Goal: Transaction & Acquisition: Purchase product/service

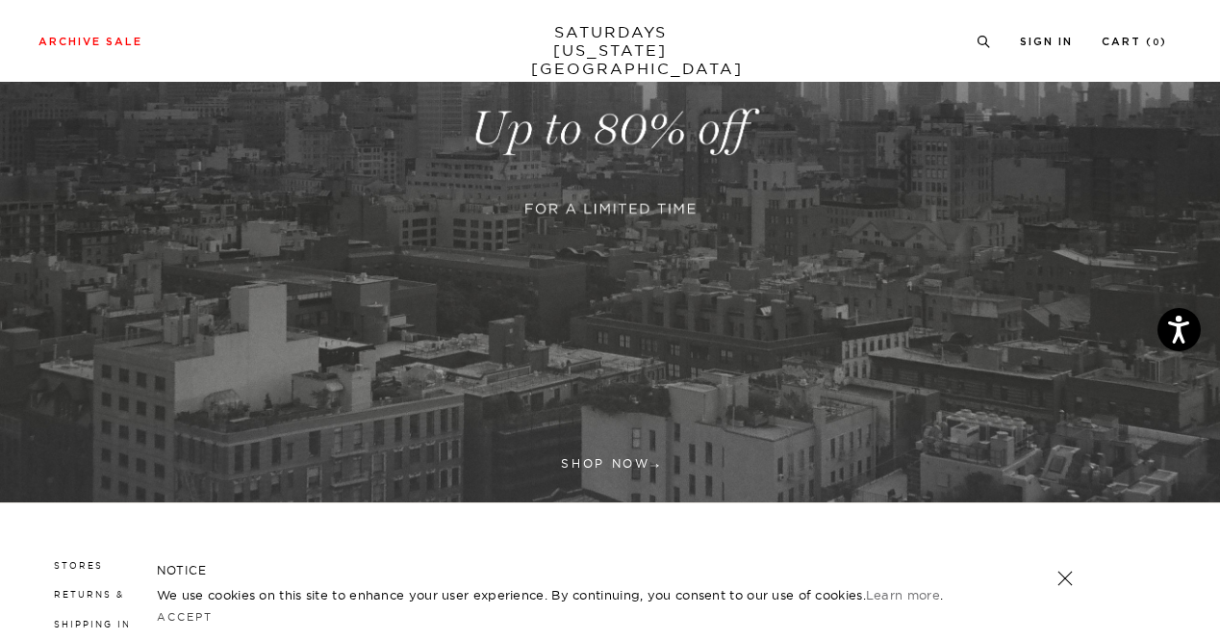
scroll to position [541, 0]
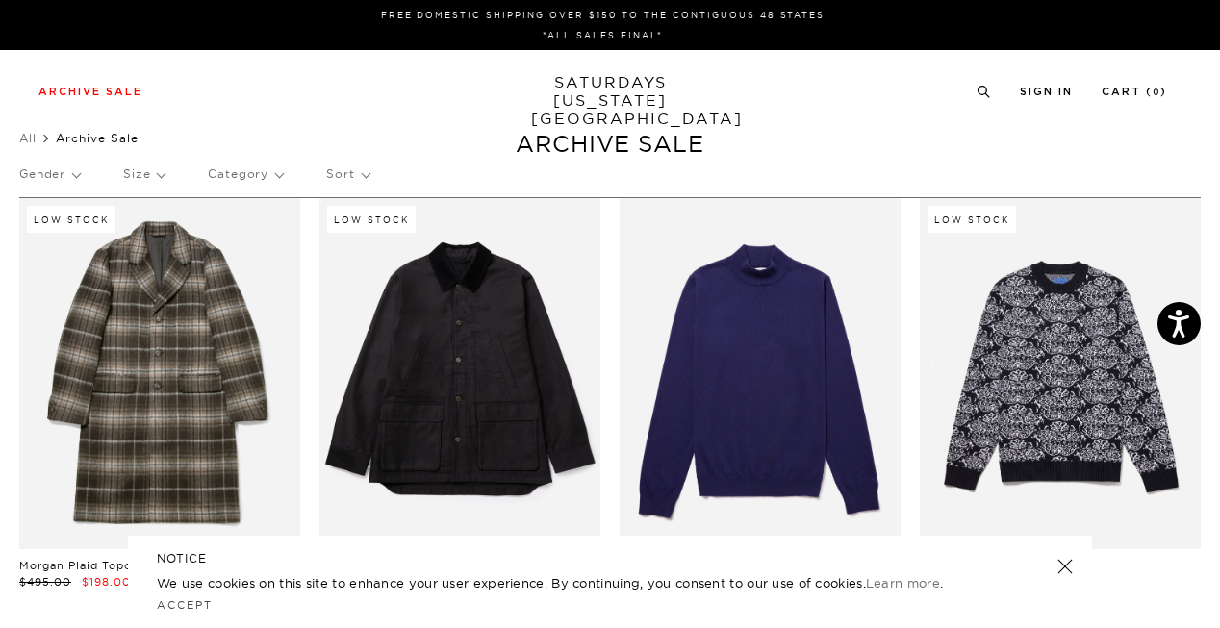
click at [46, 174] on p "Gender" at bounding box center [49, 174] width 61 height 44
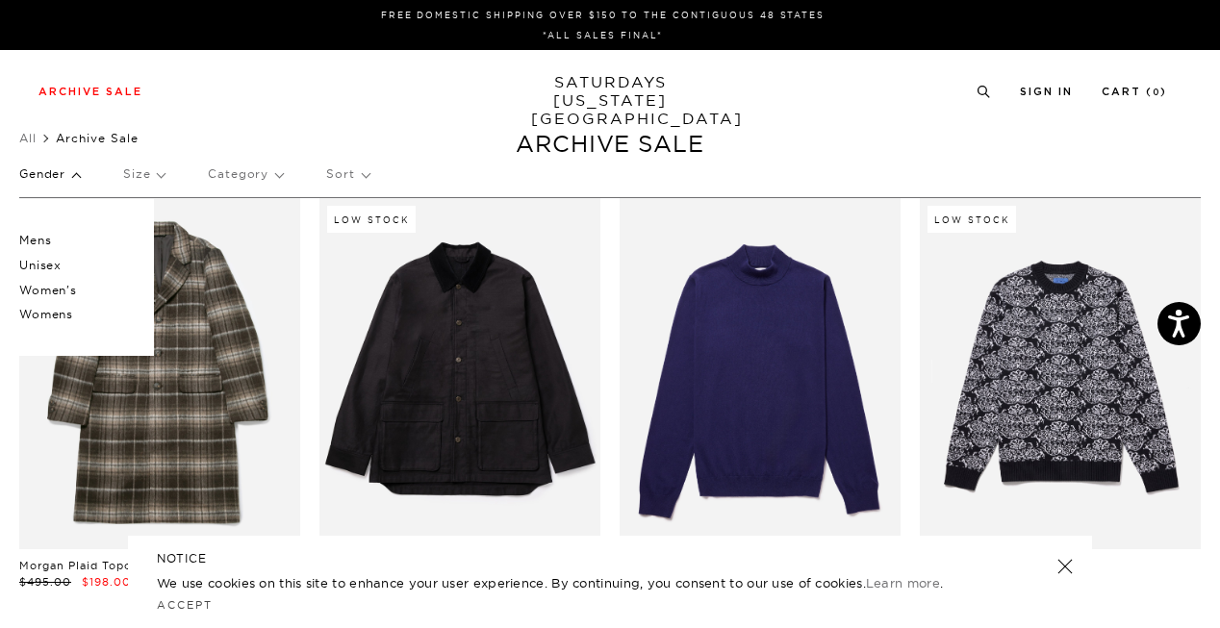
click at [48, 239] on p "Mens" at bounding box center [76, 240] width 115 height 25
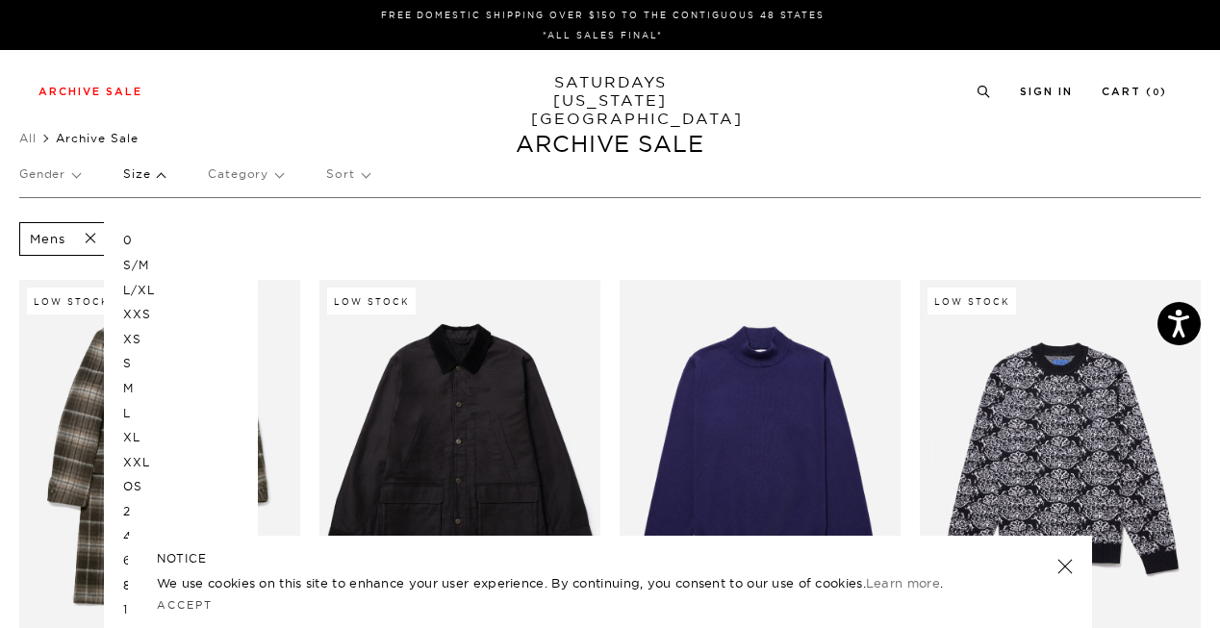
click at [132, 384] on p "M" at bounding box center [180, 388] width 115 height 25
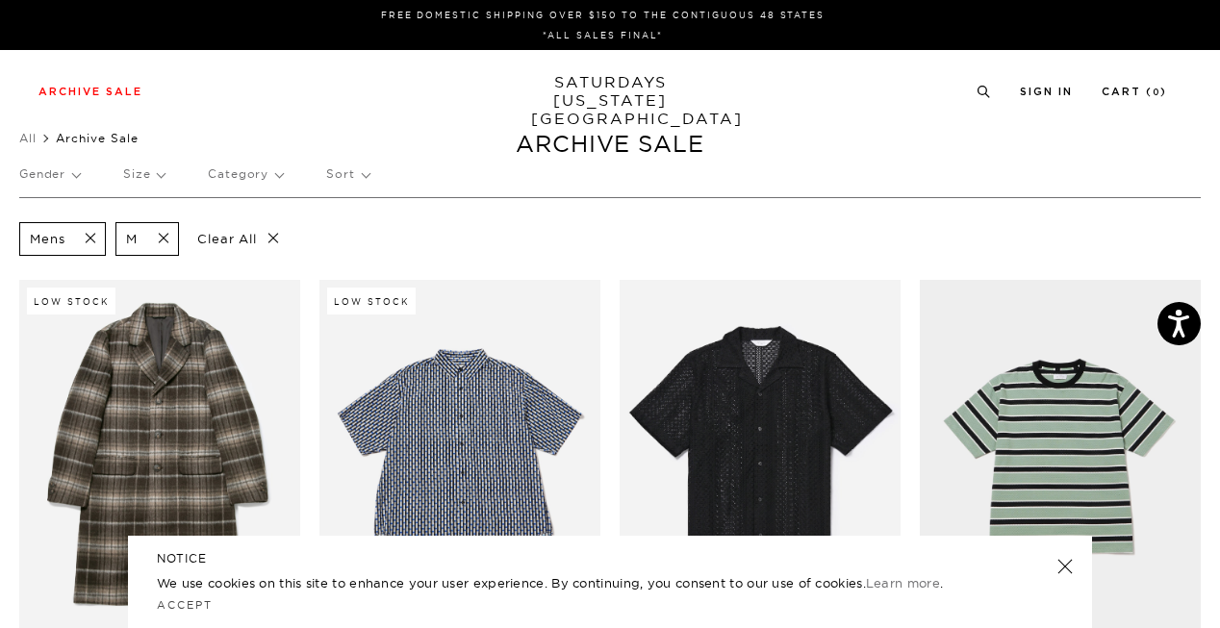
click at [156, 179] on p "Size" at bounding box center [143, 174] width 41 height 44
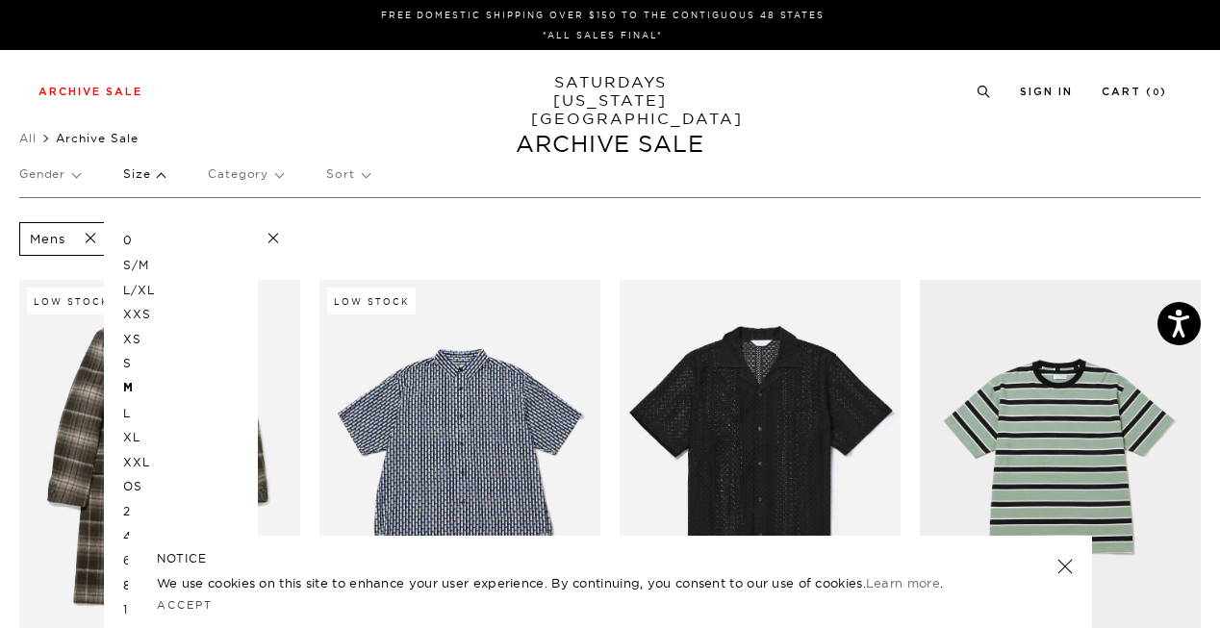
click at [125, 411] on p "L" at bounding box center [180, 413] width 115 height 25
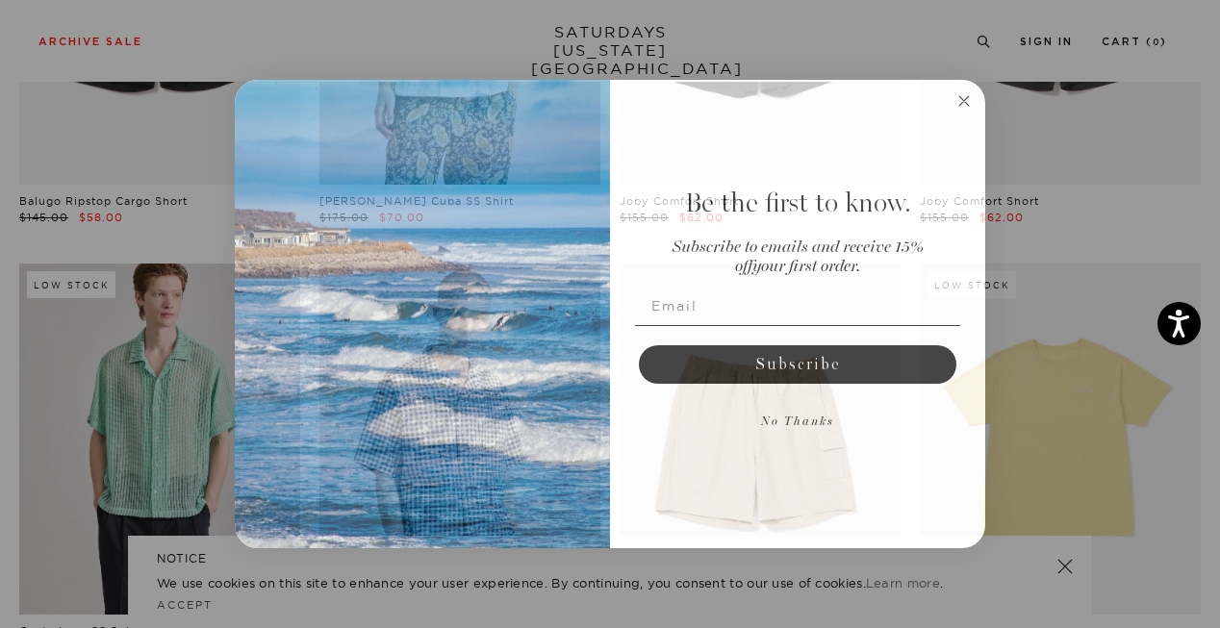
scroll to position [1737, 1]
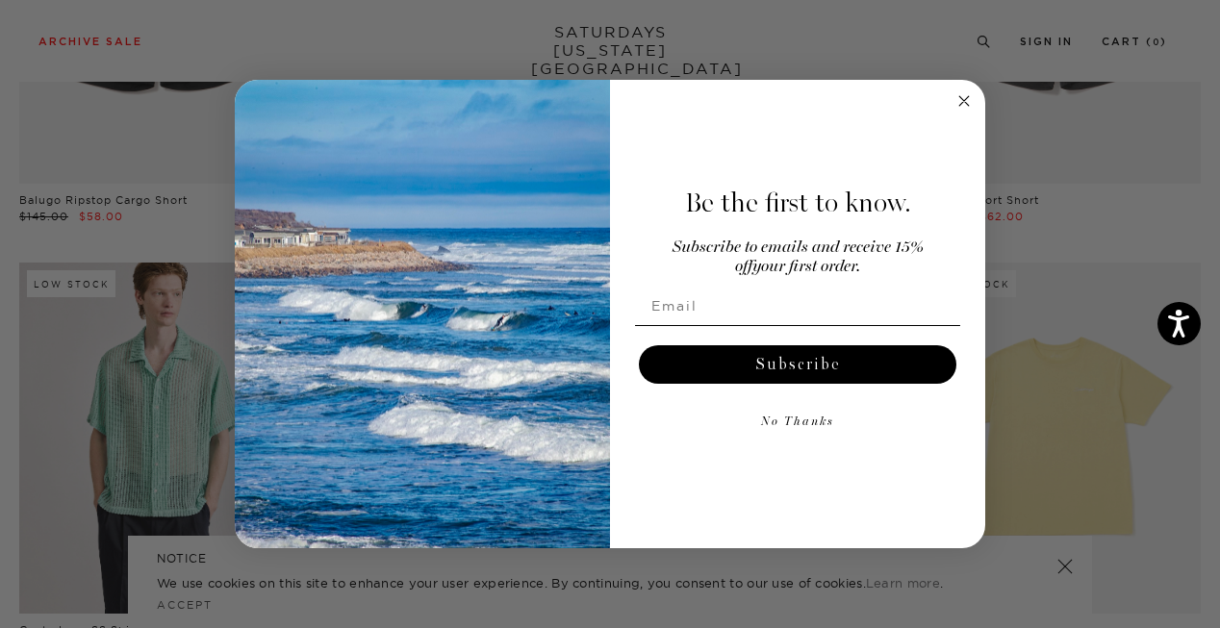
click at [960, 107] on circle "Close dialog" at bounding box center [964, 100] width 22 height 22
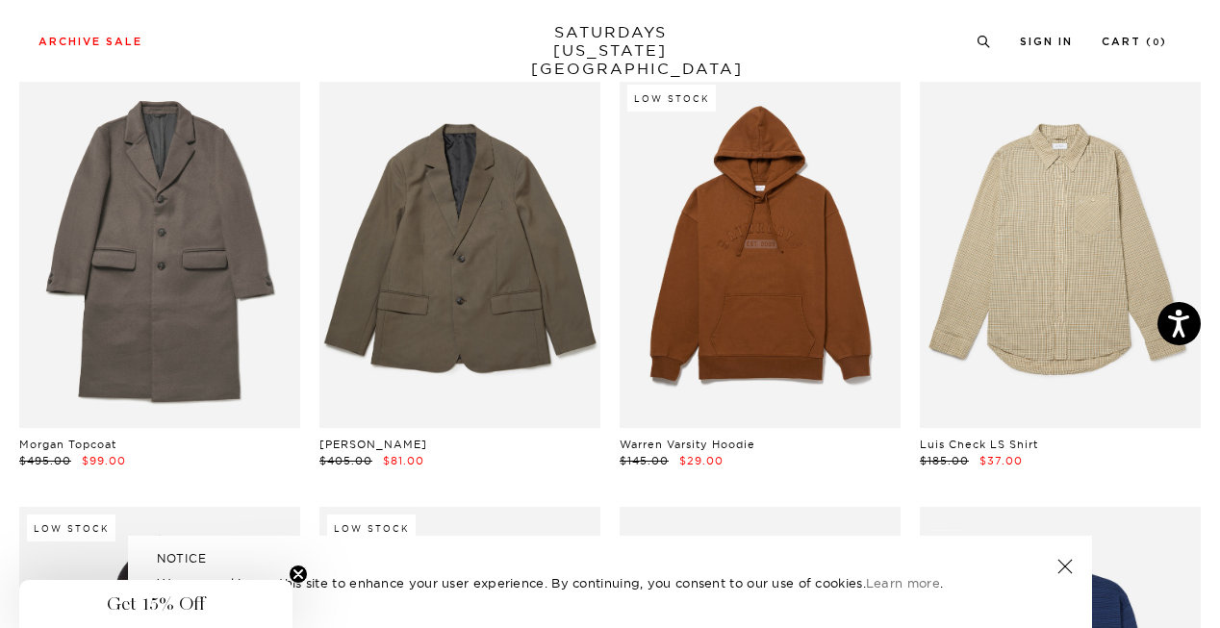
scroll to position [5211, 0]
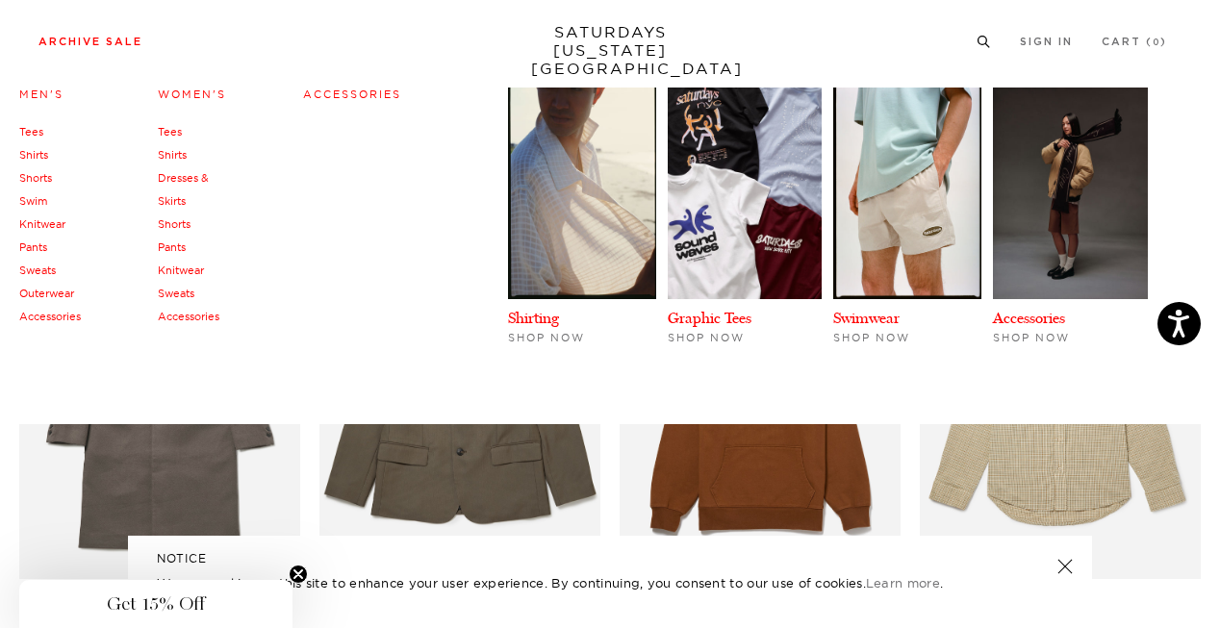
click at [340, 101] on link "Accessories" at bounding box center [352, 94] width 98 height 13
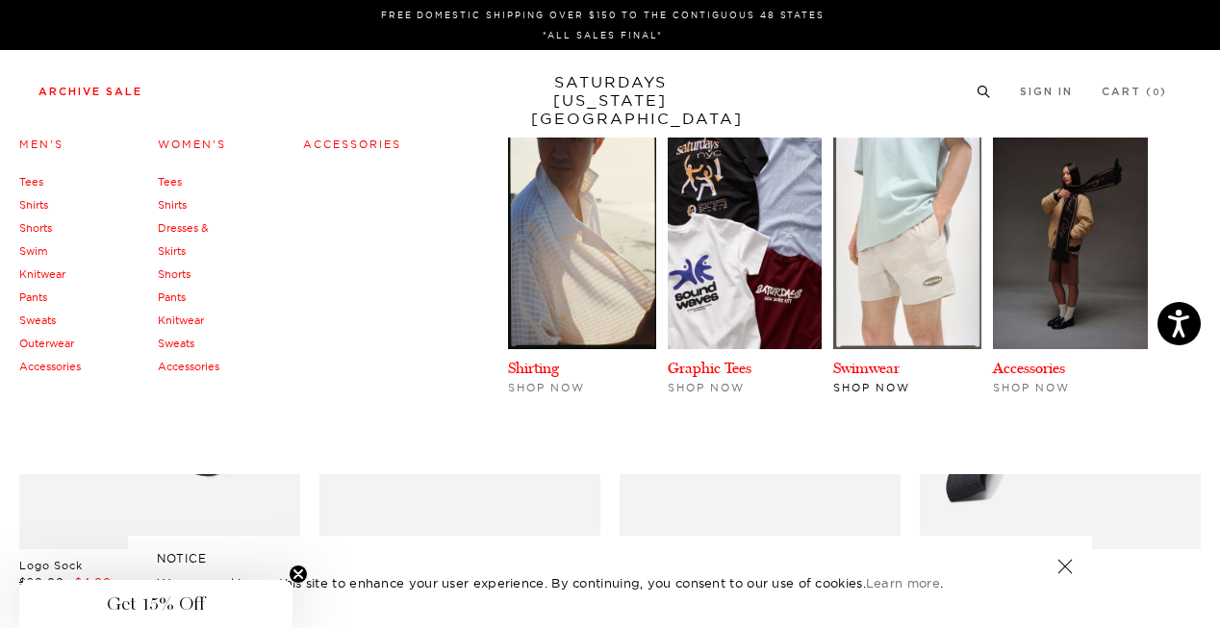
click at [837, 251] on img at bounding box center [907, 244] width 148 height 212
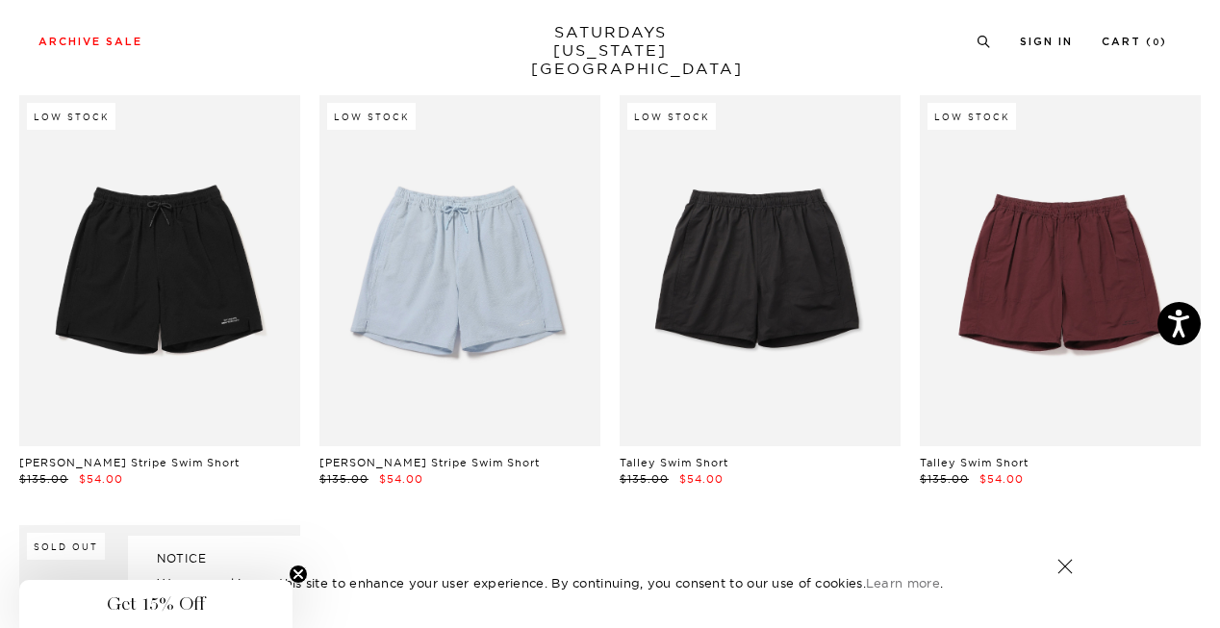
scroll to position [1391, 0]
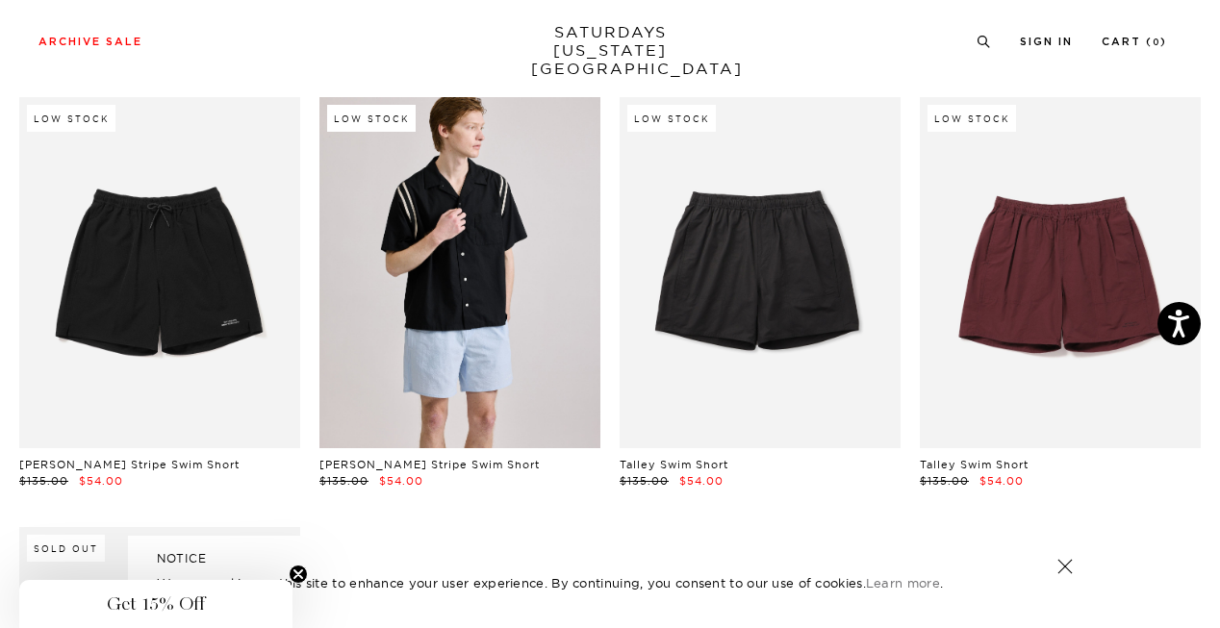
click at [576, 346] on link at bounding box center [459, 272] width 281 height 351
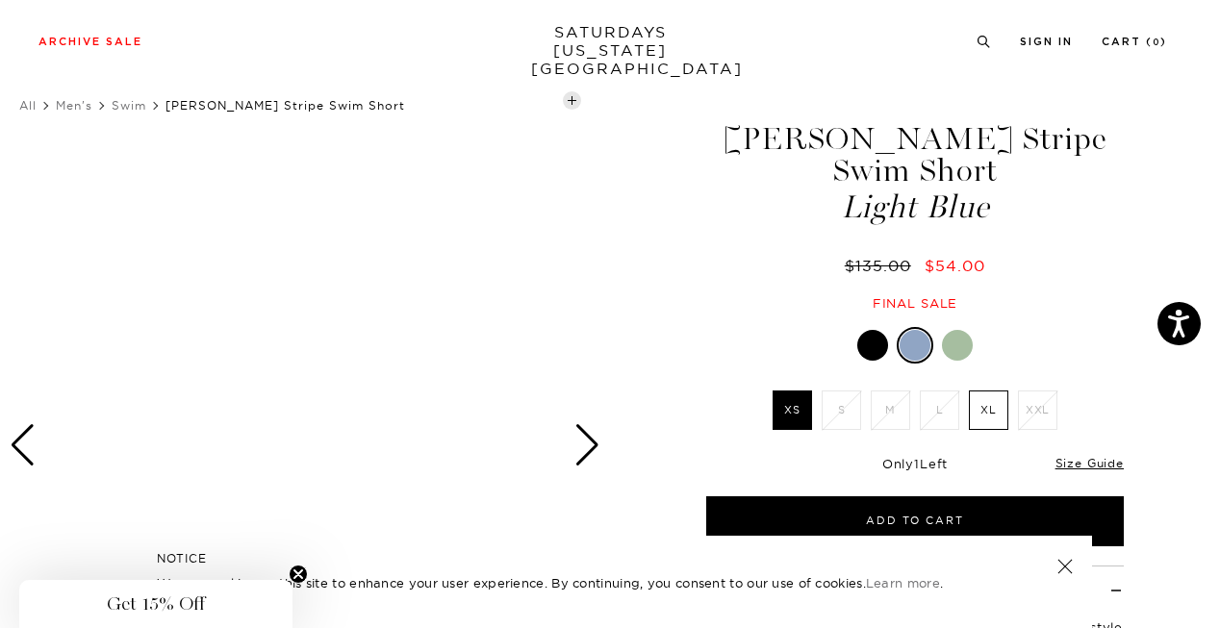
click at [944, 340] on div at bounding box center [957, 345] width 31 height 31
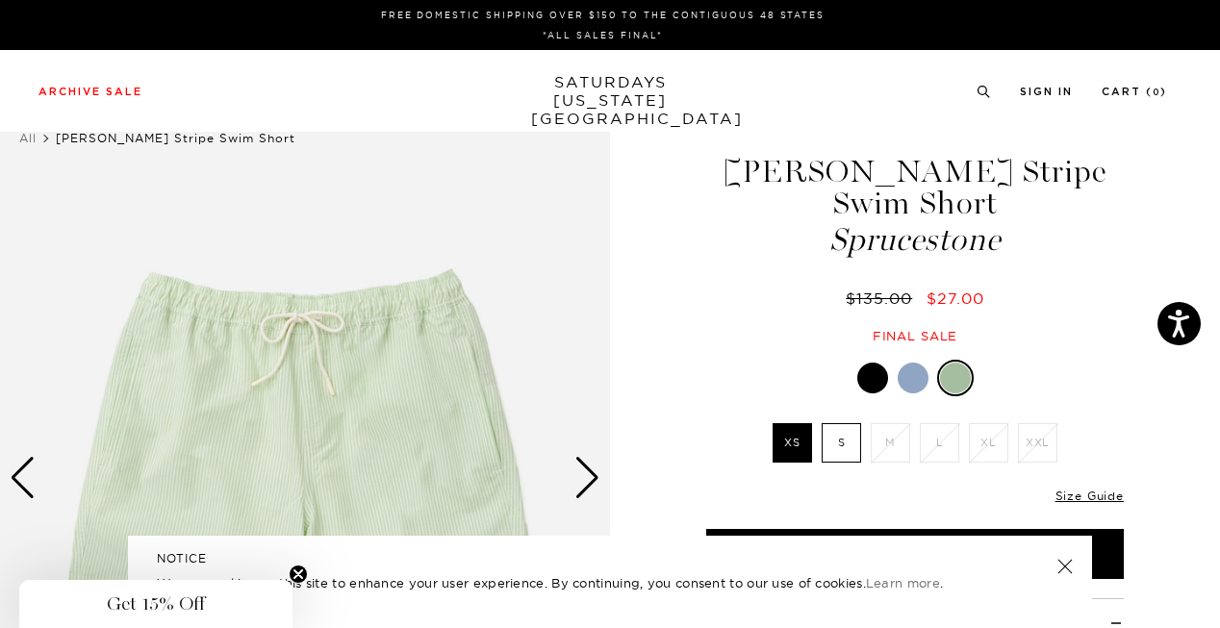
click at [877, 383] on div at bounding box center [872, 378] width 31 height 31
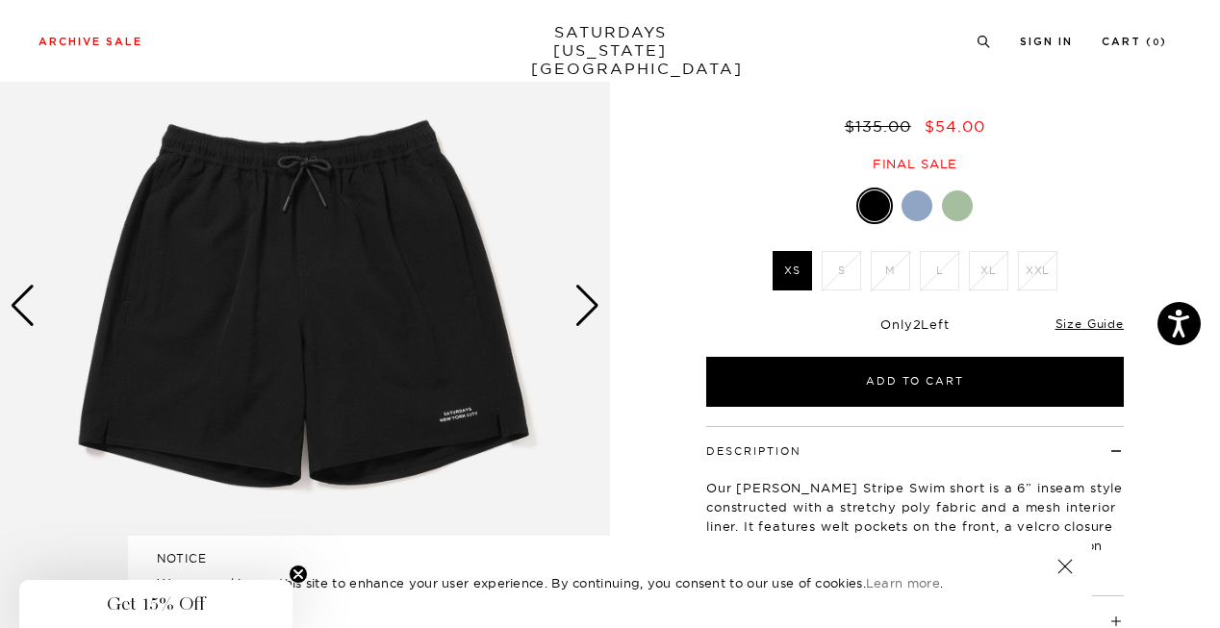
scroll to position [0, 12]
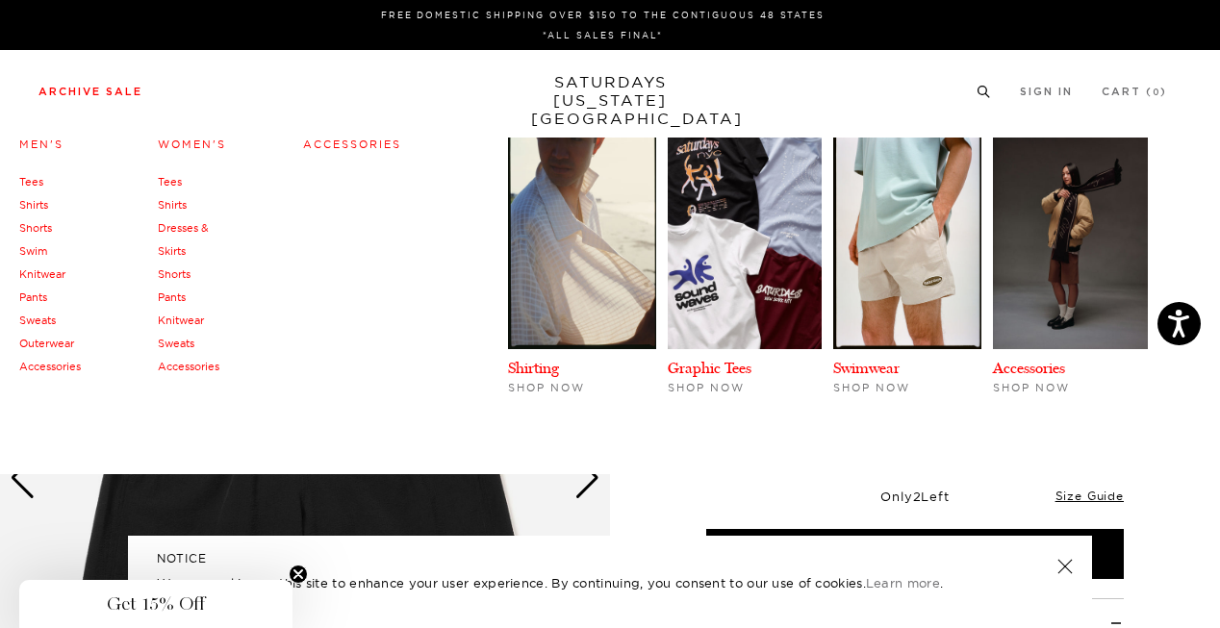
click at [81, 87] on link "Archive Sale" at bounding box center [90, 92] width 104 height 11
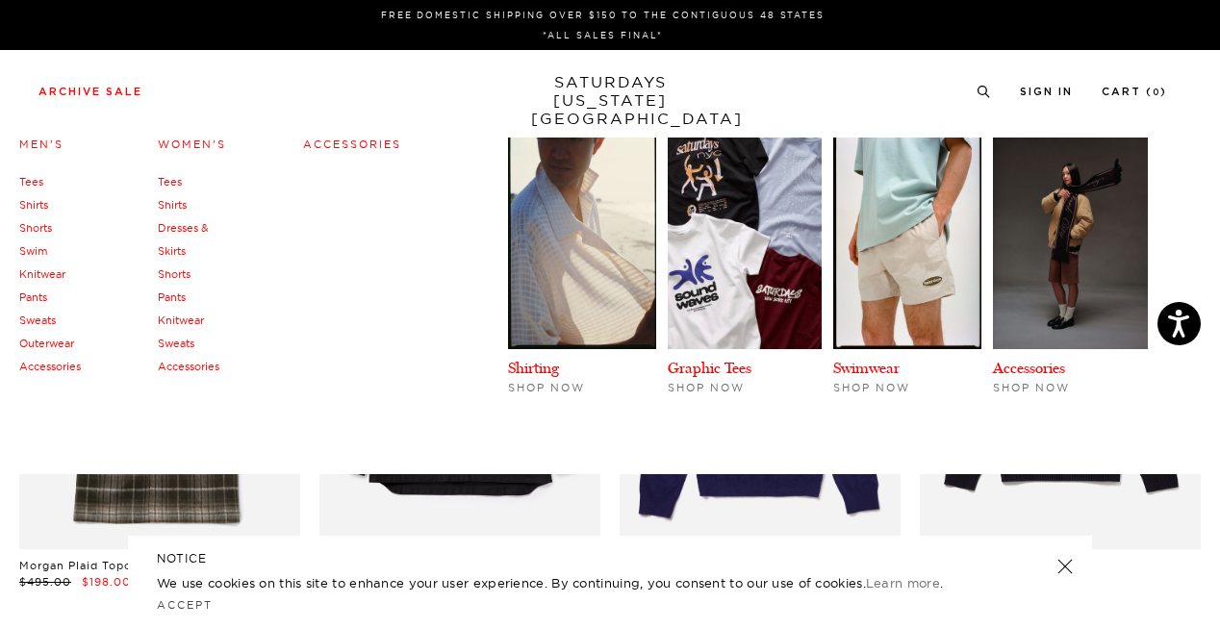
click at [54, 137] on h4 "Men's" at bounding box center [50, 145] width 62 height 26
click at [52, 139] on link "Men's" at bounding box center [41, 144] width 44 height 13
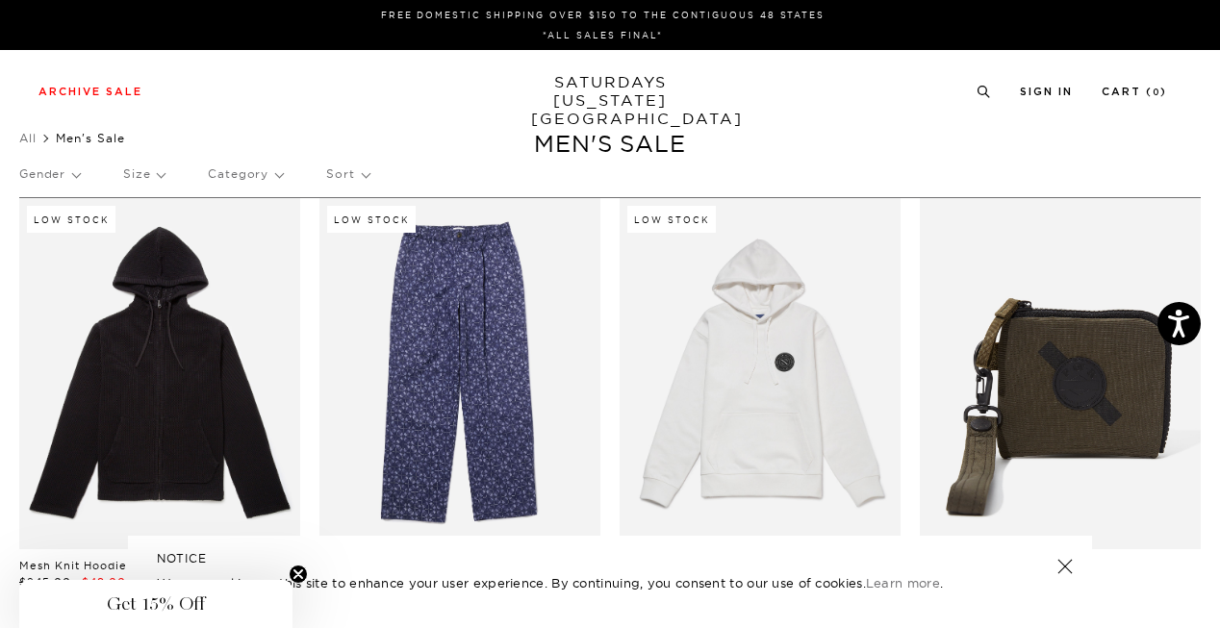
click at [146, 177] on p "Size" at bounding box center [143, 174] width 41 height 44
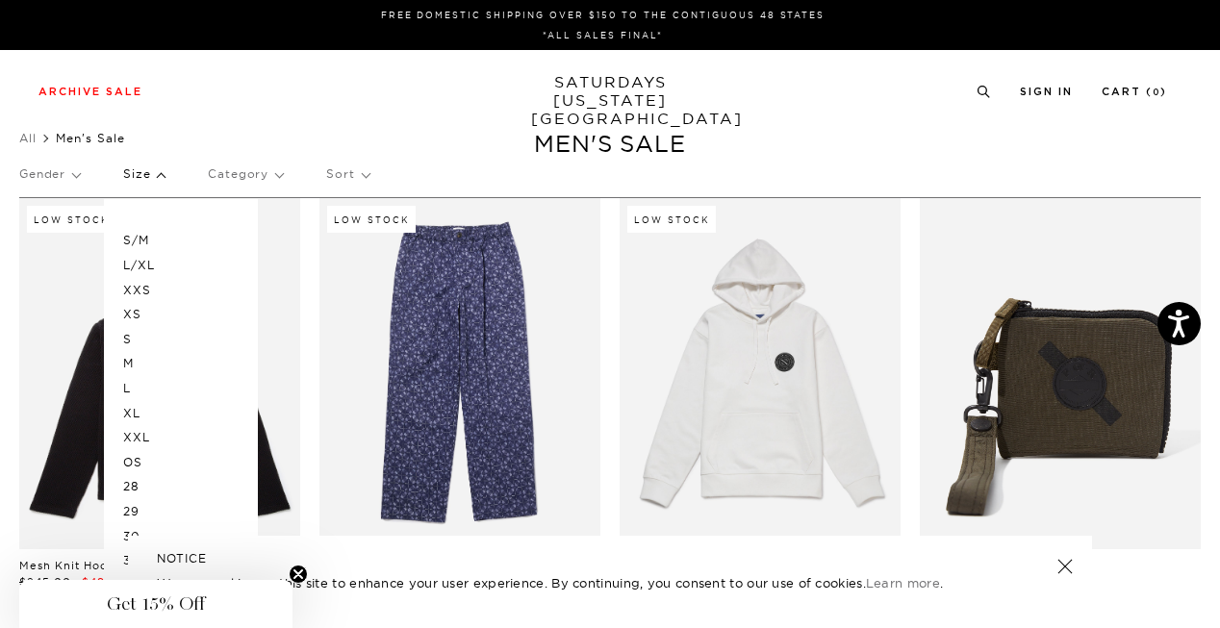
click at [131, 363] on p "M" at bounding box center [180, 363] width 115 height 25
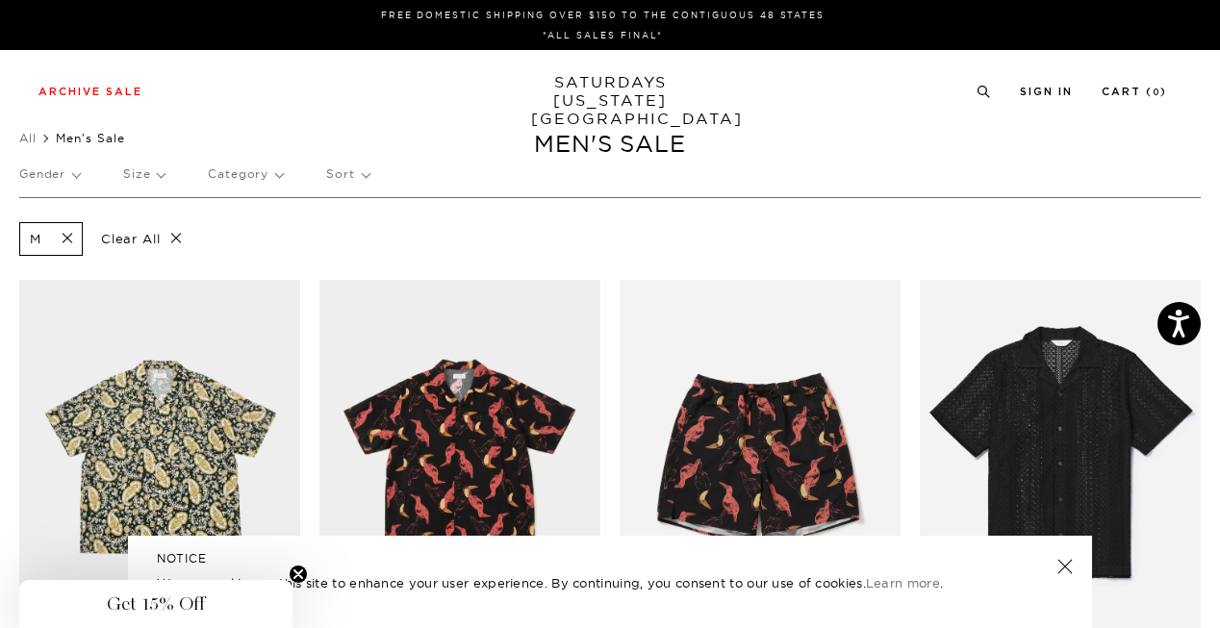
click at [139, 186] on p "Size" at bounding box center [143, 174] width 41 height 44
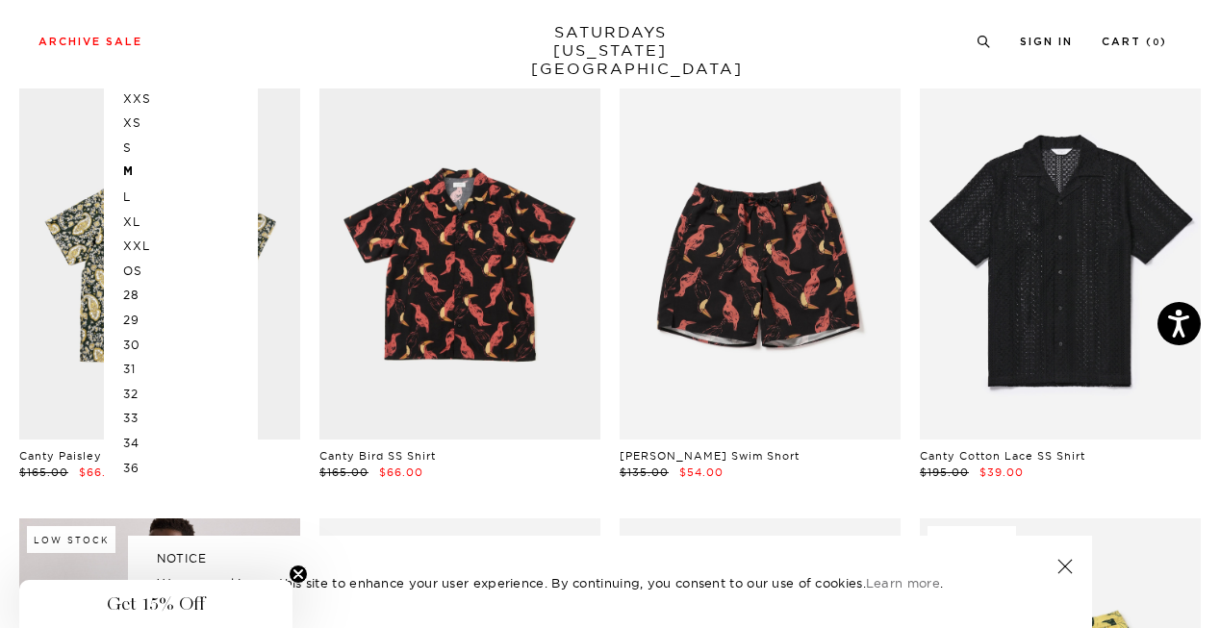
scroll to position [205, 0]
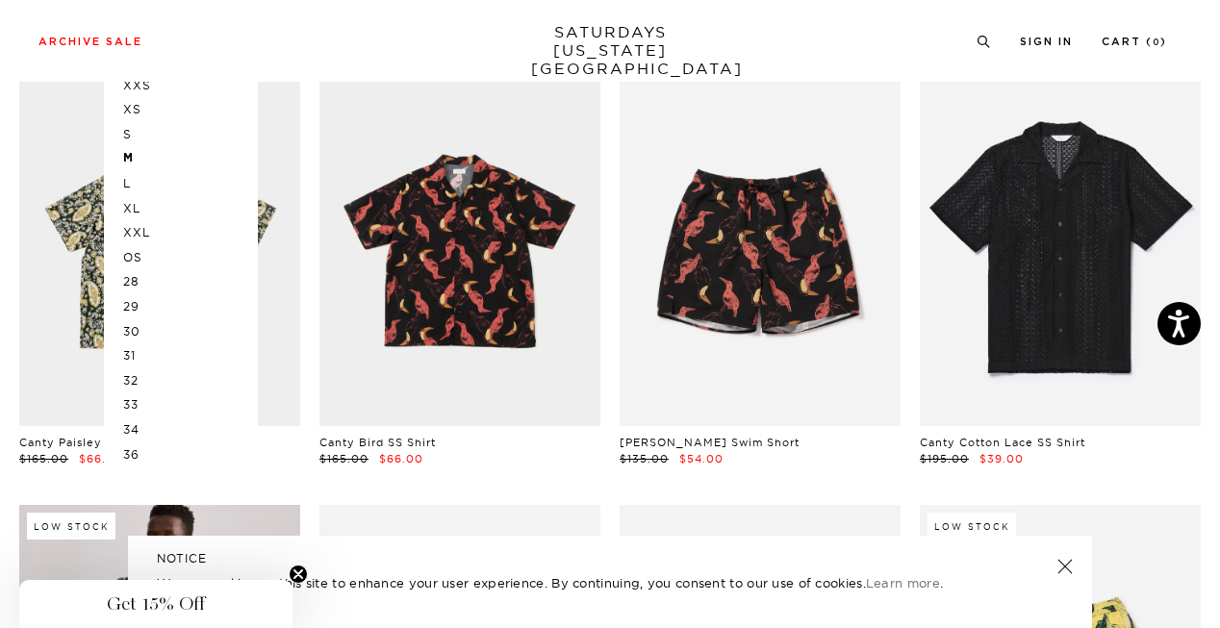
click at [131, 397] on p "33" at bounding box center [180, 404] width 115 height 25
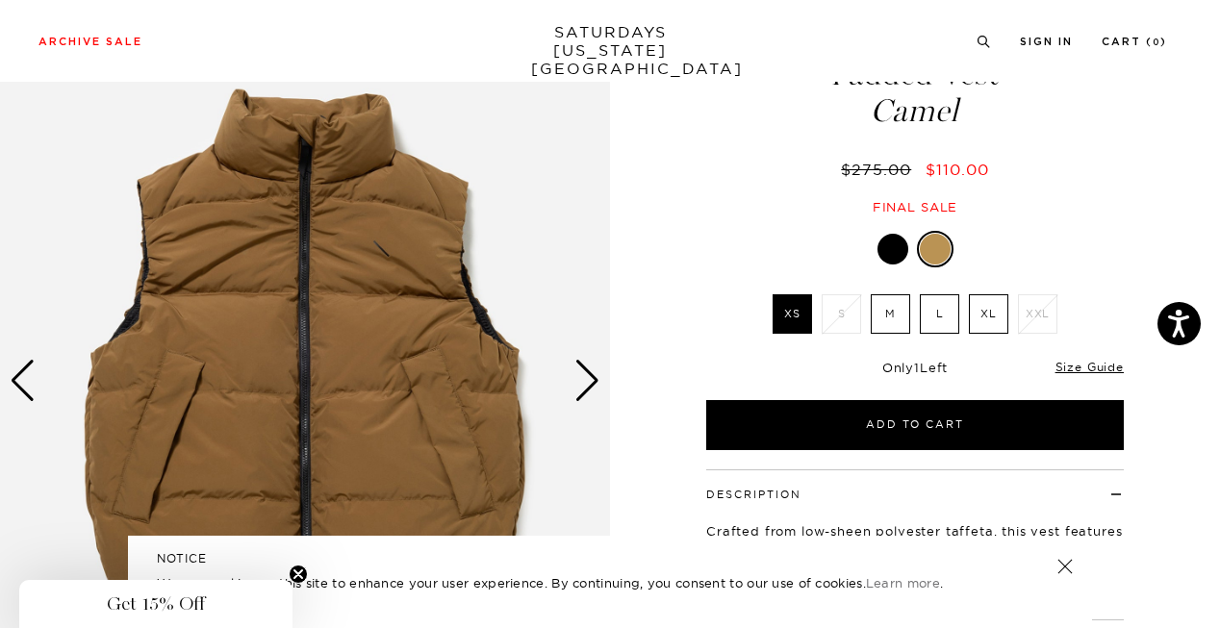
scroll to position [98, 0]
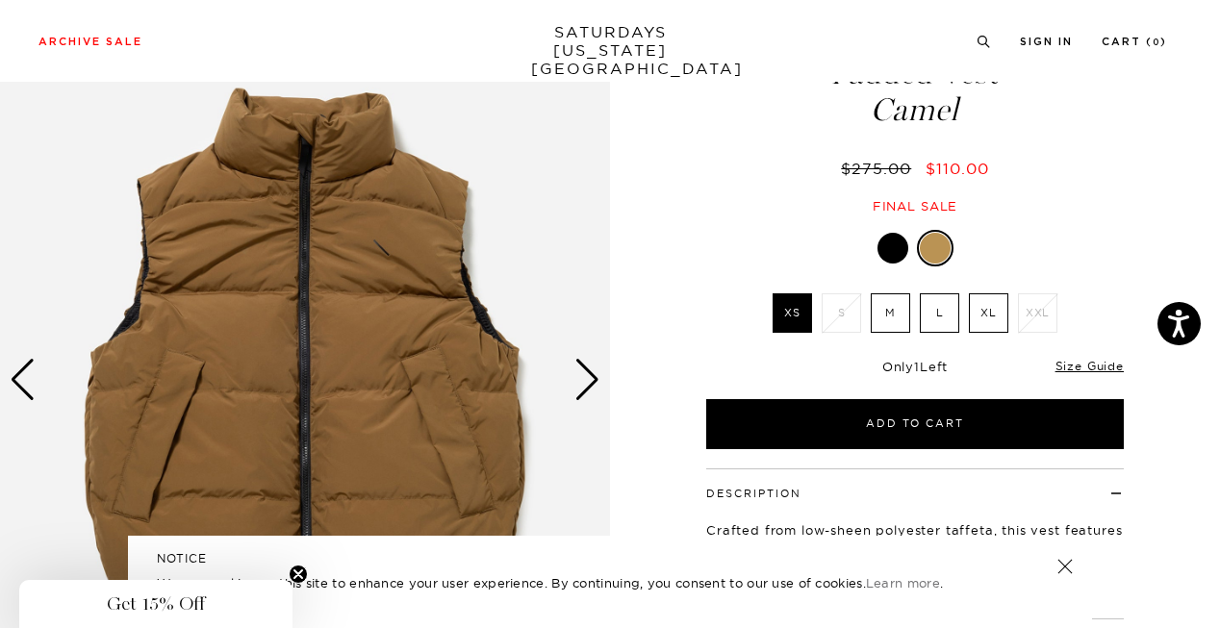
click at [590, 380] on div "Next slide" at bounding box center [587, 380] width 26 height 42
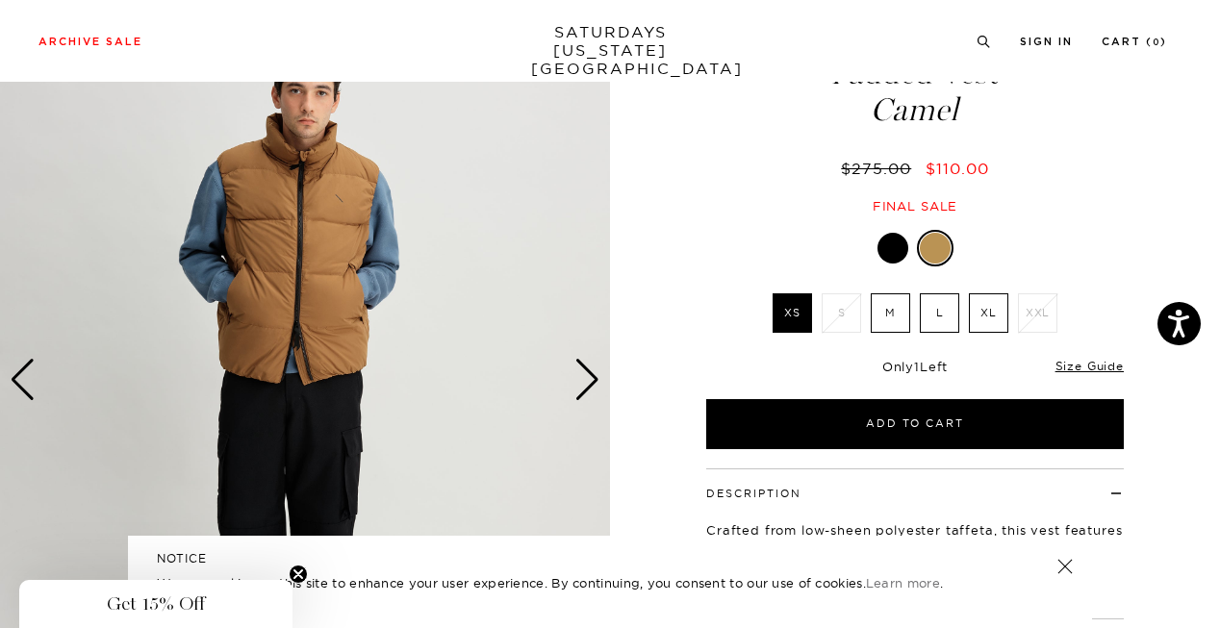
click at [590, 380] on div "Next slide" at bounding box center [587, 380] width 26 height 42
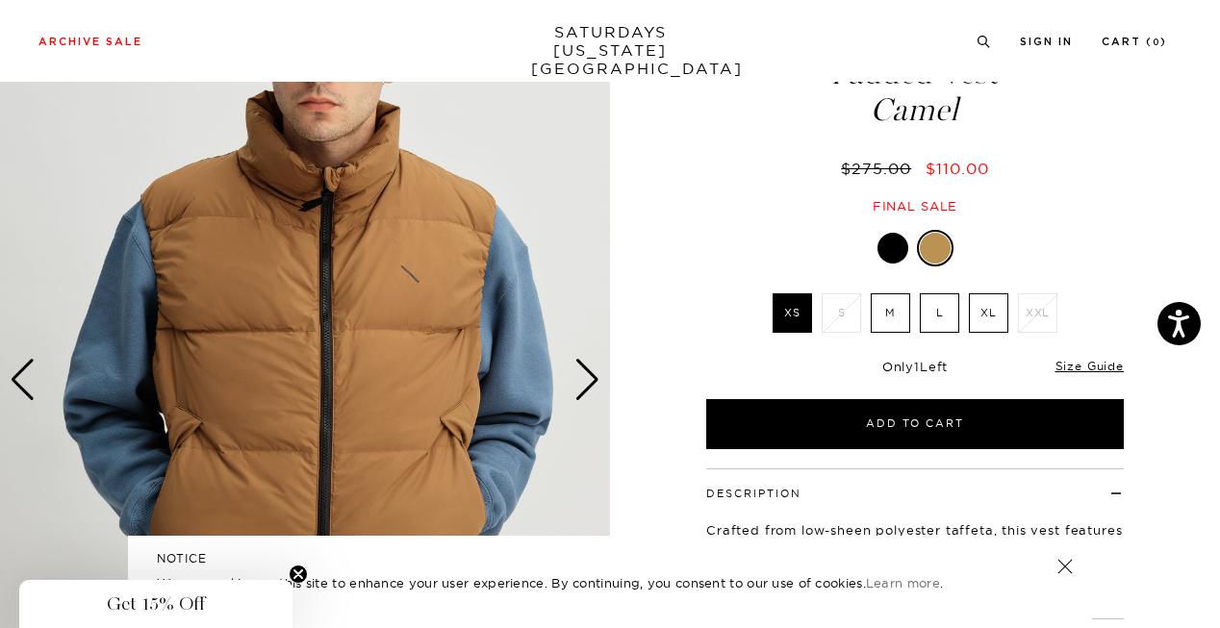
click at [590, 380] on div "Next slide" at bounding box center [587, 380] width 26 height 42
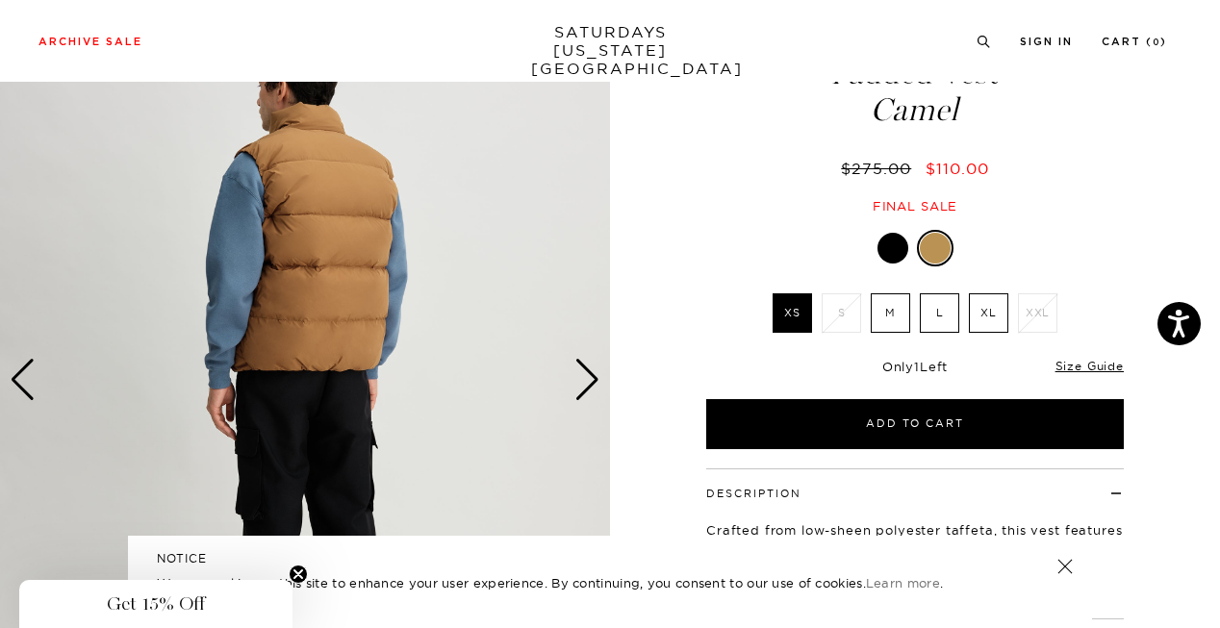
click at [590, 380] on div "Next slide" at bounding box center [587, 380] width 26 height 42
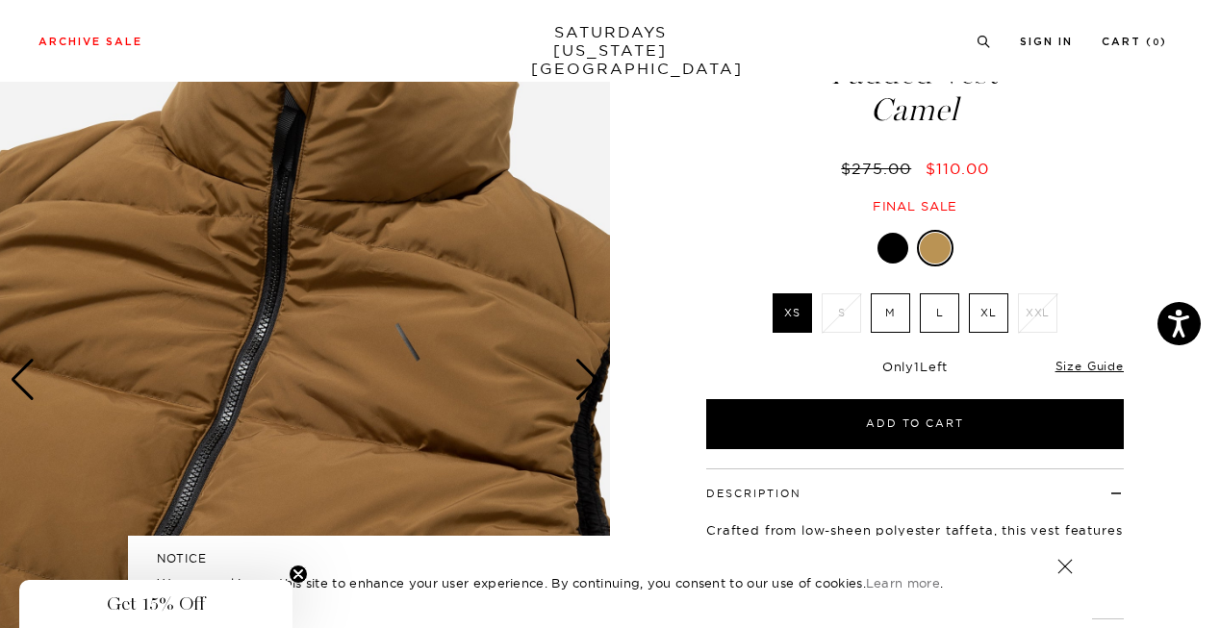
click at [590, 380] on div "Next slide" at bounding box center [587, 380] width 26 height 42
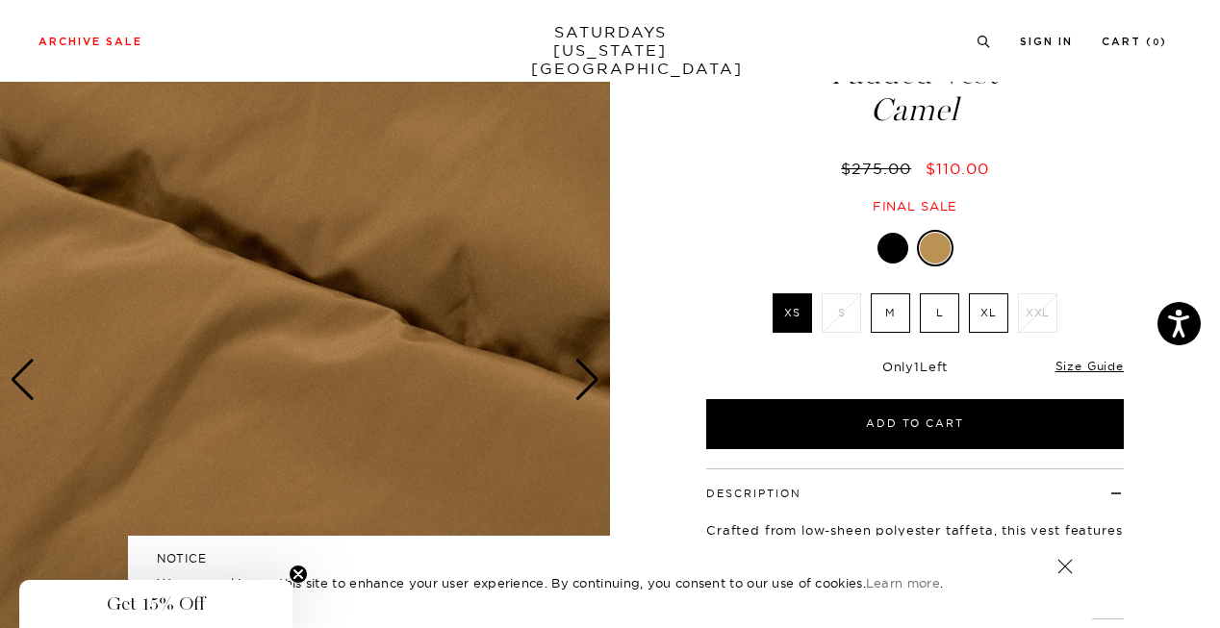
click at [590, 380] on div "Next slide" at bounding box center [587, 380] width 26 height 42
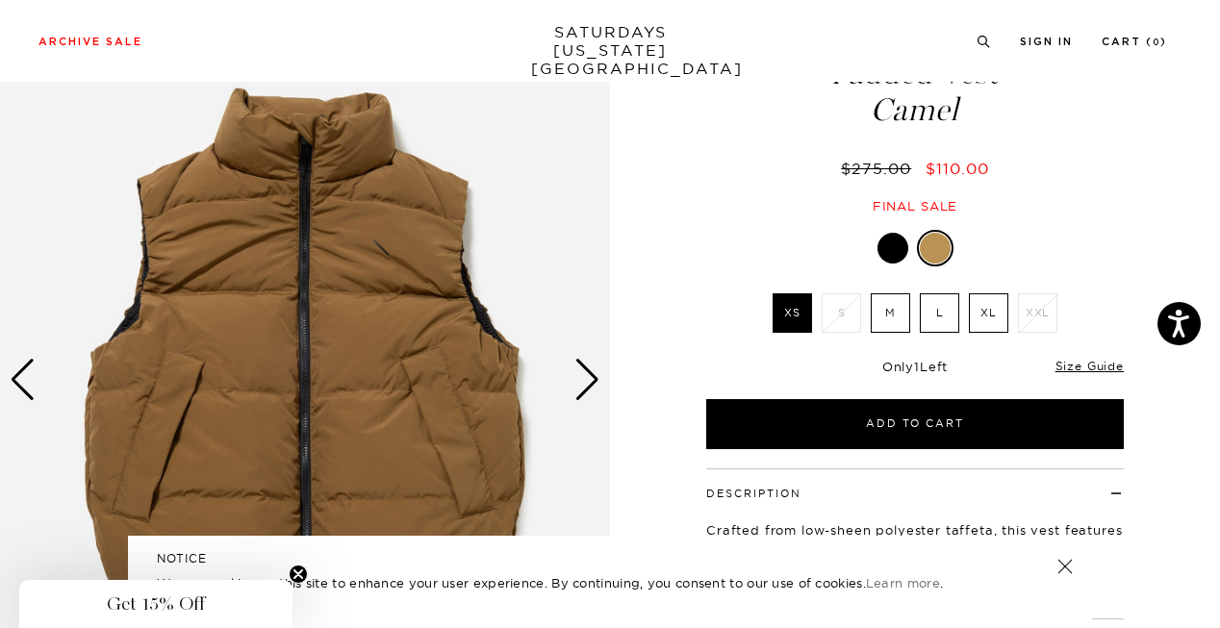
click at [590, 380] on div "Next slide" at bounding box center [587, 380] width 26 height 42
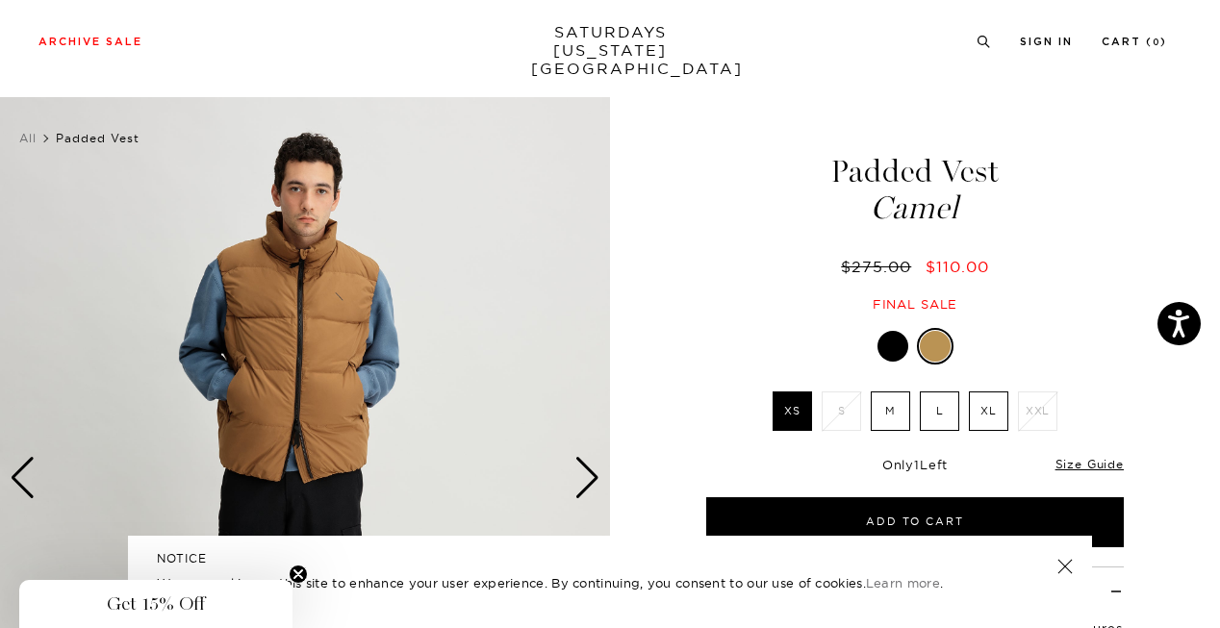
scroll to position [357, 0]
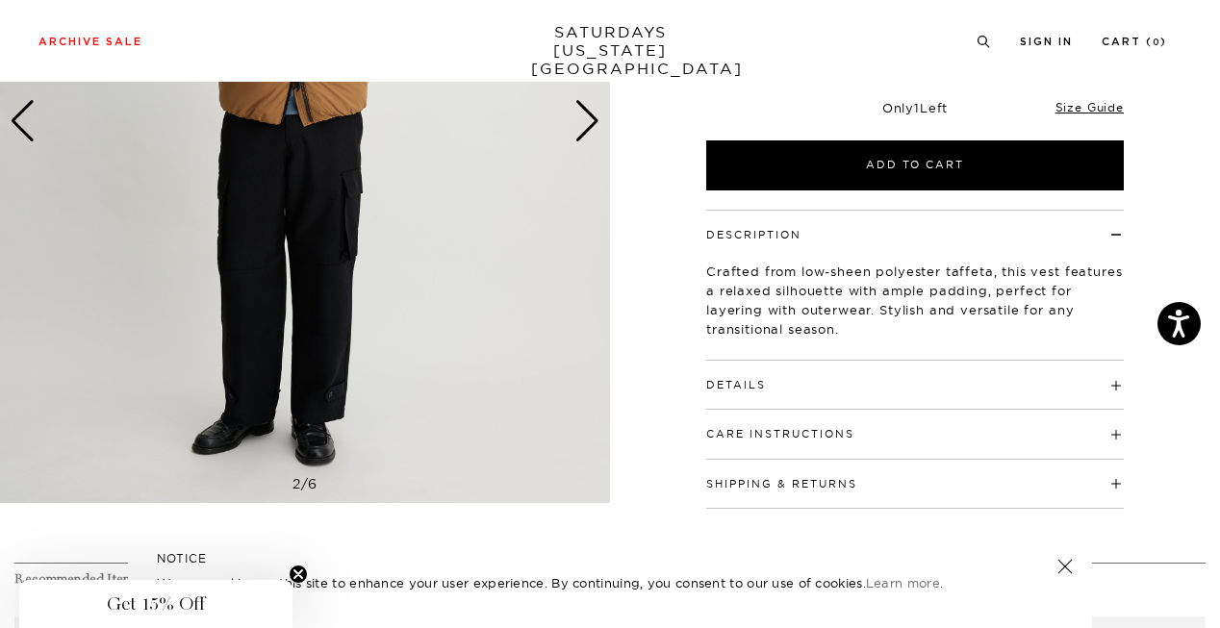
click at [794, 374] on h4 "Details" at bounding box center [914, 377] width 417 height 32
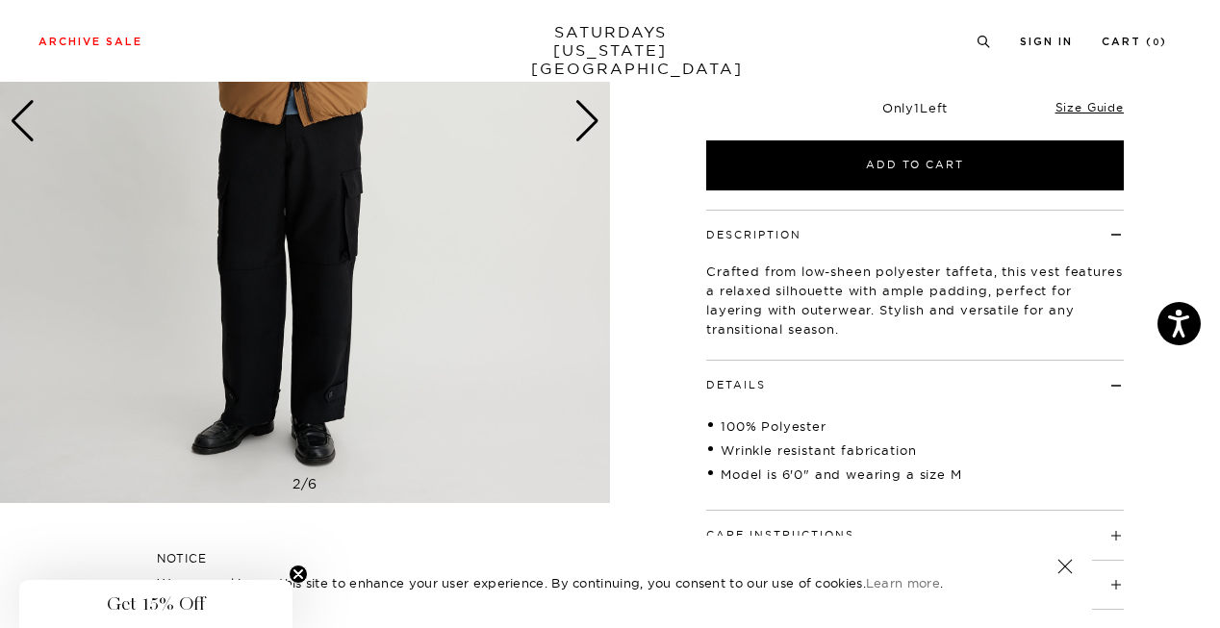
scroll to position [526, 0]
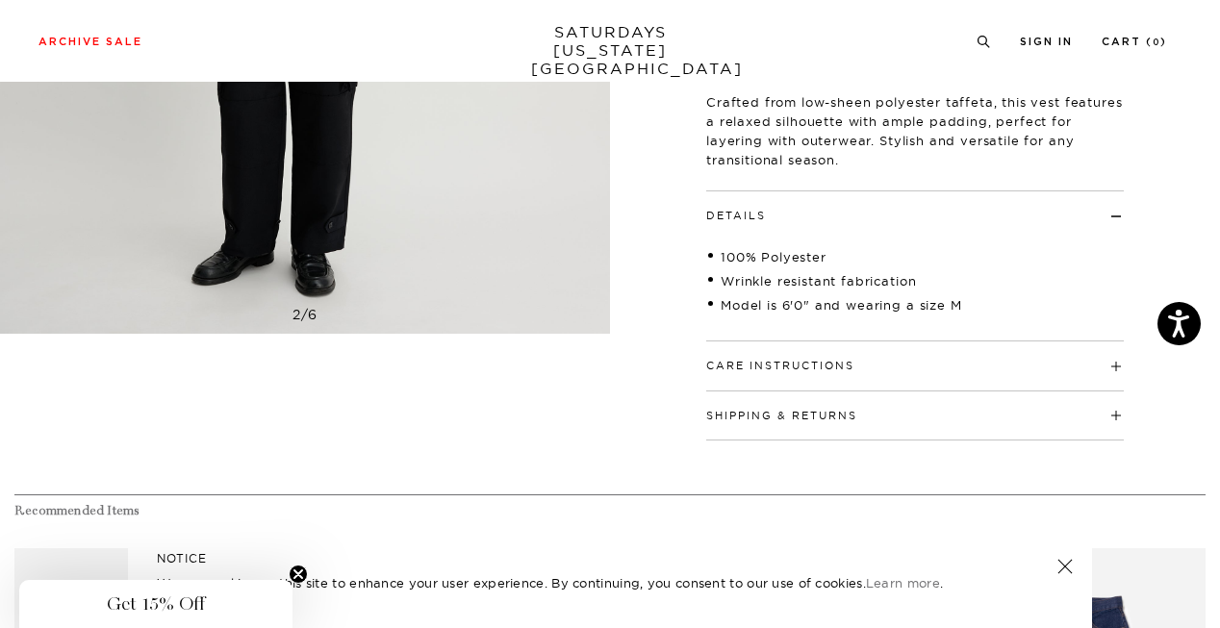
click at [826, 357] on h4 "Care Instructions" at bounding box center [914, 357] width 417 height 32
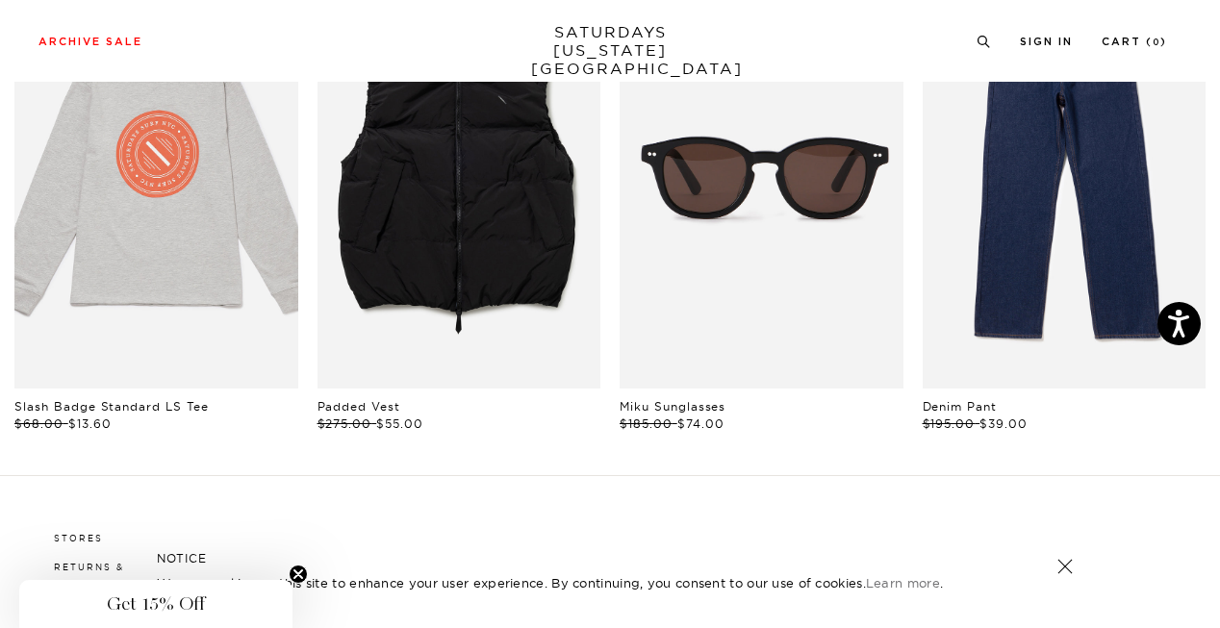
scroll to position [1245, 0]
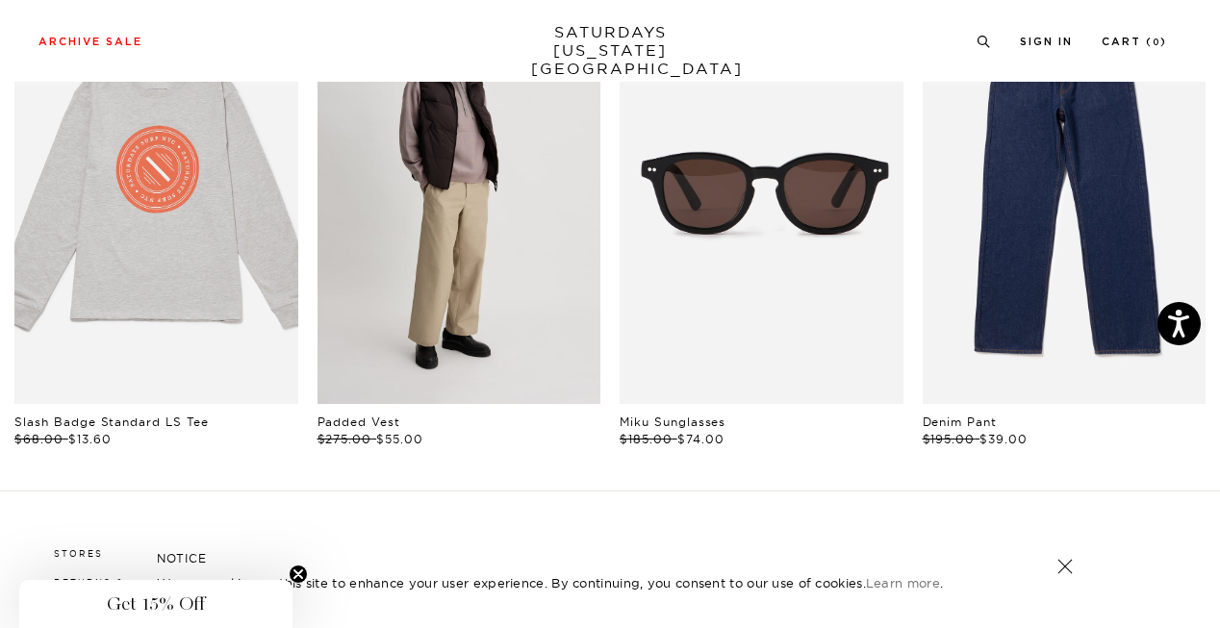
click at [491, 339] on link "files/L32_535.jpg" at bounding box center [459, 191] width 284 height 425
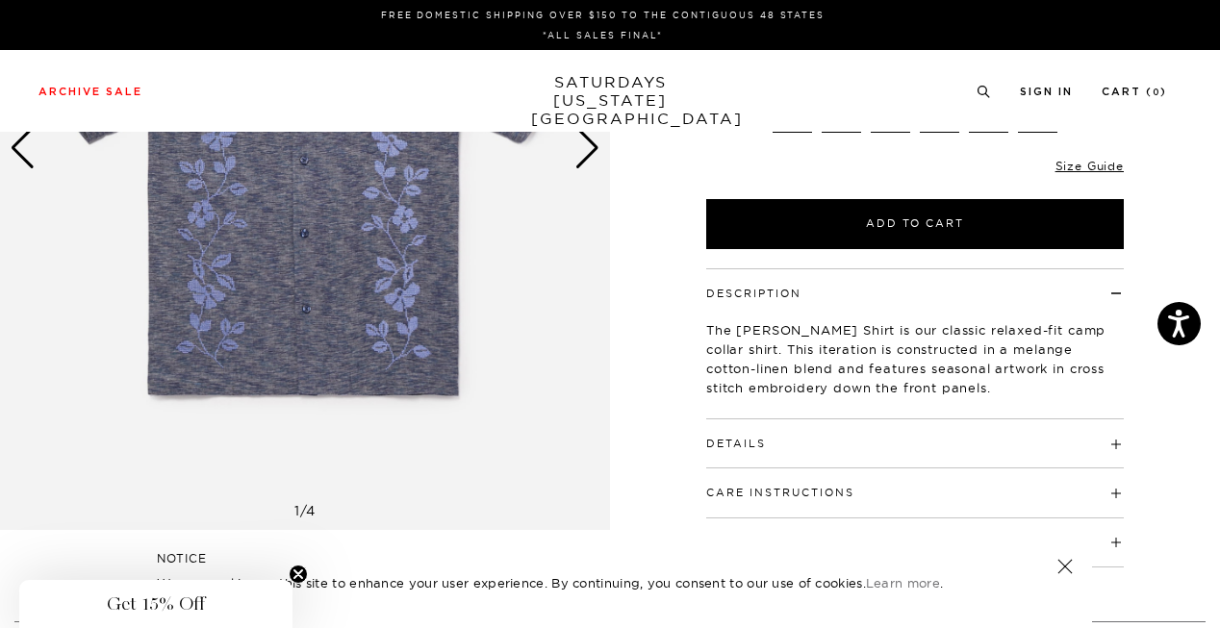
scroll to position [336, 0]
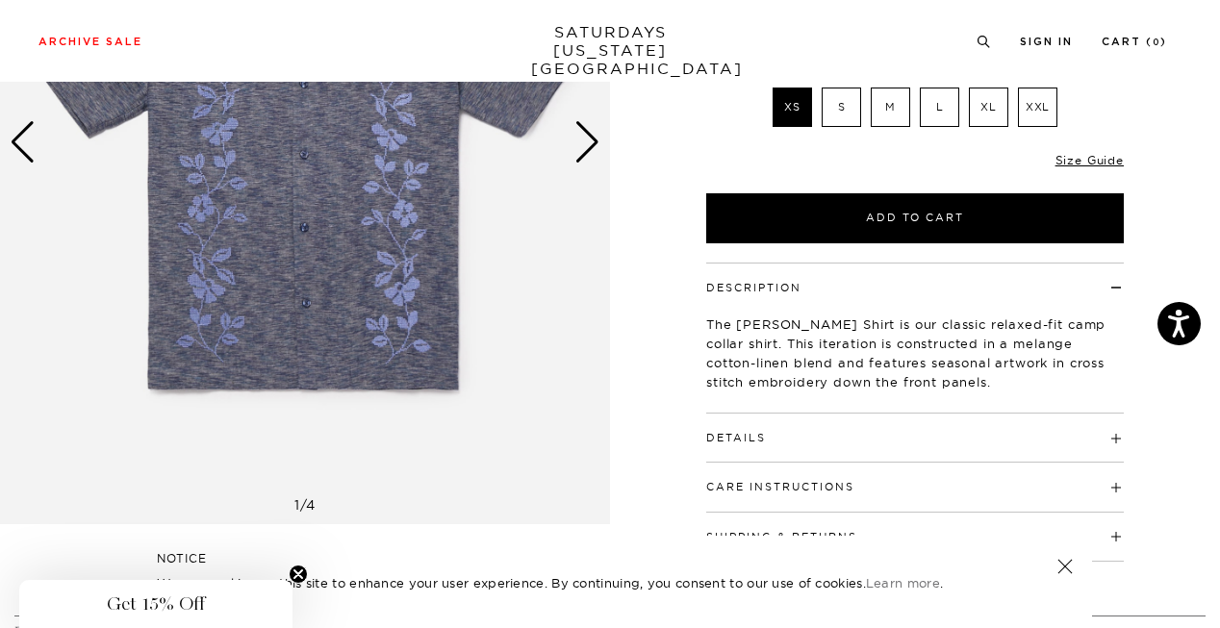
click at [589, 147] on div "Next slide" at bounding box center [587, 142] width 26 height 42
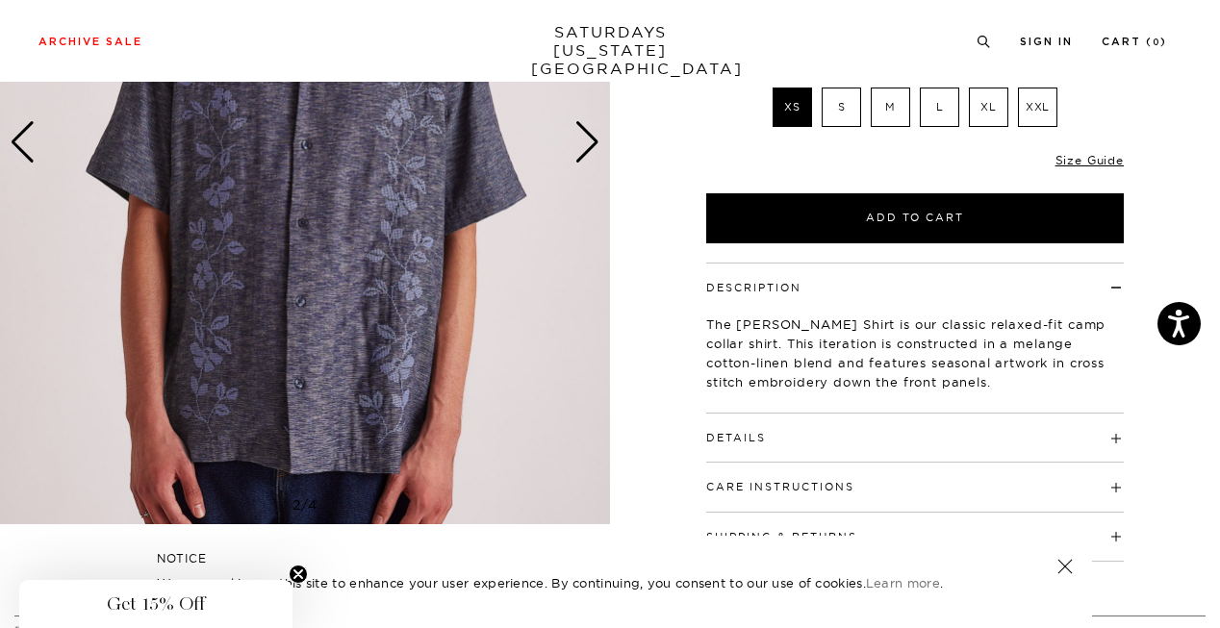
click at [589, 147] on div "Next slide" at bounding box center [587, 142] width 26 height 42
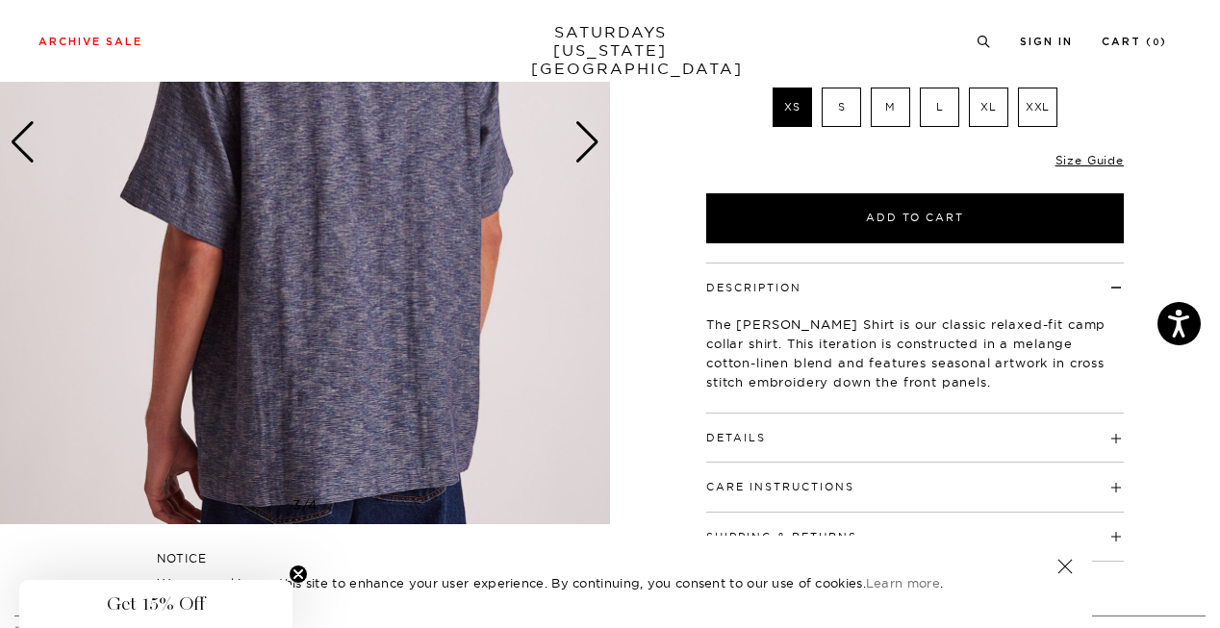
click at [589, 147] on div "Next slide" at bounding box center [587, 142] width 26 height 42
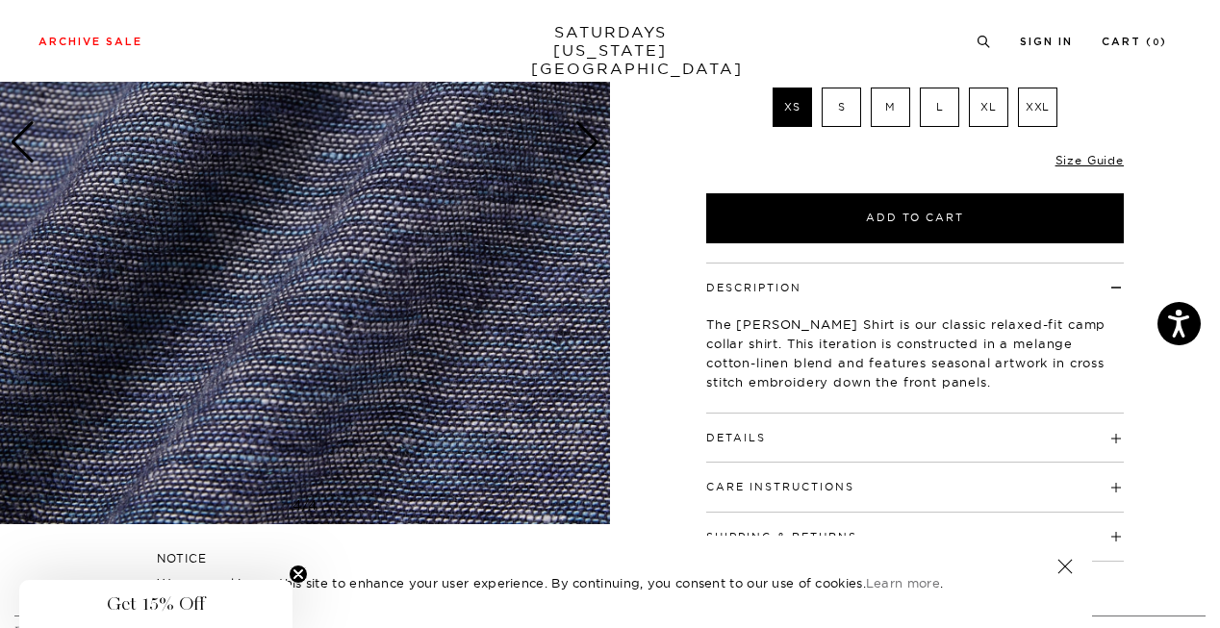
click at [589, 147] on div "Next slide" at bounding box center [587, 142] width 26 height 42
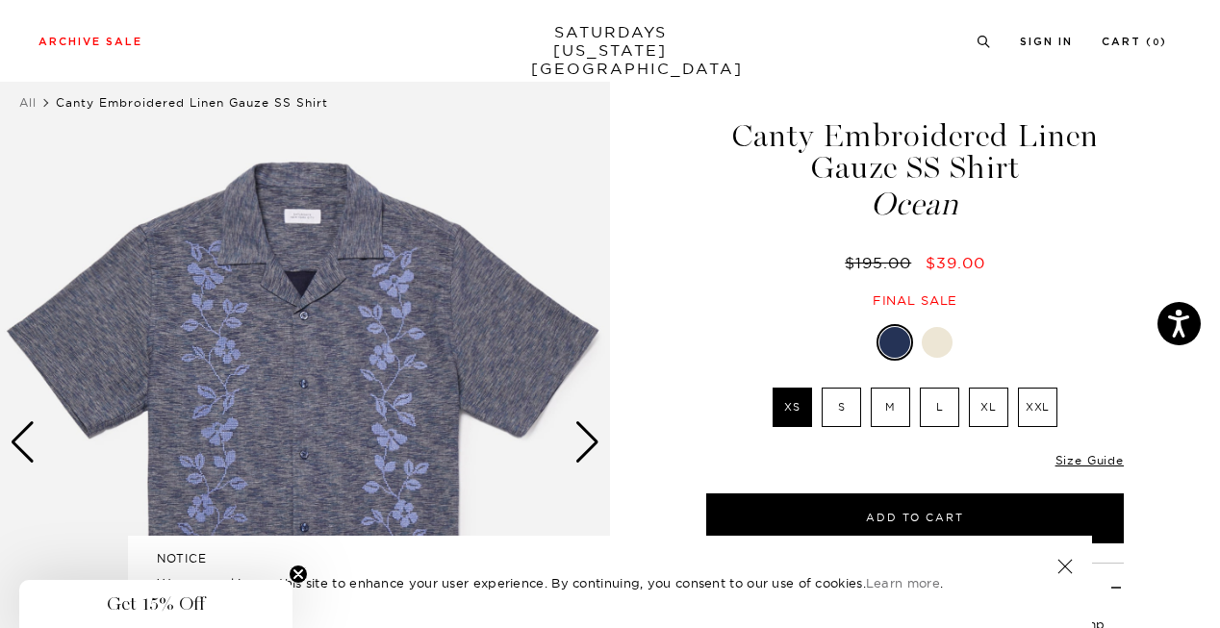
scroll to position [30, 1]
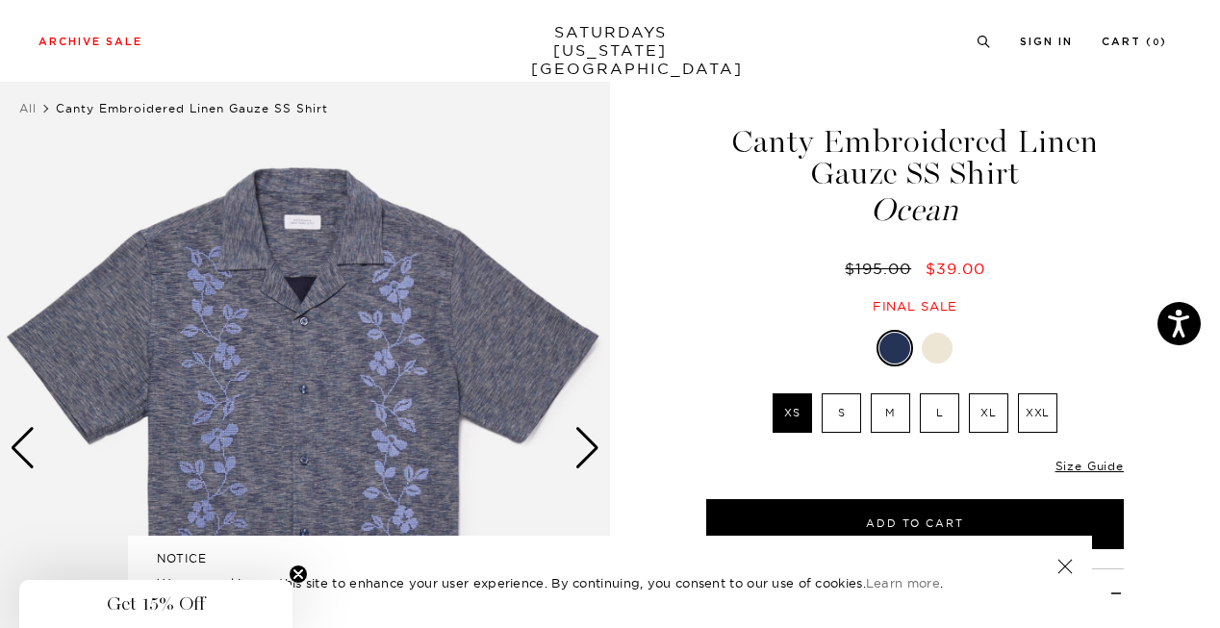
click at [926, 418] on label "L" at bounding box center [938, 412] width 39 height 39
click at [0, 0] on input "L" at bounding box center [0, 0] width 0 height 0
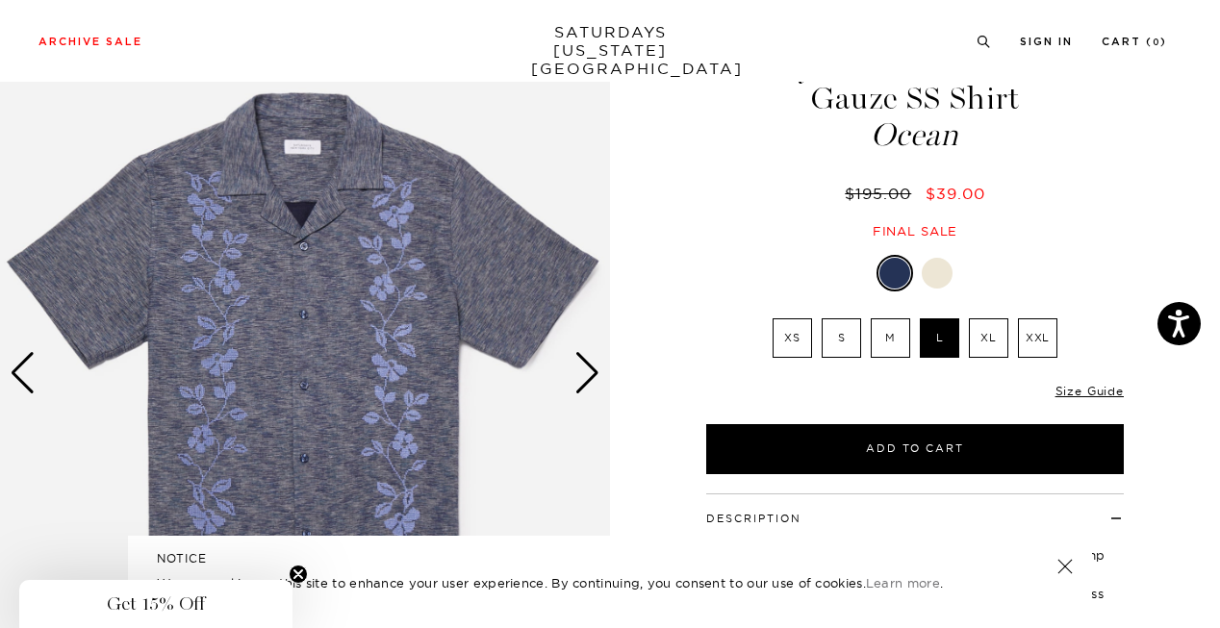
scroll to position [106, 1]
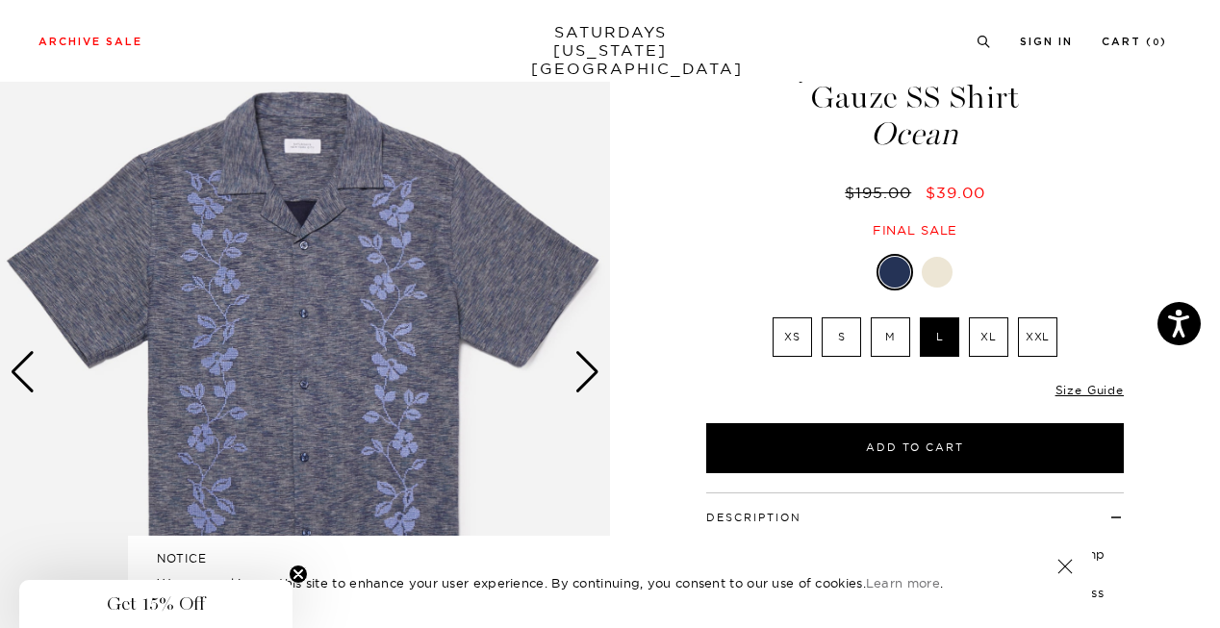
click at [868, 434] on button "Add to Cart" at bounding box center [914, 448] width 417 height 50
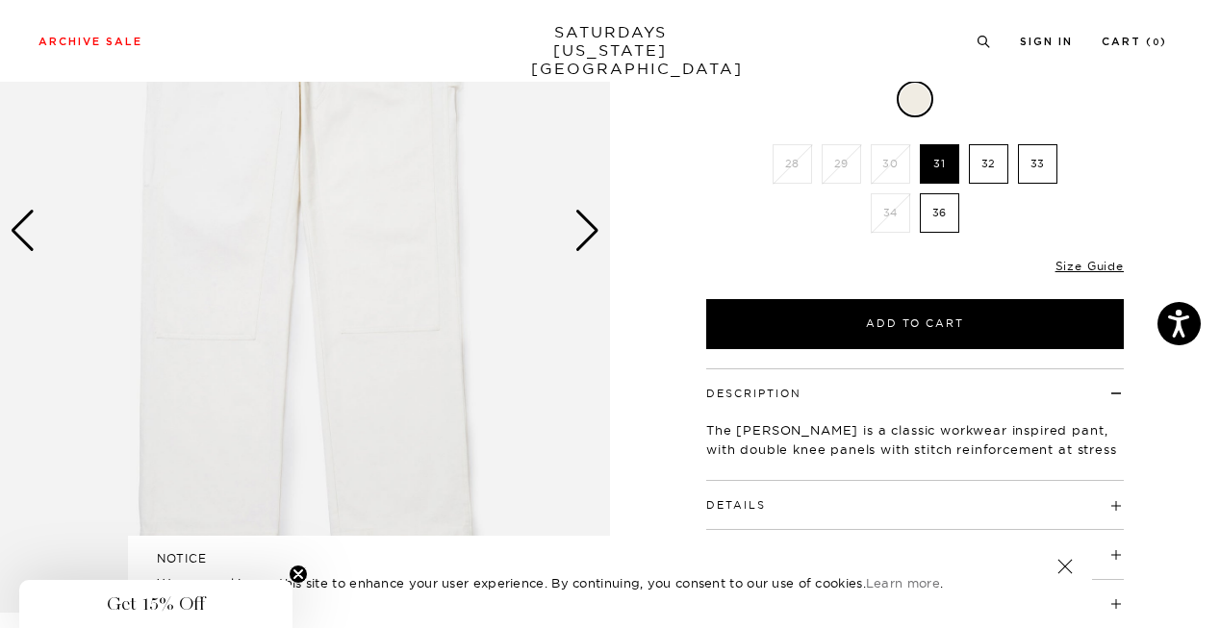
scroll to position [248, 0]
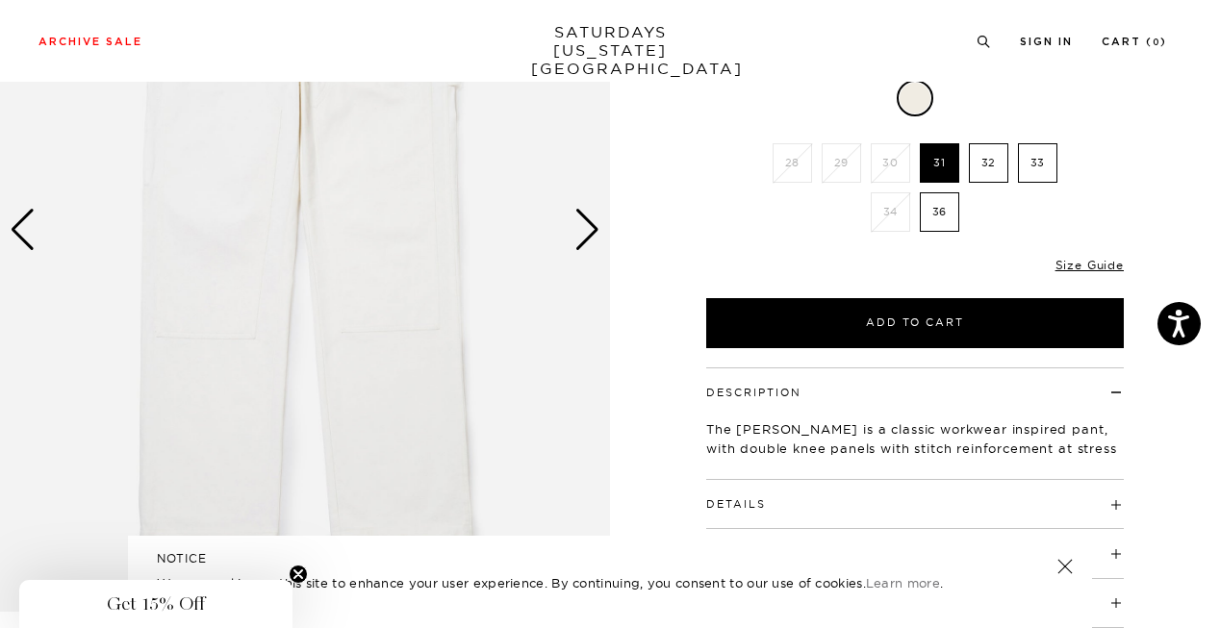
click at [584, 228] on div "Next slide" at bounding box center [587, 230] width 26 height 42
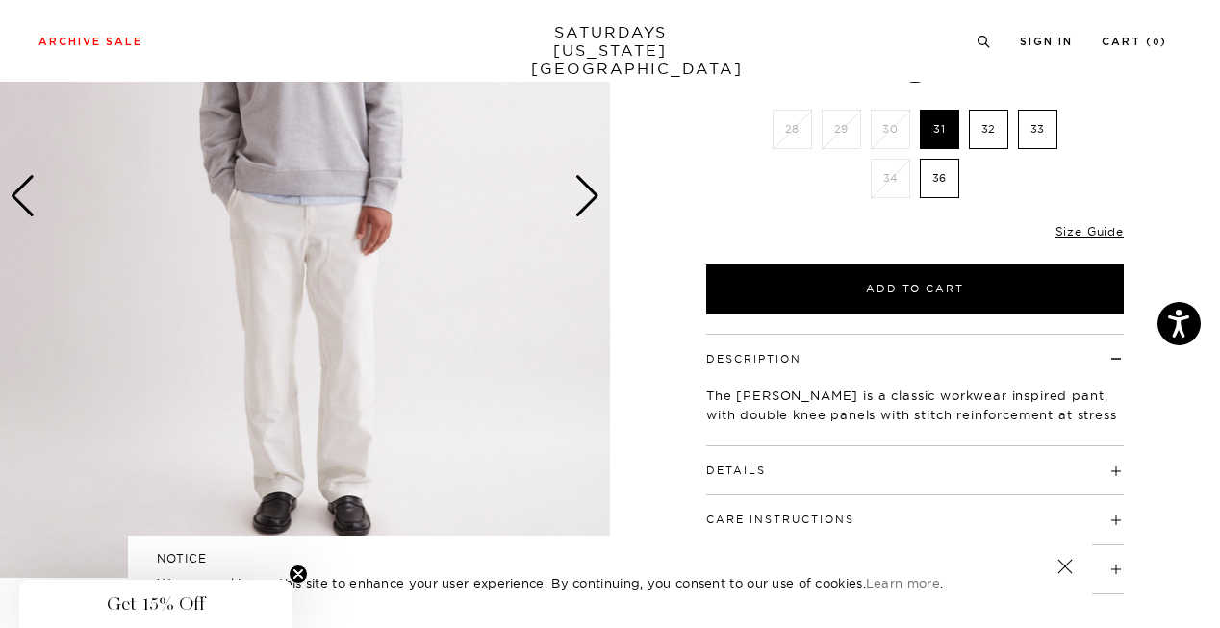
scroll to position [310, 0]
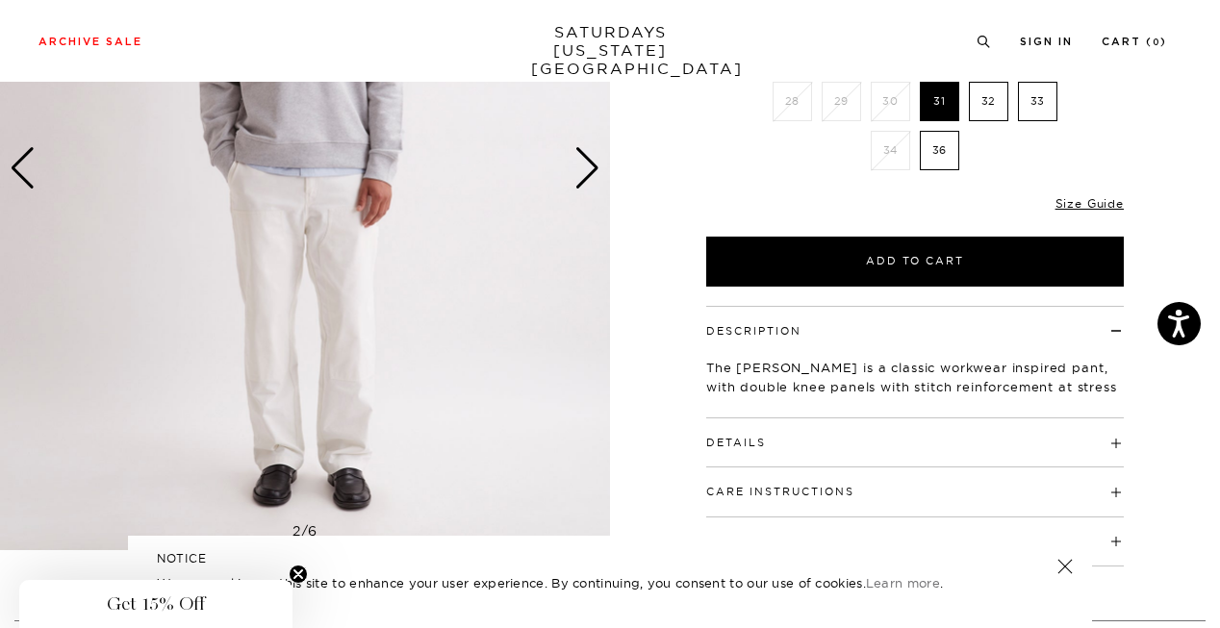
click at [575, 173] on div "Next slide" at bounding box center [587, 168] width 26 height 42
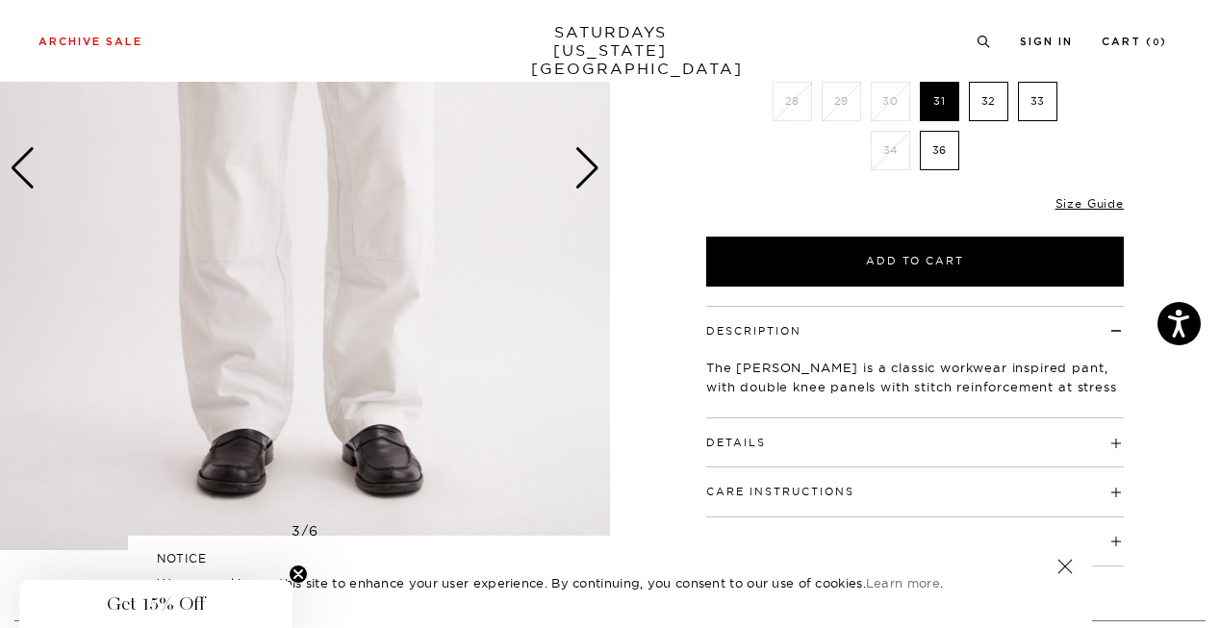
click at [575, 173] on div "Next slide" at bounding box center [587, 168] width 26 height 42
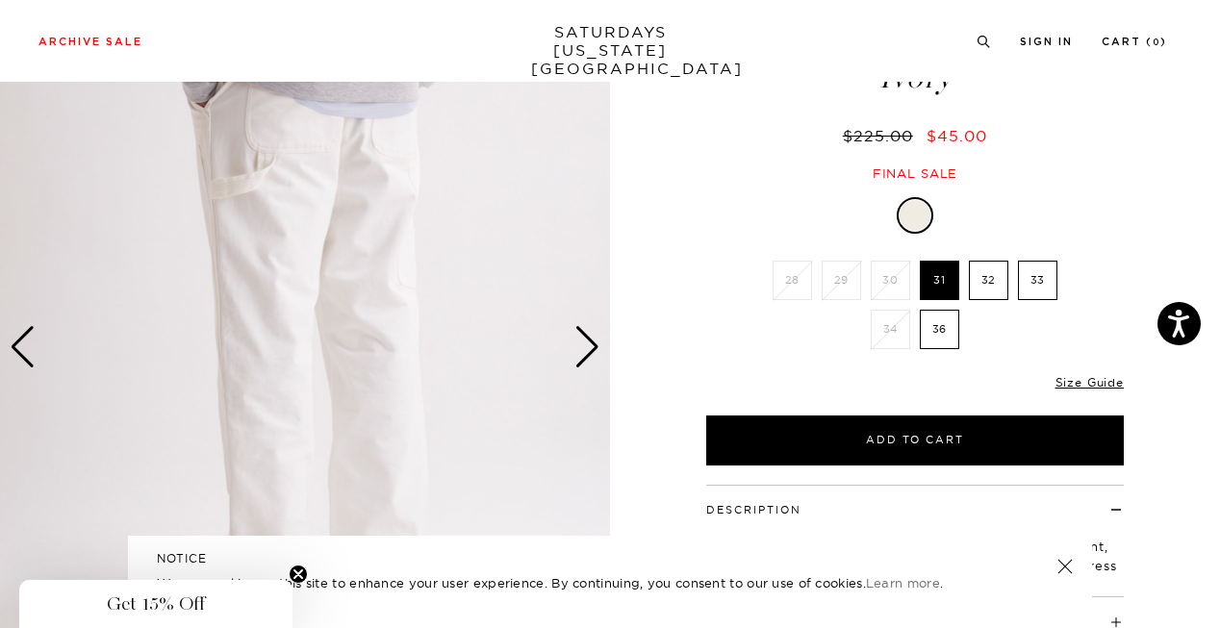
scroll to position [132, 0]
click at [594, 346] on div "Next slide" at bounding box center [587, 346] width 26 height 42
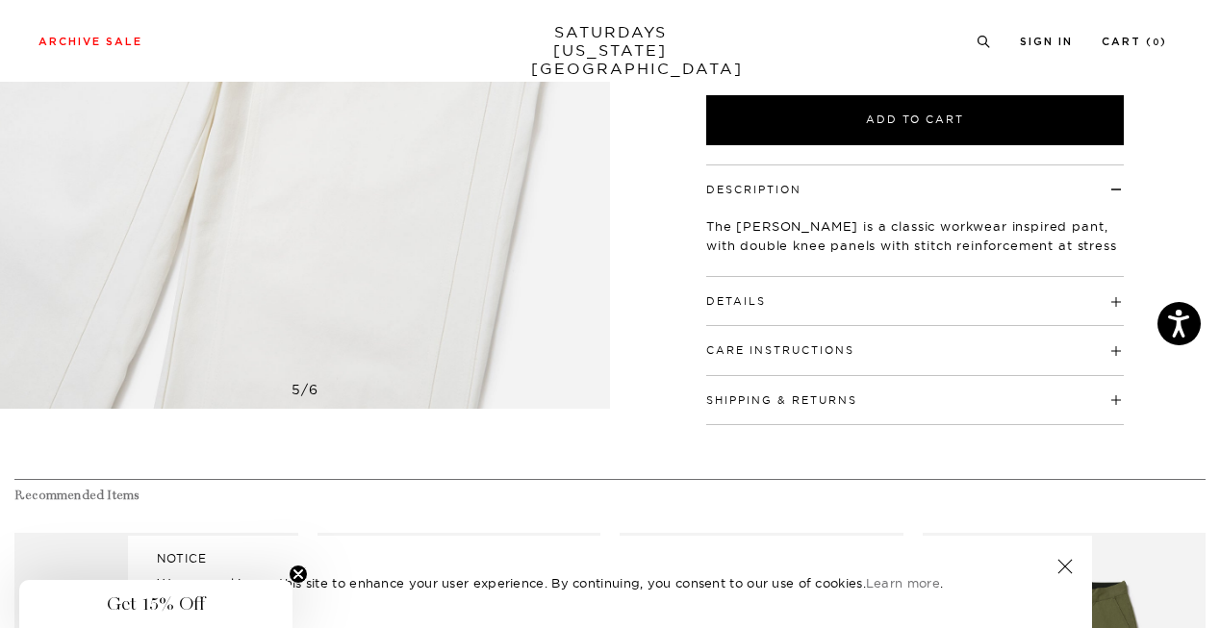
scroll to position [452, 0]
click at [1046, 295] on h4 "Details" at bounding box center [914, 292] width 417 height 32
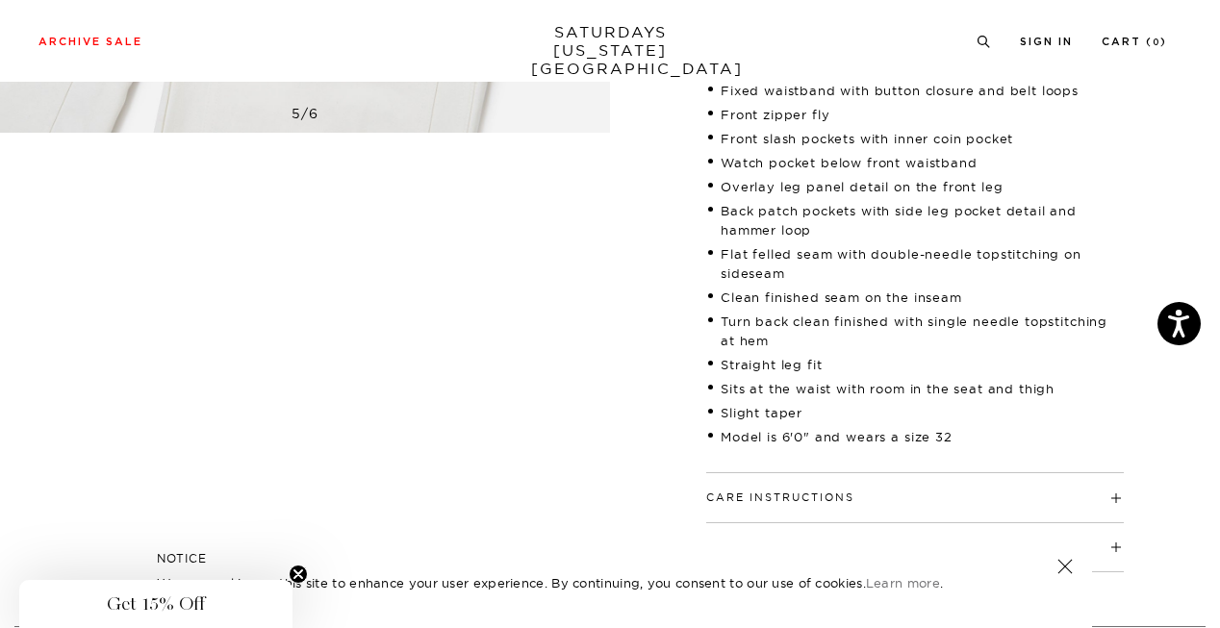
scroll to position [729, 0]
click at [854, 507] on div "Care Instructions Machine Wash Cold Separately Do Not Bleach Do Not Tumble Dry …" at bounding box center [914, 495] width 417 height 49
click at [844, 499] on button "Care Instructions" at bounding box center [780, 496] width 148 height 11
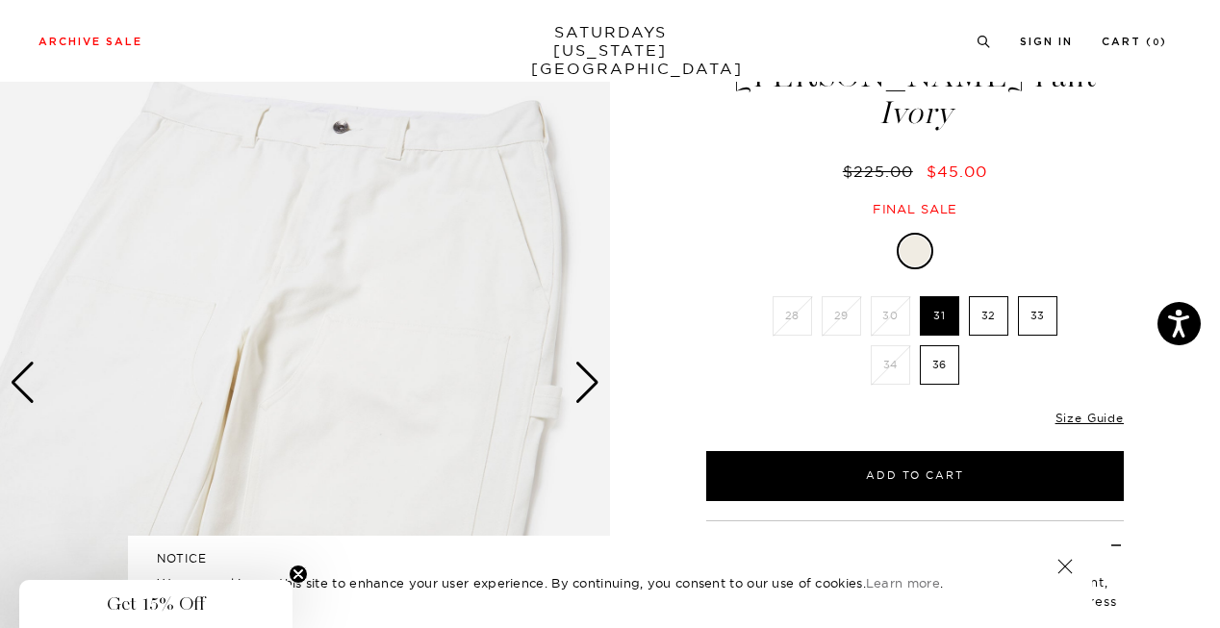
scroll to position [90, 0]
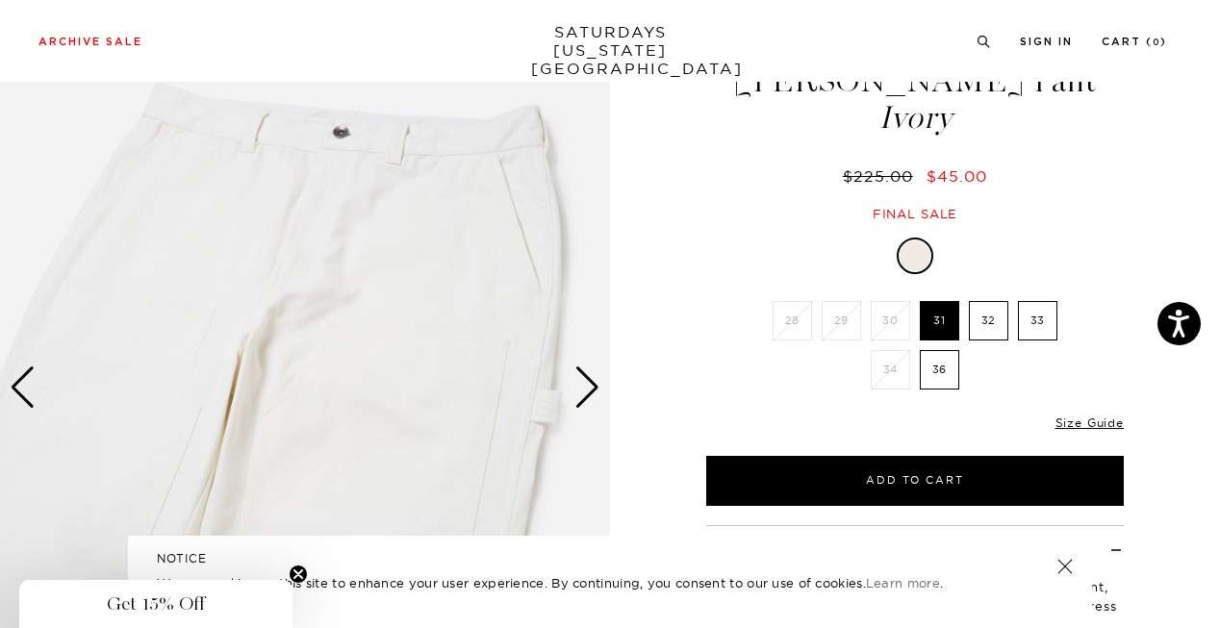
click at [1042, 309] on label "33" at bounding box center [1037, 320] width 39 height 39
click at [0, 0] on input "33" at bounding box center [0, 0] width 0 height 0
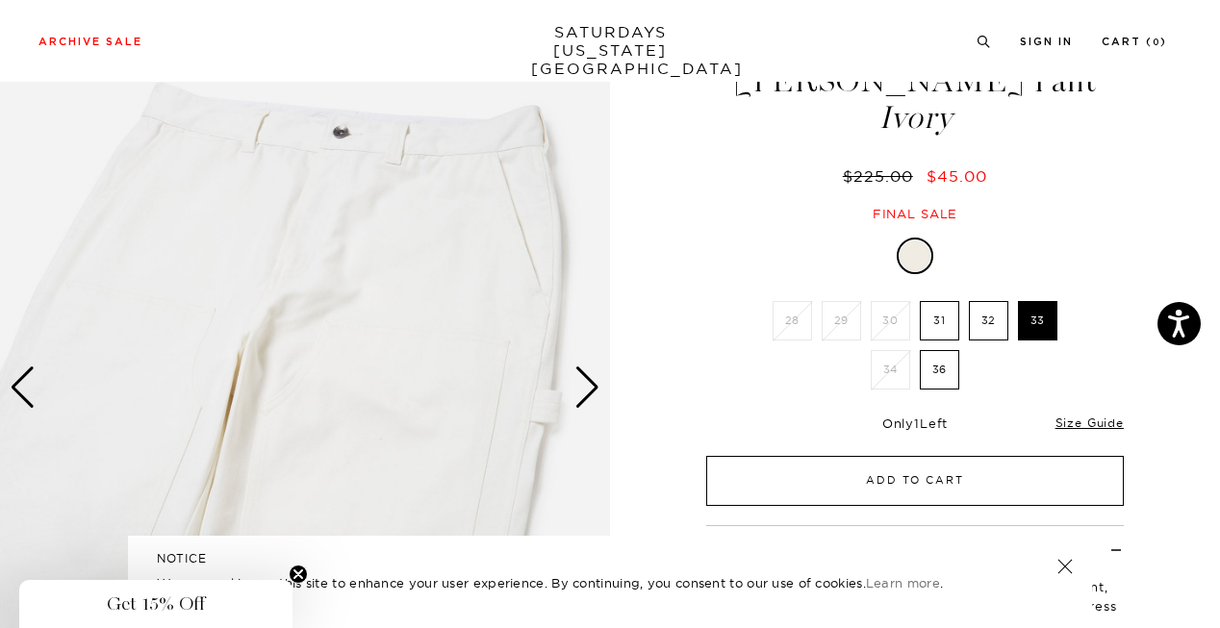
click at [902, 473] on button "Add to Cart" at bounding box center [914, 481] width 417 height 50
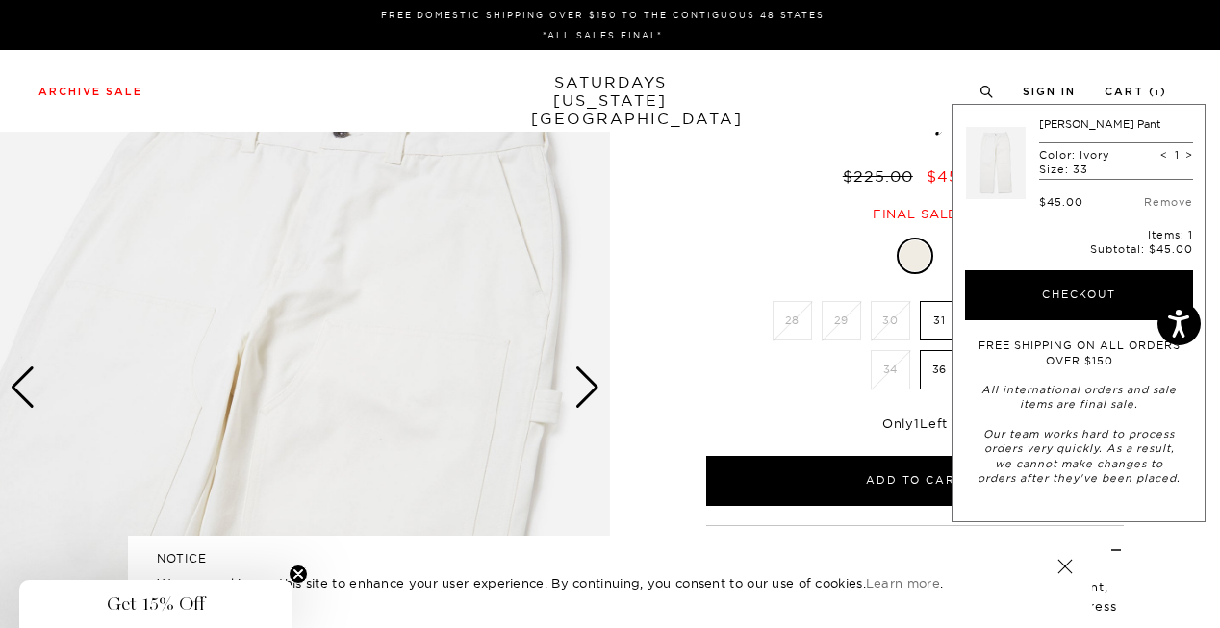
scroll to position [0, 0]
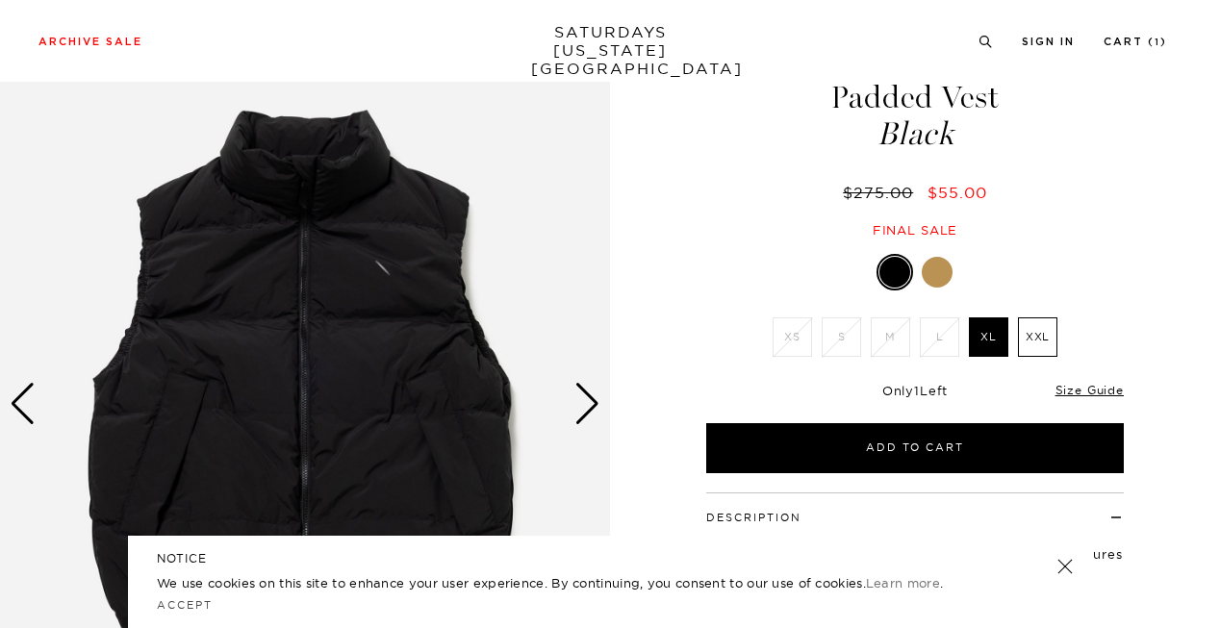
scroll to position [75, 0]
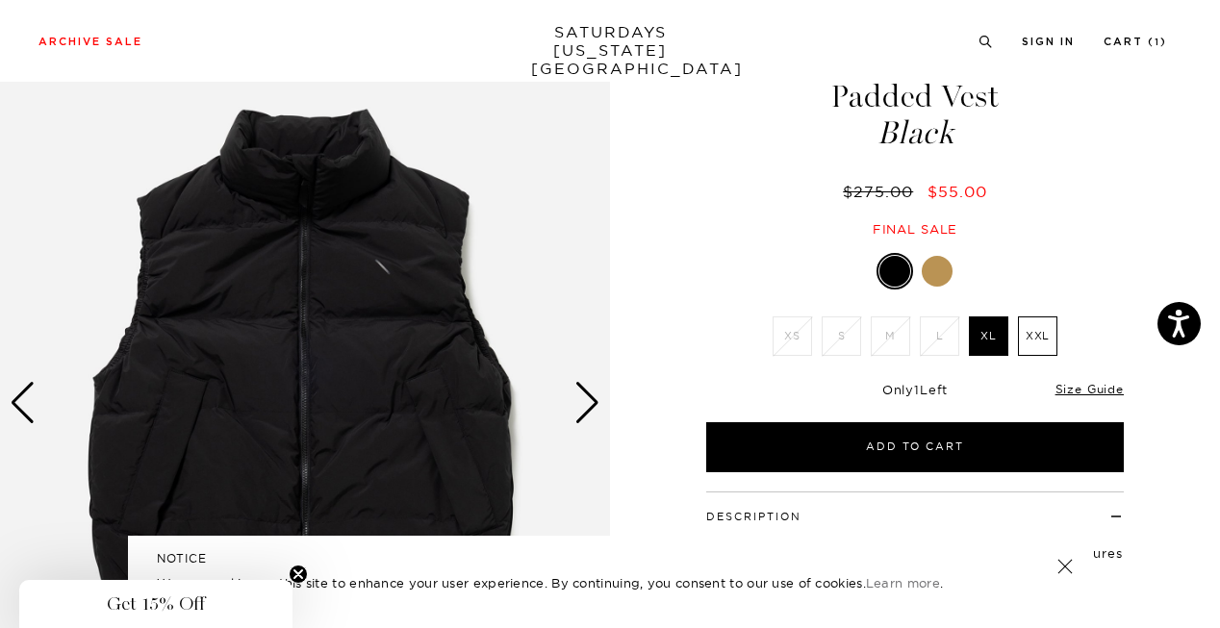
click at [575, 391] on div "Next slide" at bounding box center [587, 403] width 26 height 42
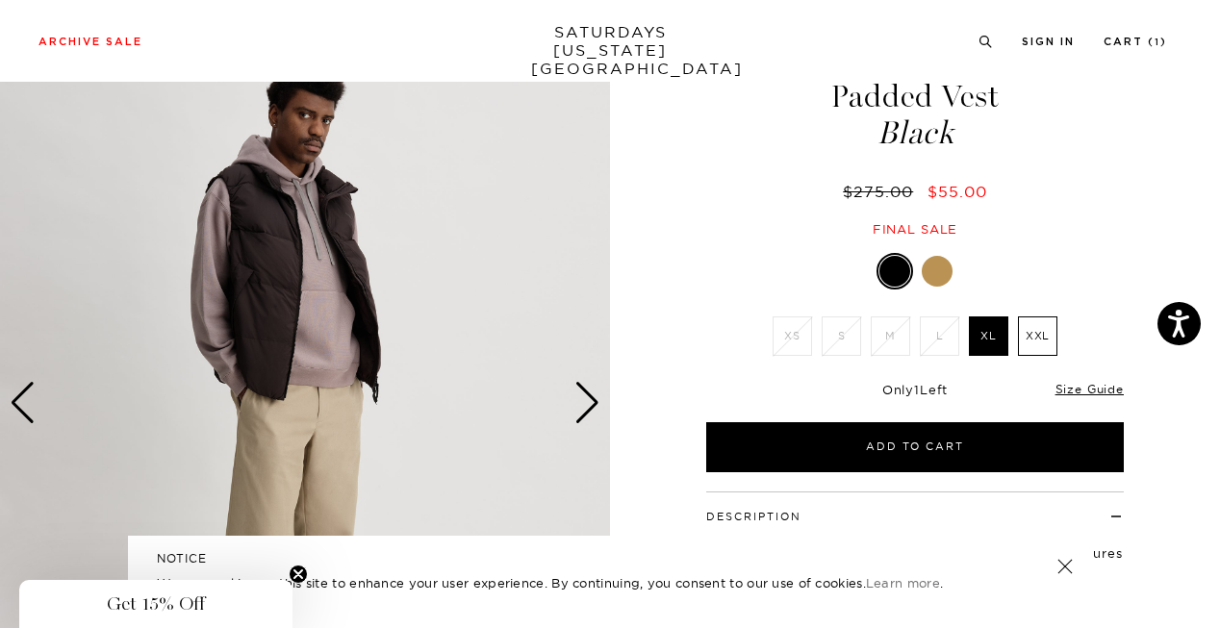
click at [575, 391] on div "Next slide" at bounding box center [587, 403] width 26 height 42
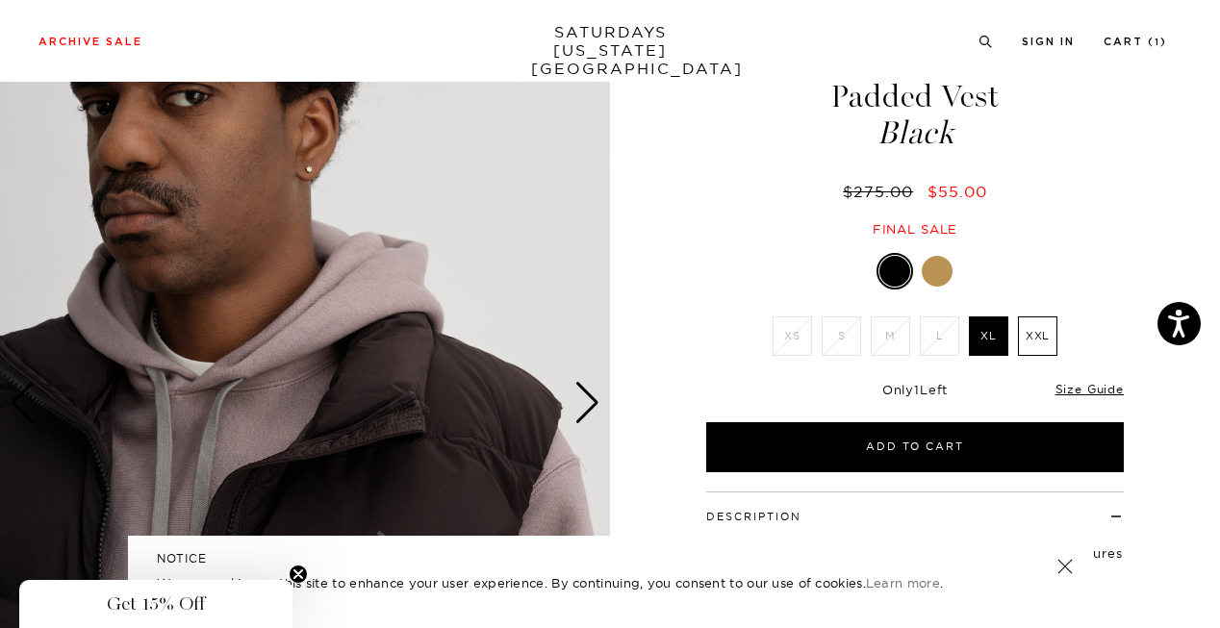
click at [575, 391] on div "Next slide" at bounding box center [587, 403] width 26 height 42
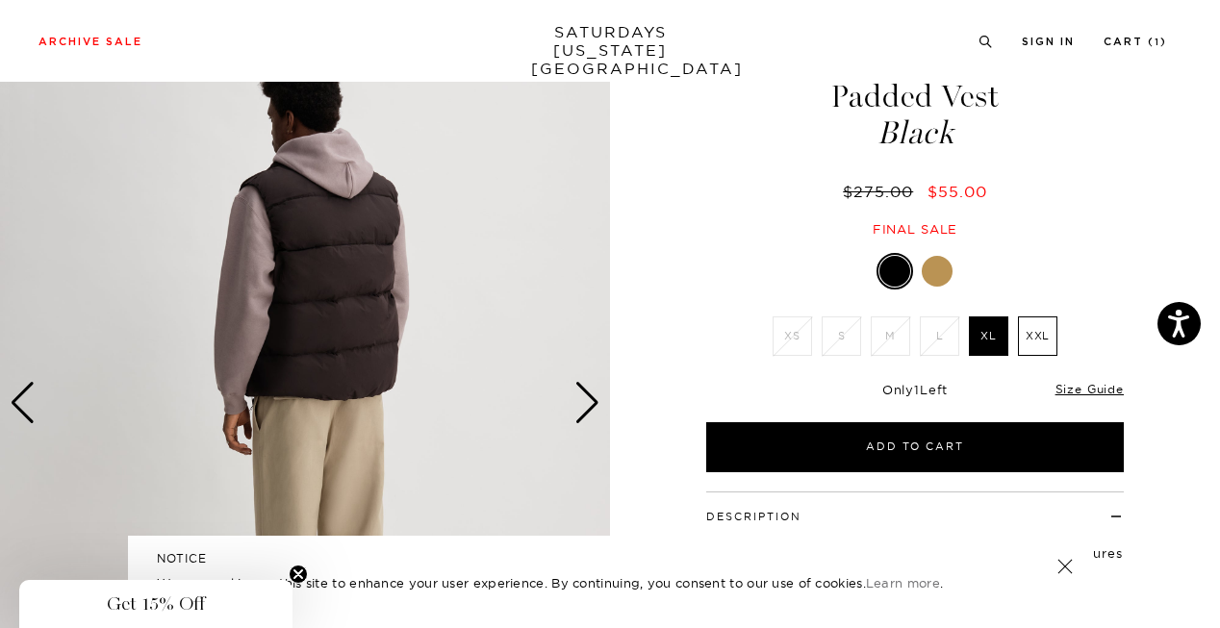
click at [575, 391] on div "Next slide" at bounding box center [587, 403] width 26 height 42
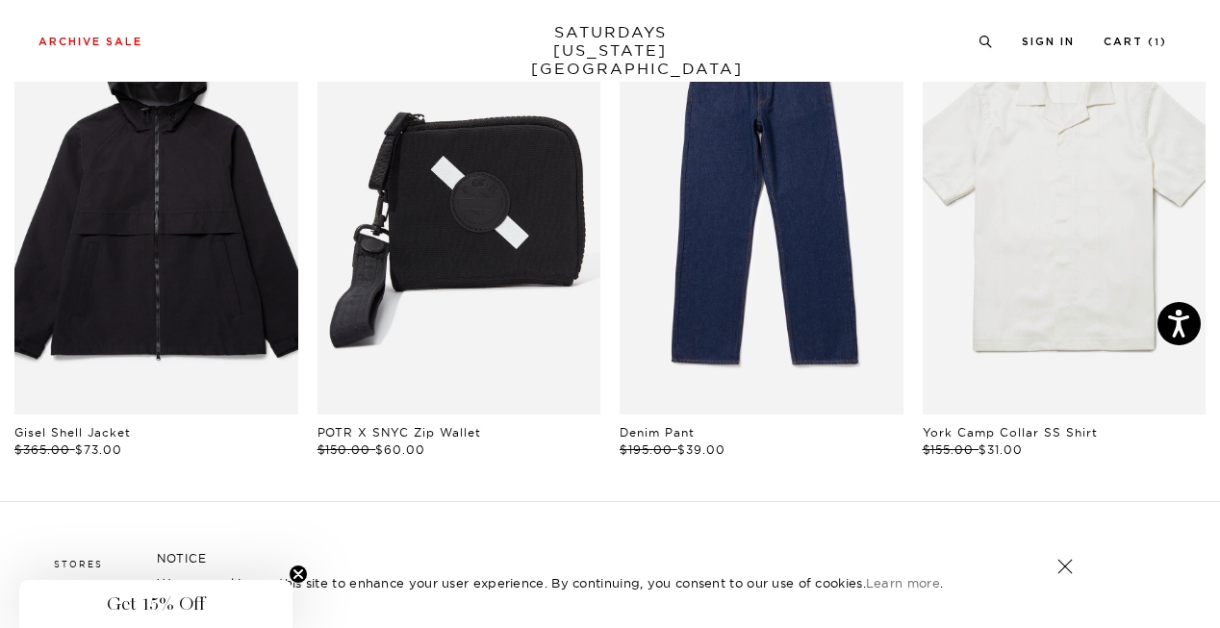
scroll to position [985, 0]
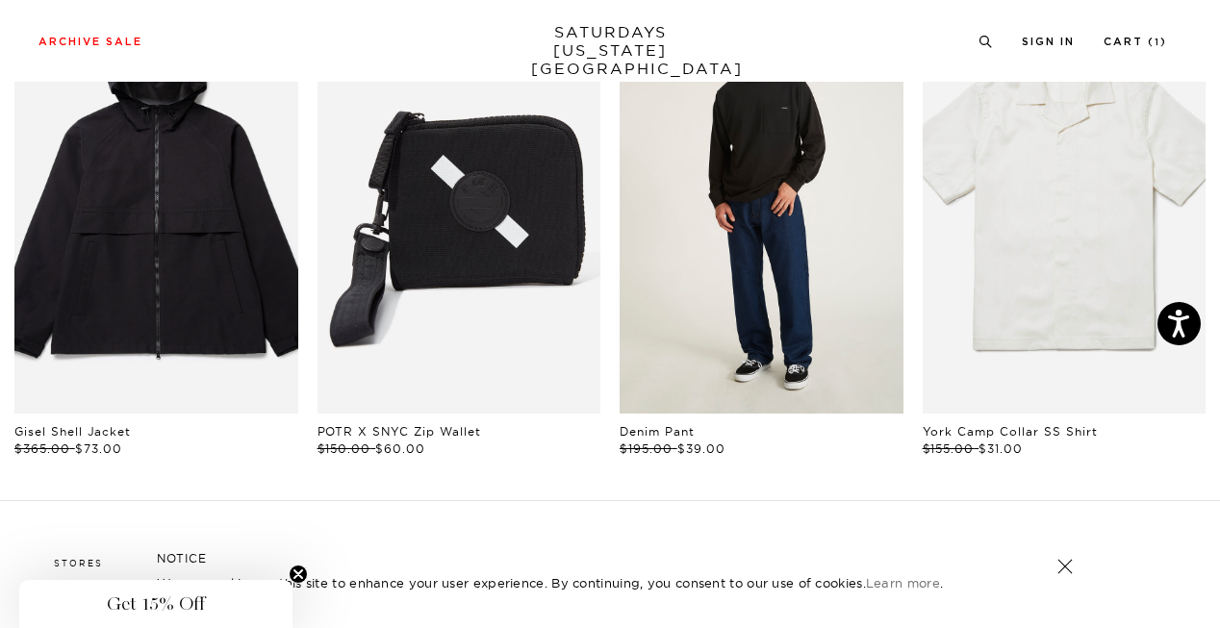
click at [656, 344] on link "files/M00029LT03-BLACK_03.jpg" at bounding box center [761, 200] width 284 height 425
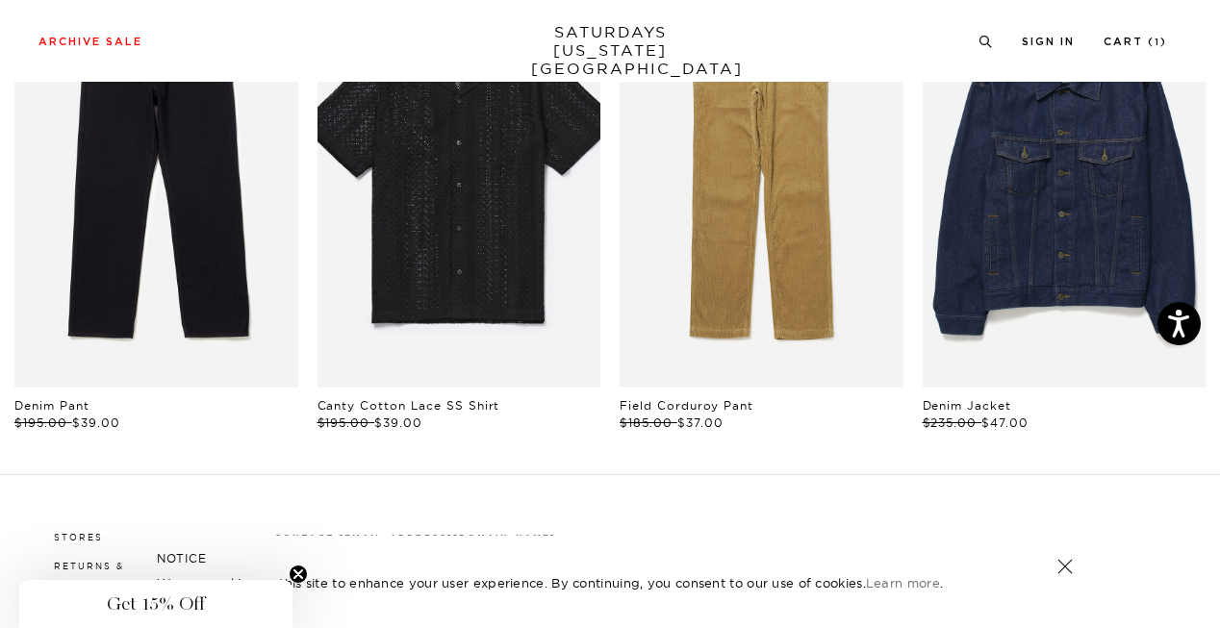
scroll to position [998, 0]
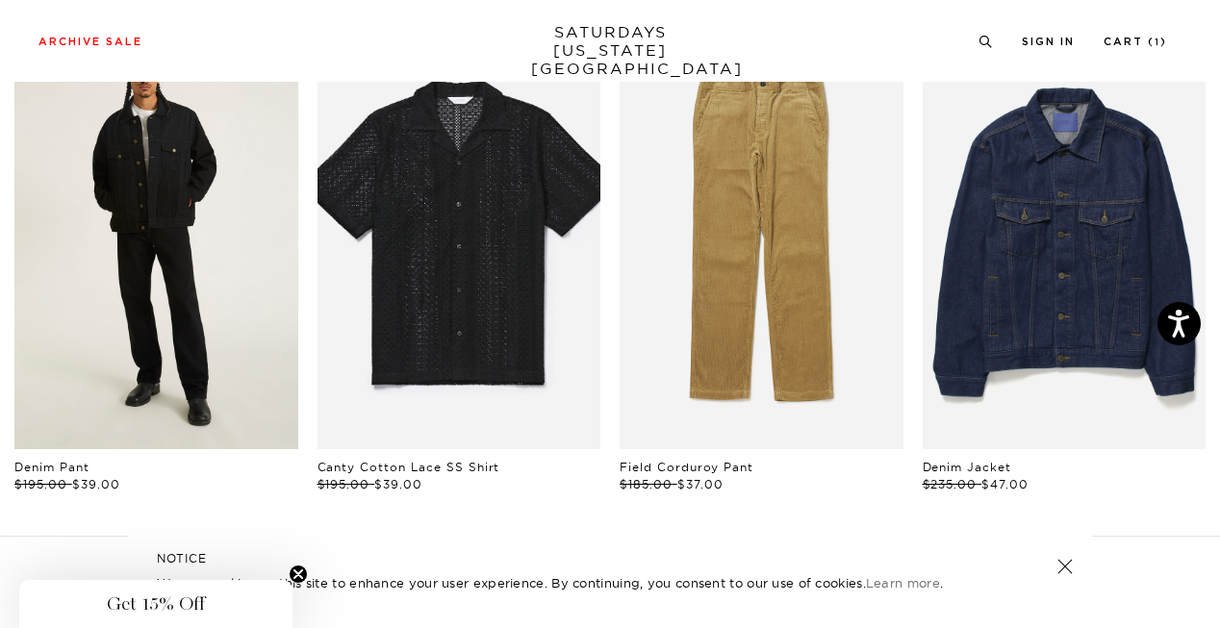
click at [196, 388] on link "files/M00034DE01-BLACK_07_1.jpg" at bounding box center [156, 236] width 284 height 425
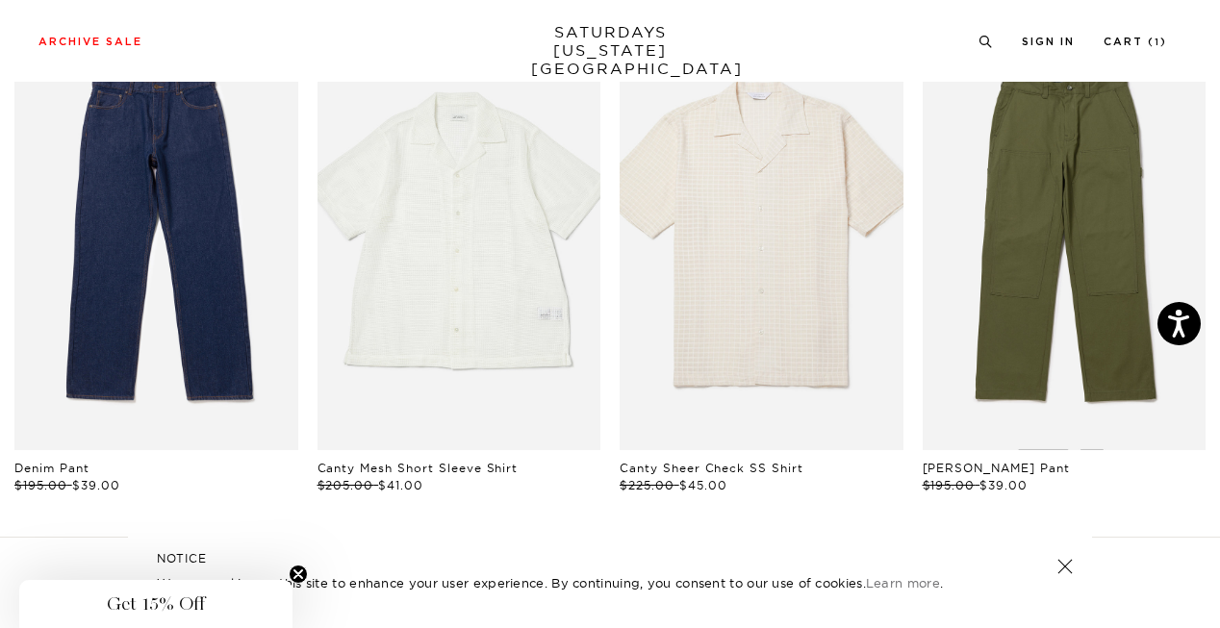
scroll to position [995, 0]
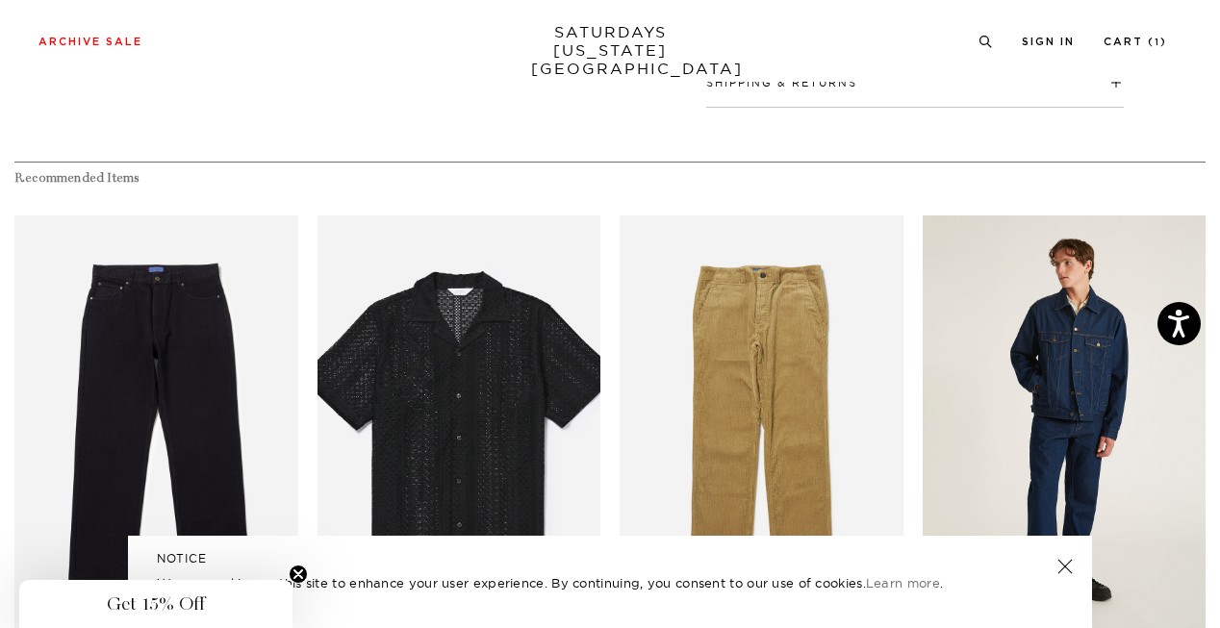
scroll to position [794, 12]
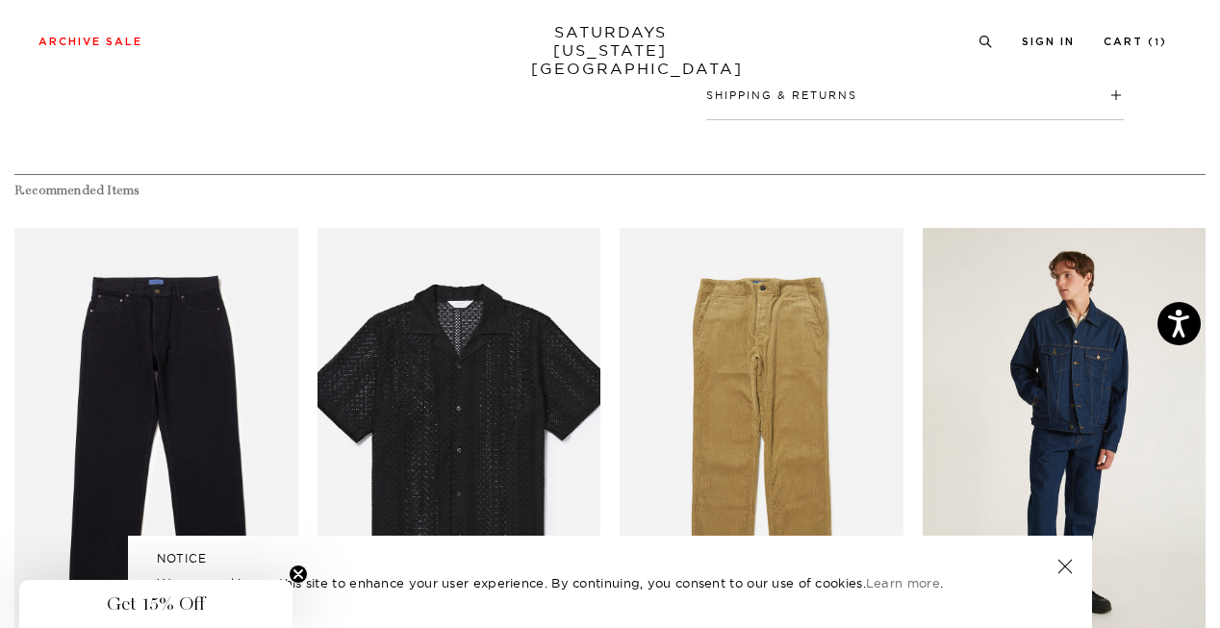
click at [1086, 353] on link "files/M00034DE01-INDIGO_05.jpg" at bounding box center [1064, 440] width 284 height 425
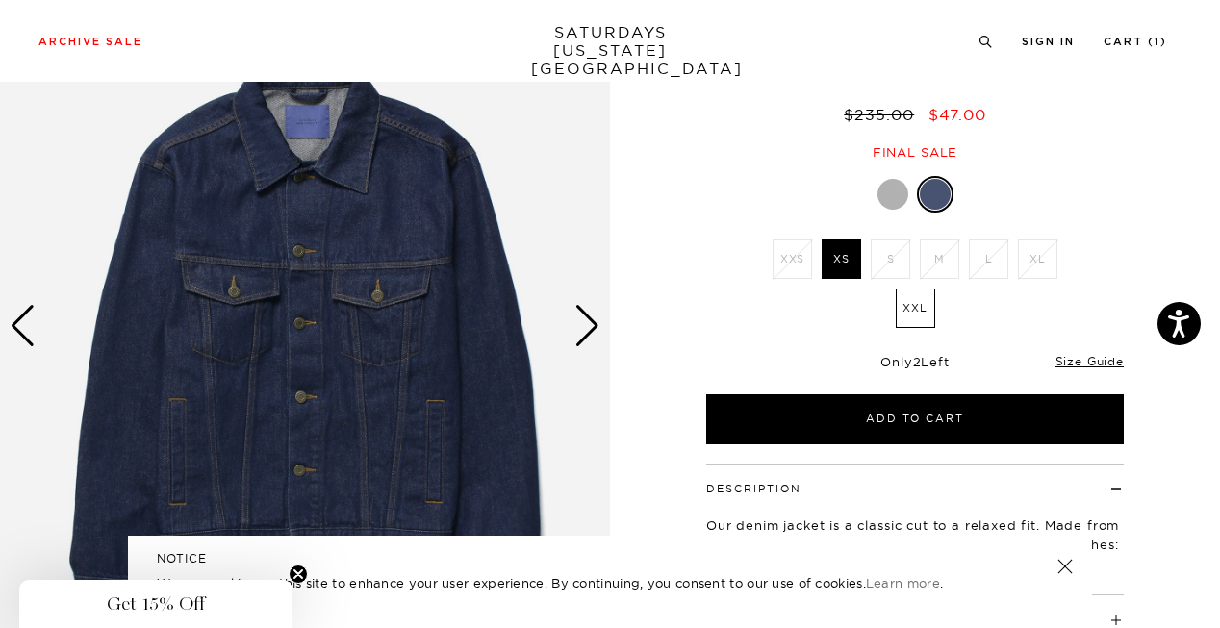
scroll to position [153, 0]
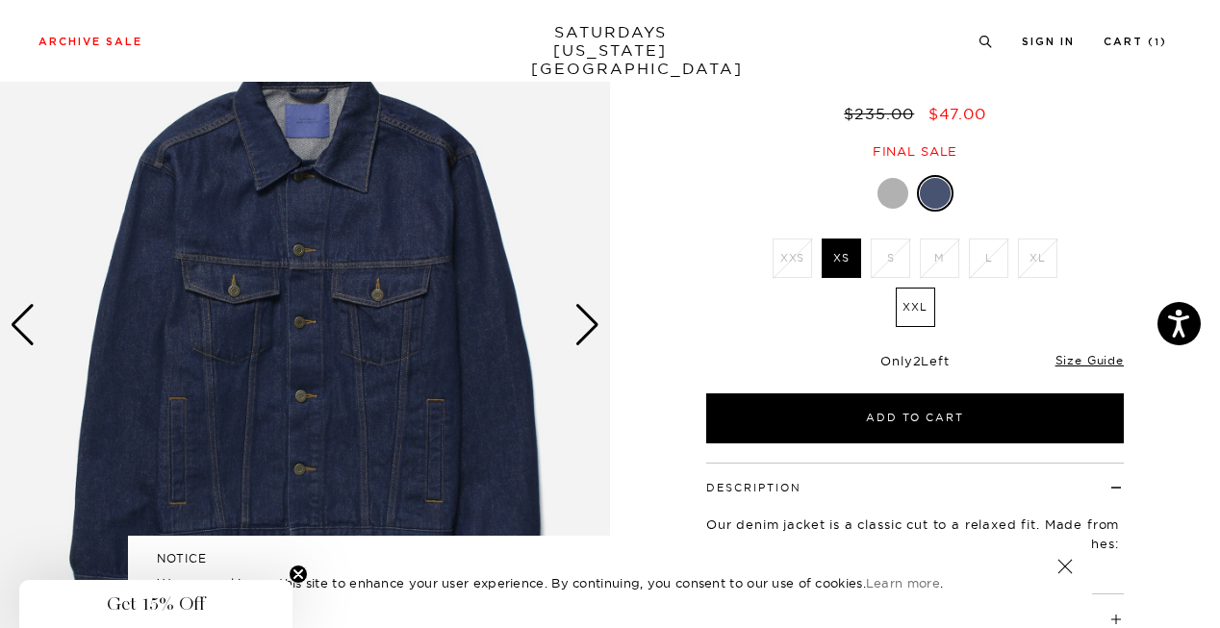
click at [585, 311] on div "Next slide" at bounding box center [587, 325] width 26 height 42
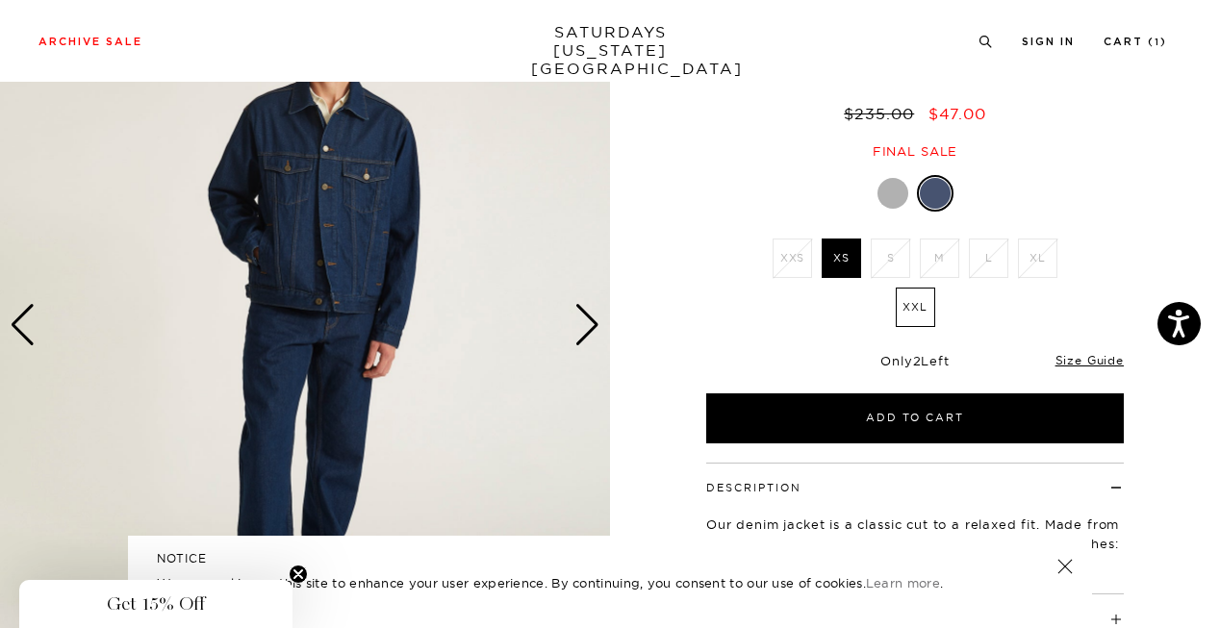
click at [585, 311] on div "Next slide" at bounding box center [587, 325] width 26 height 42
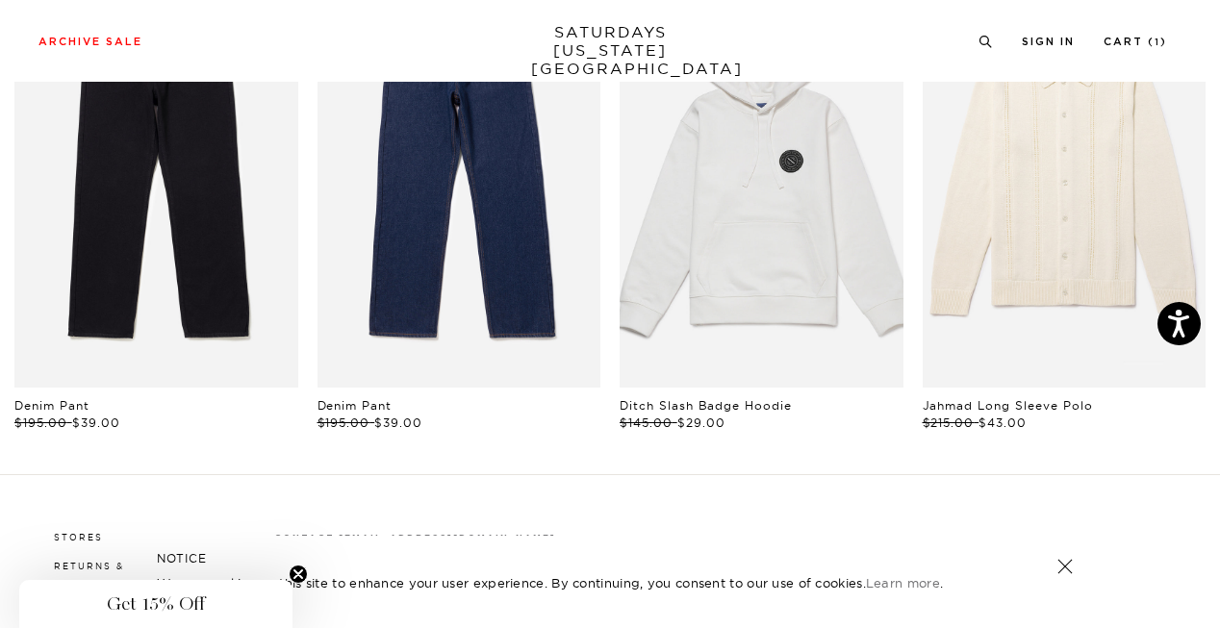
scroll to position [931, 0]
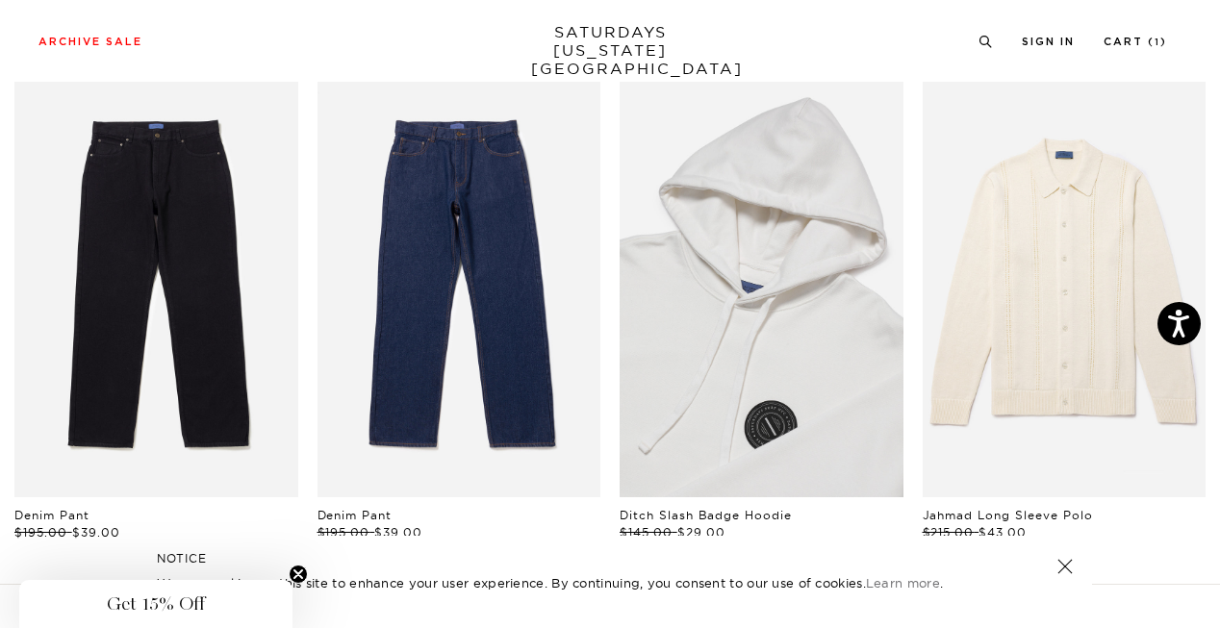
click at [743, 284] on link "files/BBM64600_sub02.jpg" at bounding box center [761, 284] width 284 height 425
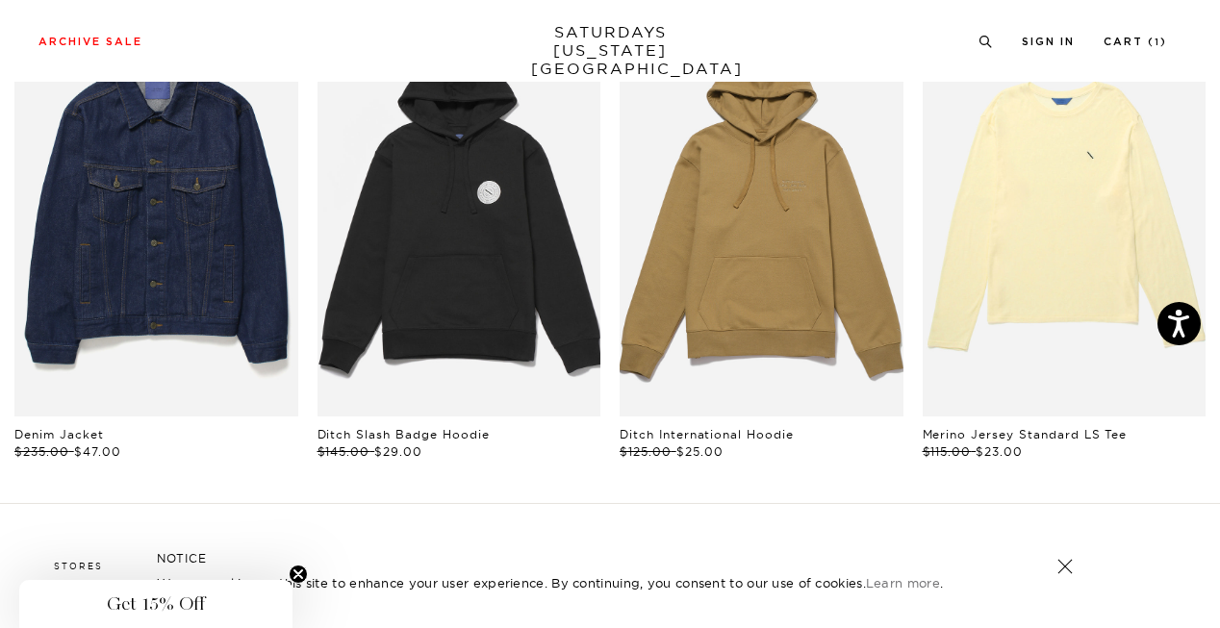
scroll to position [1027, 0]
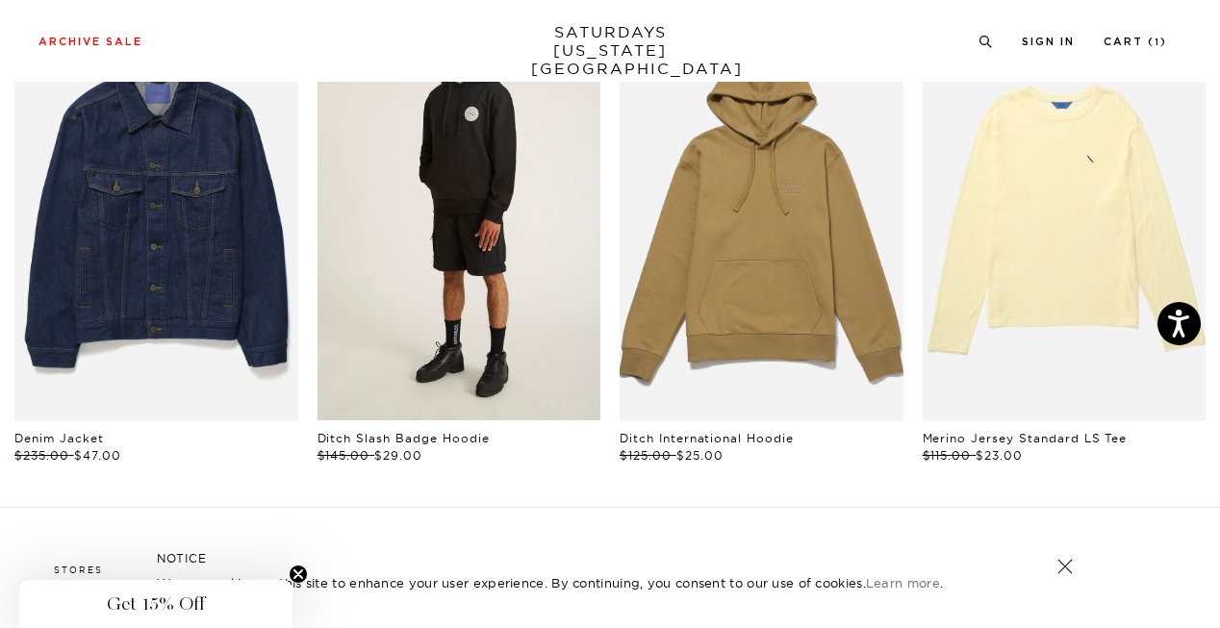
click at [474, 306] on link "files/U32428HD02-BLACK_04.jpg" at bounding box center [459, 207] width 284 height 425
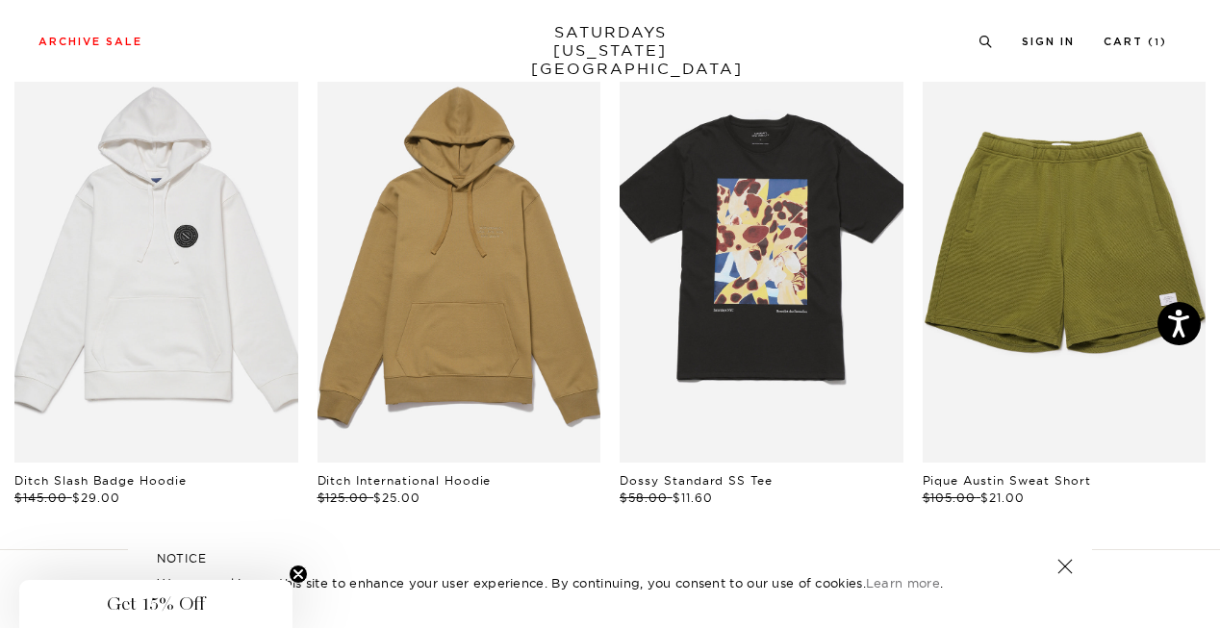
scroll to position [986, 9]
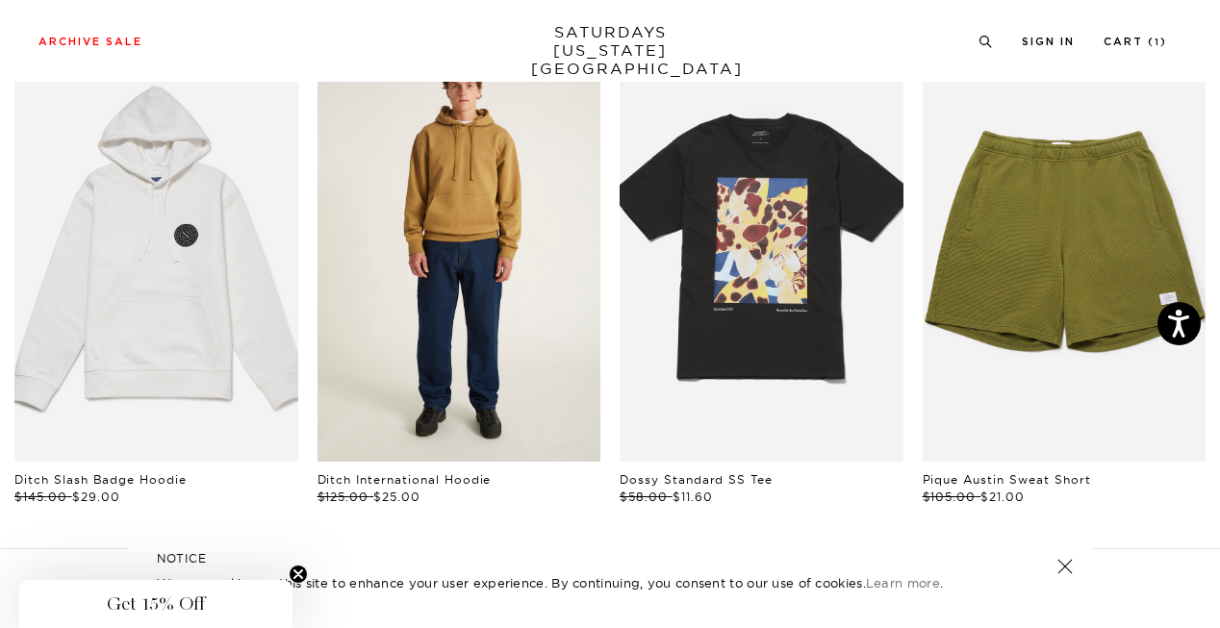
click at [506, 357] on link "files/UF2428HD03-CAMEL_01.jpg" at bounding box center [459, 249] width 284 height 425
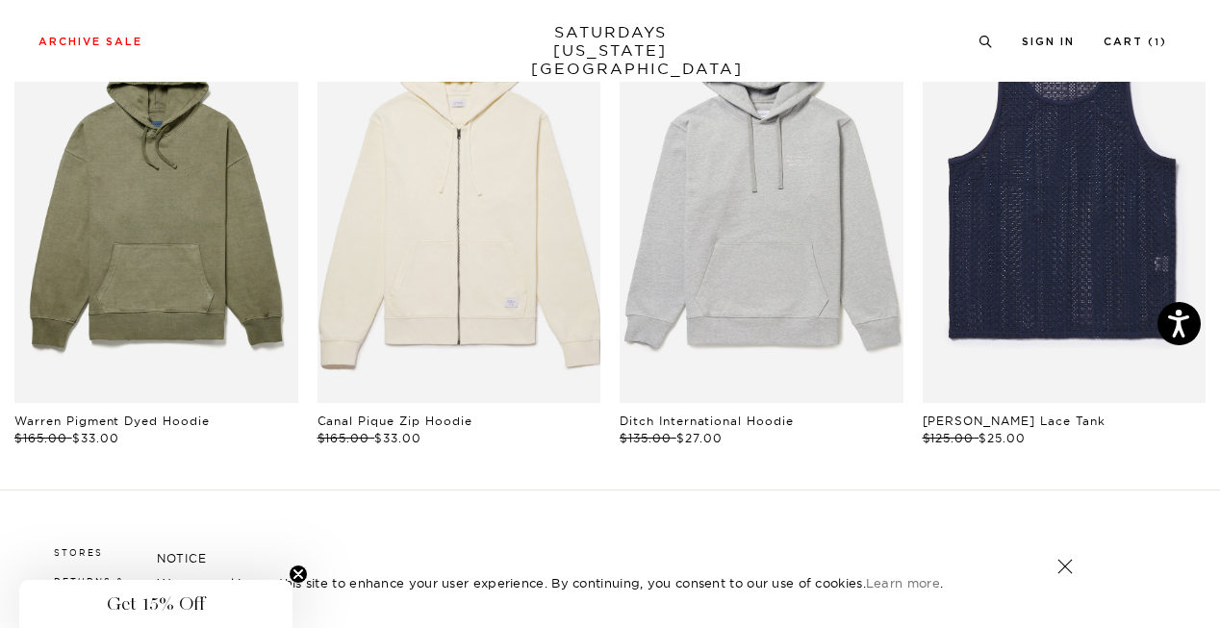
scroll to position [1008, 0]
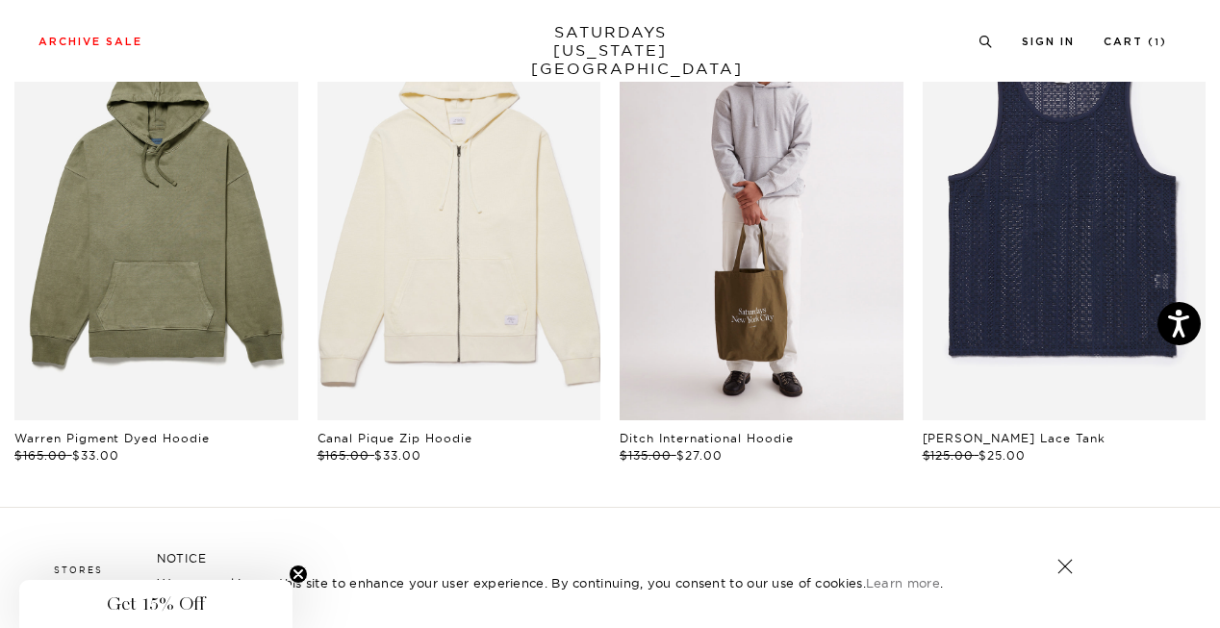
click at [768, 262] on link "files/U00028HD01-ASH-HEATHER_02.jpg" at bounding box center [761, 207] width 284 height 425
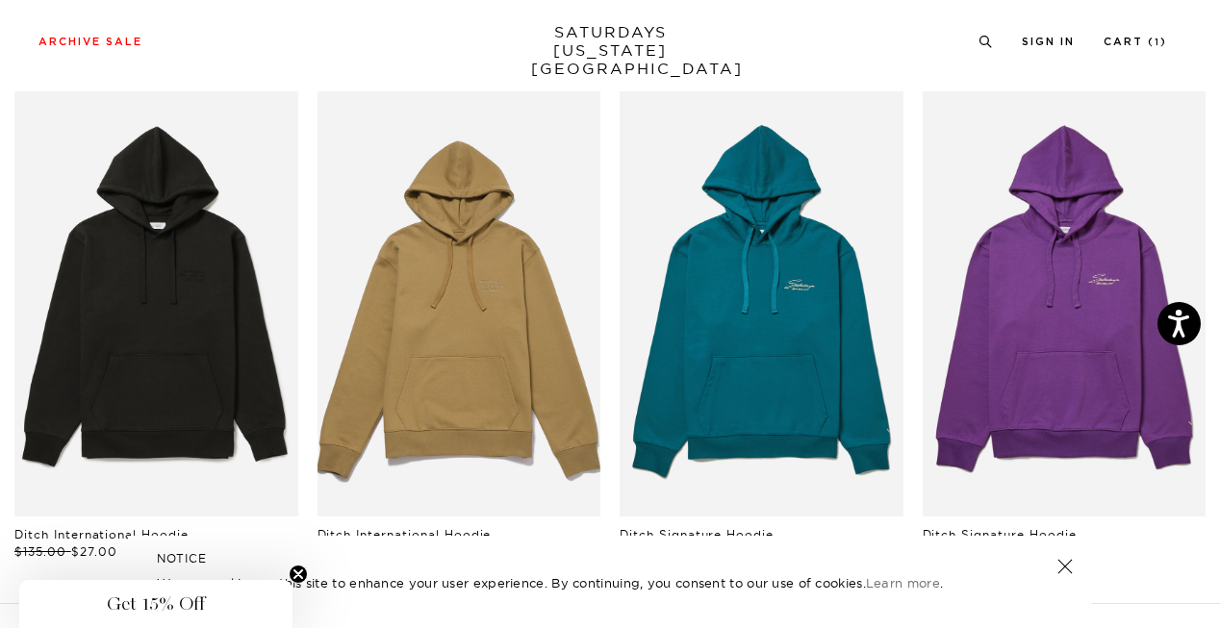
scroll to position [913, 0]
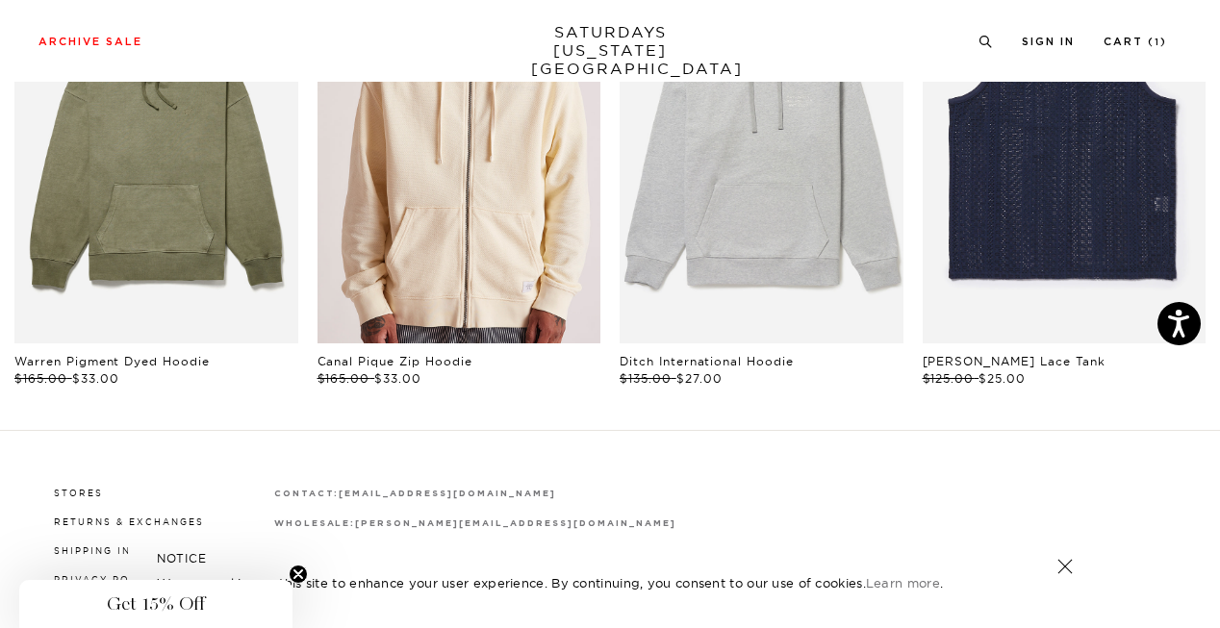
scroll to position [1089, 12]
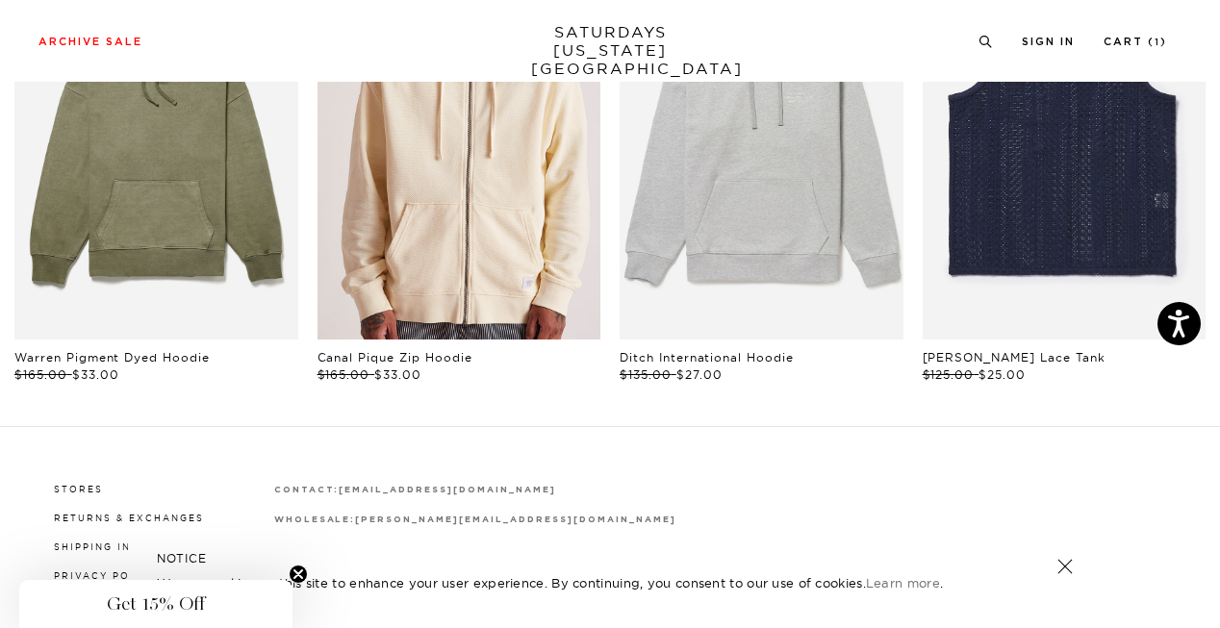
click at [408, 260] on link "files/U22428ZP02-ANTIQUE-WHITE_04.jpg" at bounding box center [459, 126] width 284 height 425
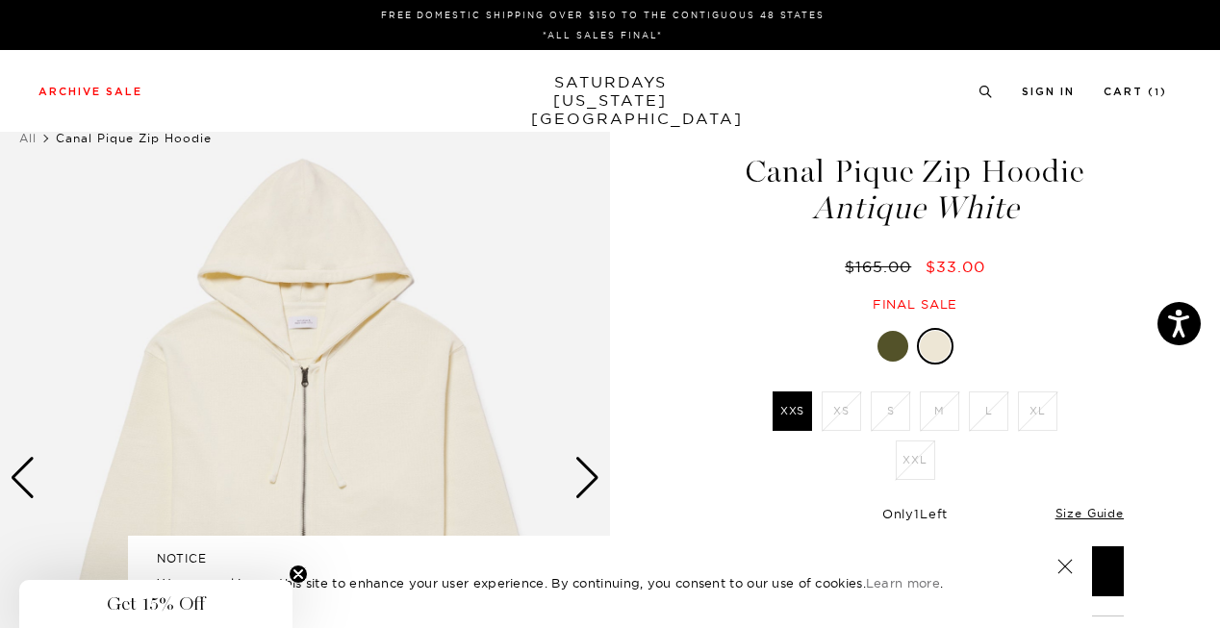
click at [885, 355] on div at bounding box center [892, 346] width 31 height 31
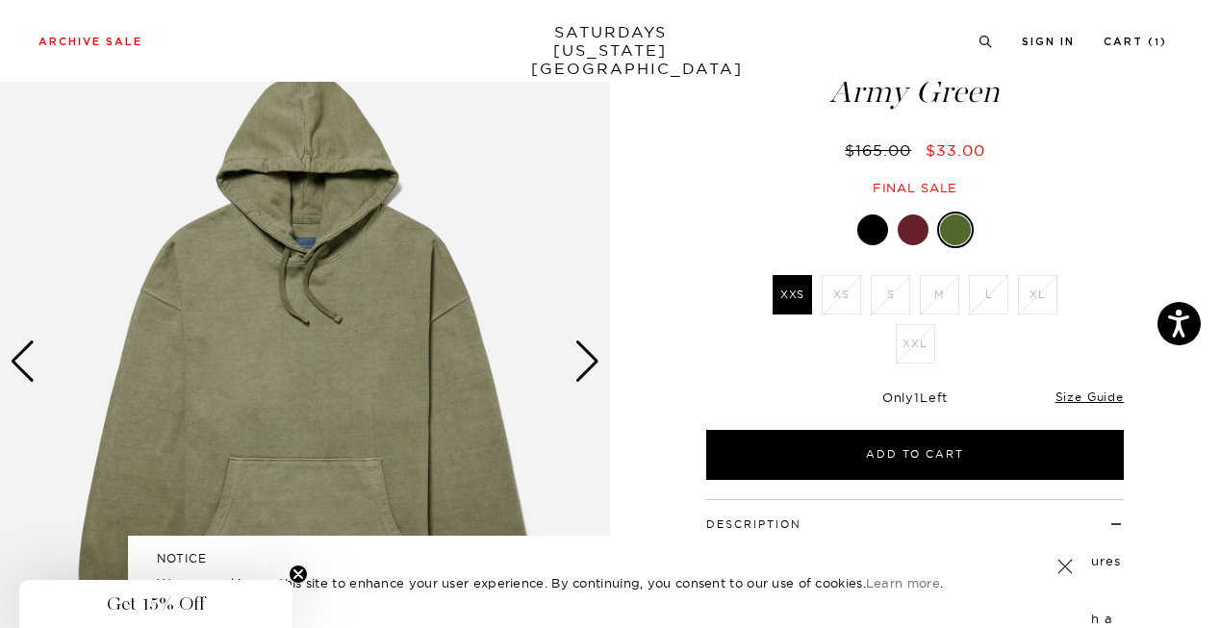
scroll to position [117, 0]
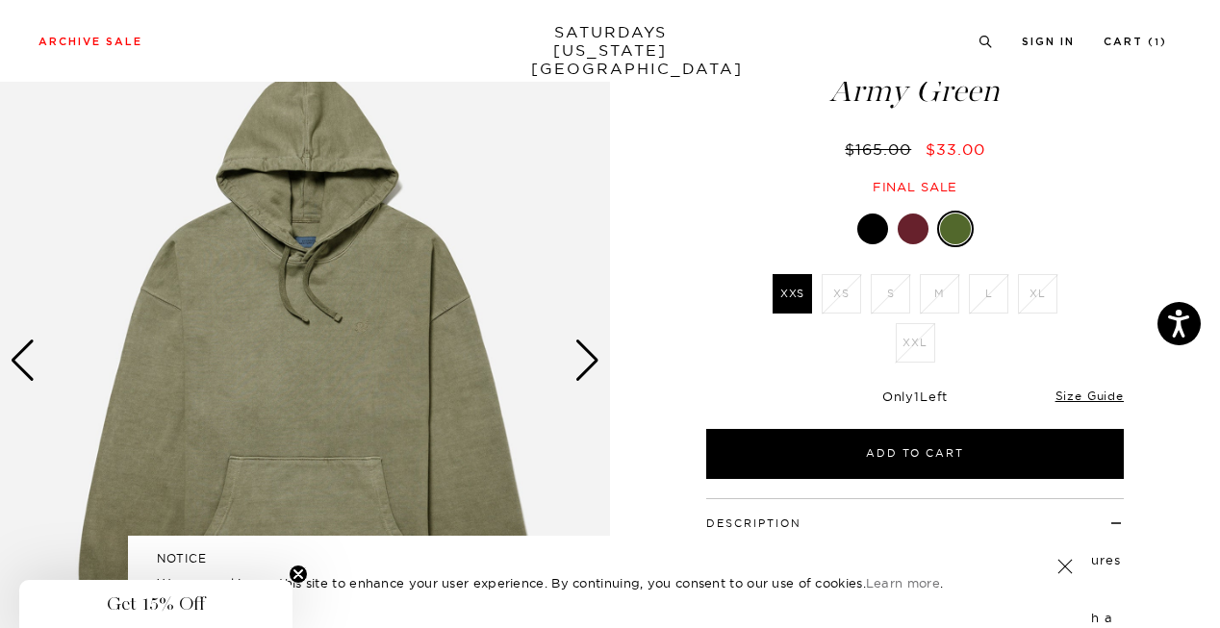
click at [592, 357] on div "Next slide" at bounding box center [587, 361] width 26 height 42
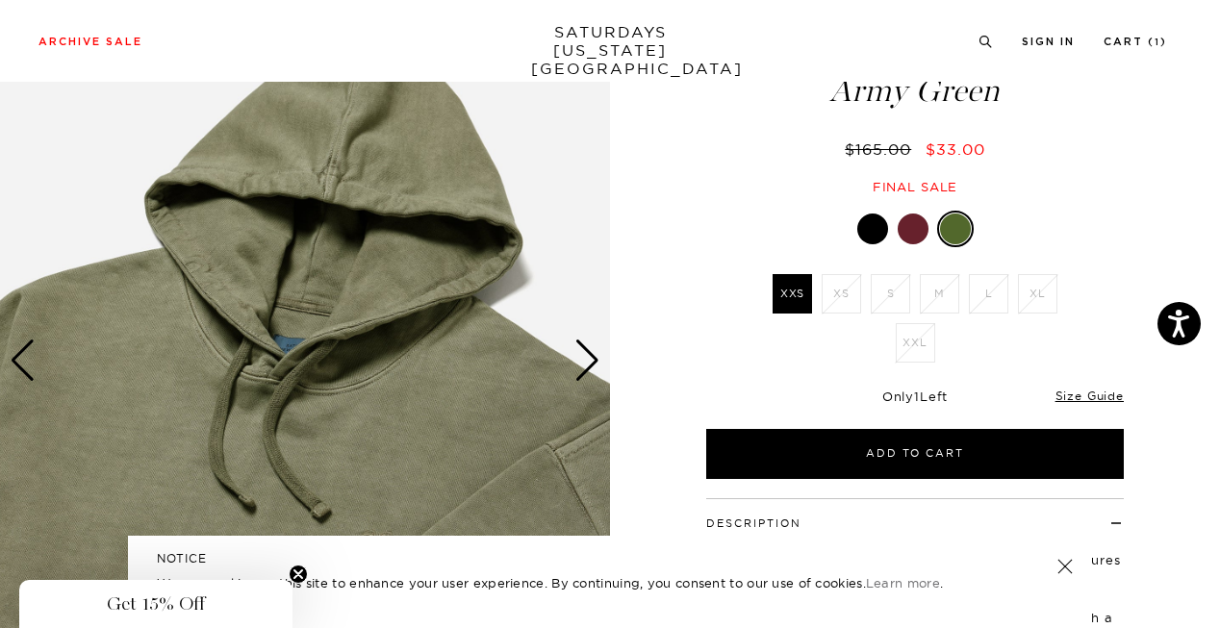
click at [894, 247] on div at bounding box center [914, 229] width 417 height 37
click at [912, 244] on div at bounding box center [912, 229] width 31 height 31
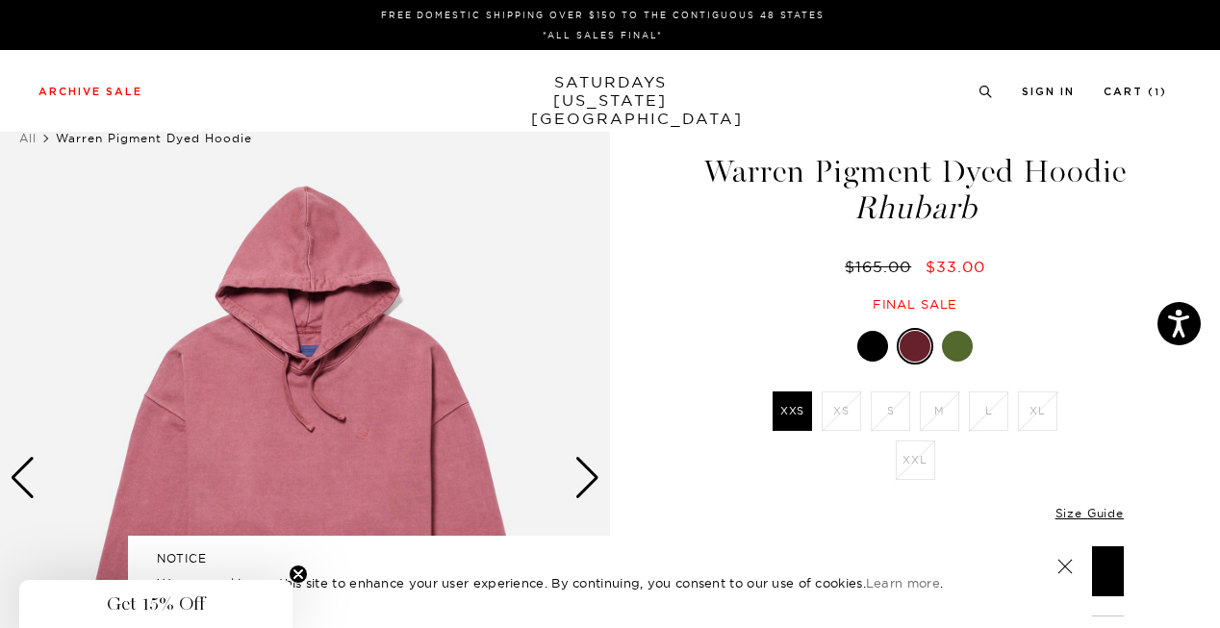
click at [867, 362] on div at bounding box center [872, 346] width 31 height 31
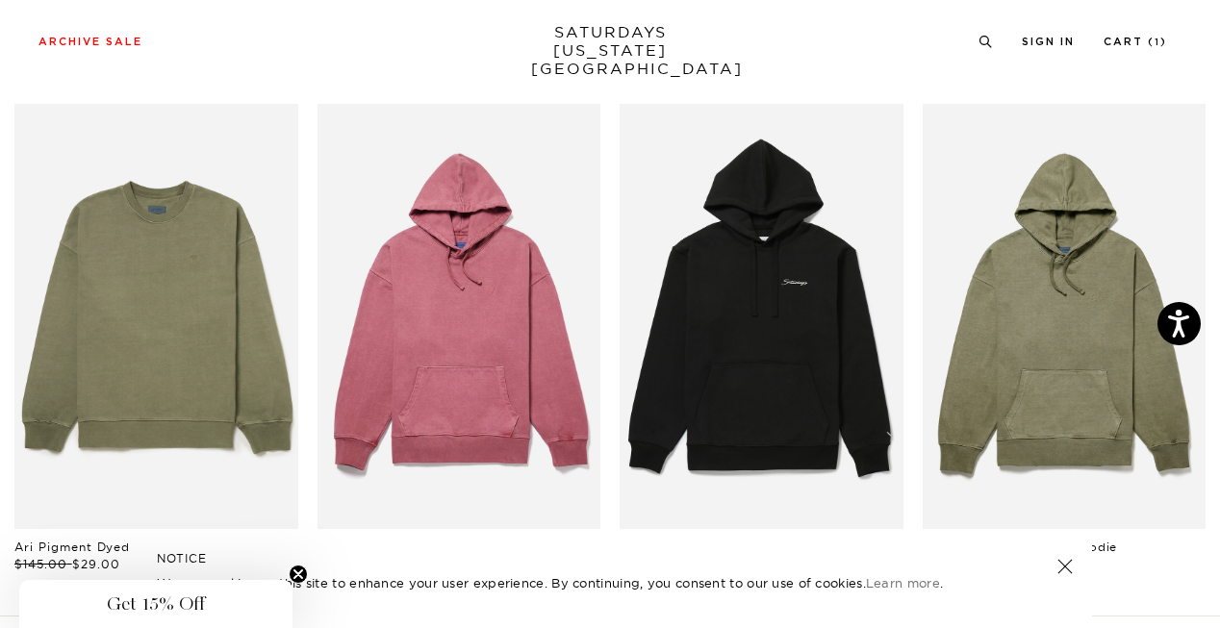
scroll to position [920, 0]
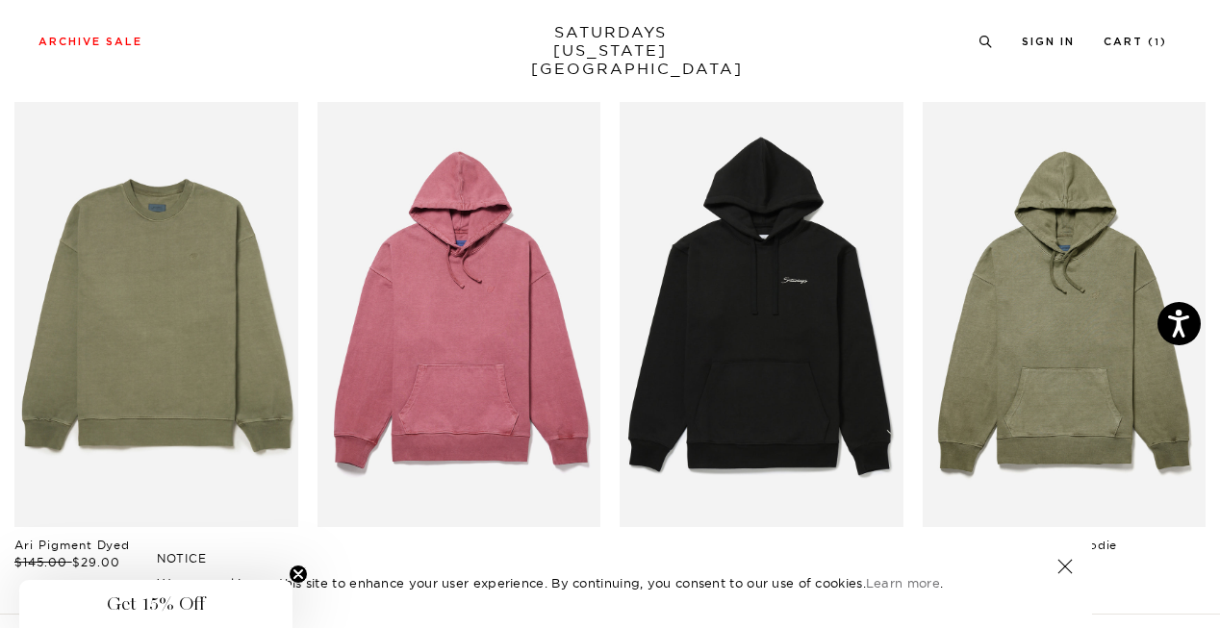
click at [717, 355] on link "files/U00028HD02-BLACK_03.jpg" at bounding box center [761, 314] width 284 height 425
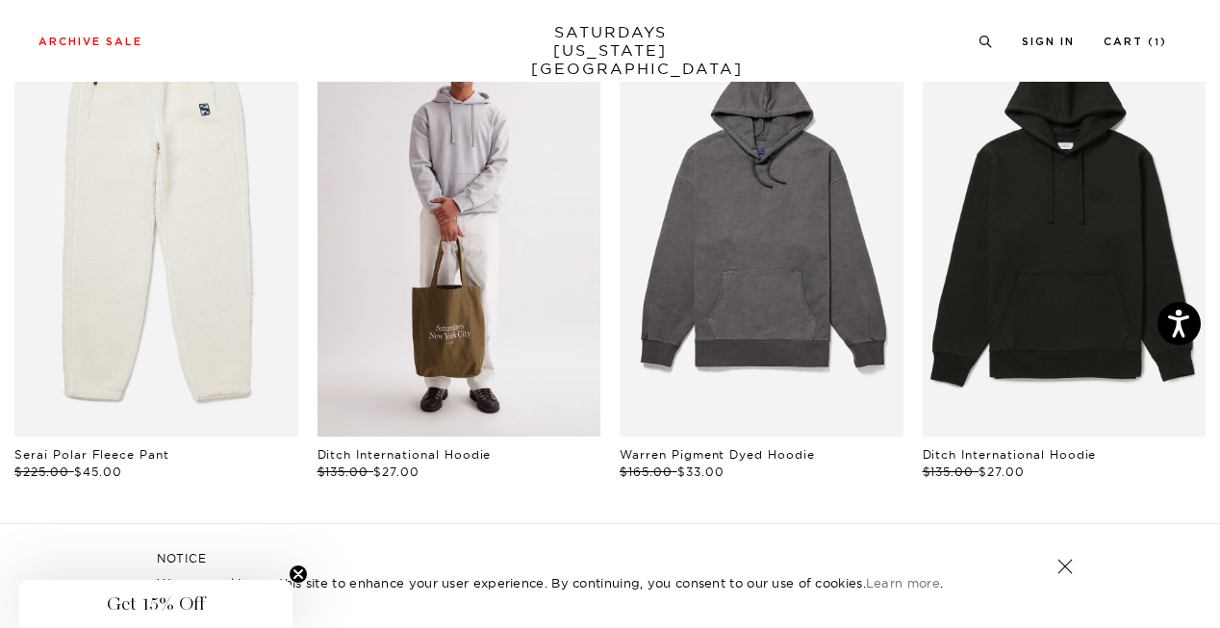
scroll to position [1022, 0]
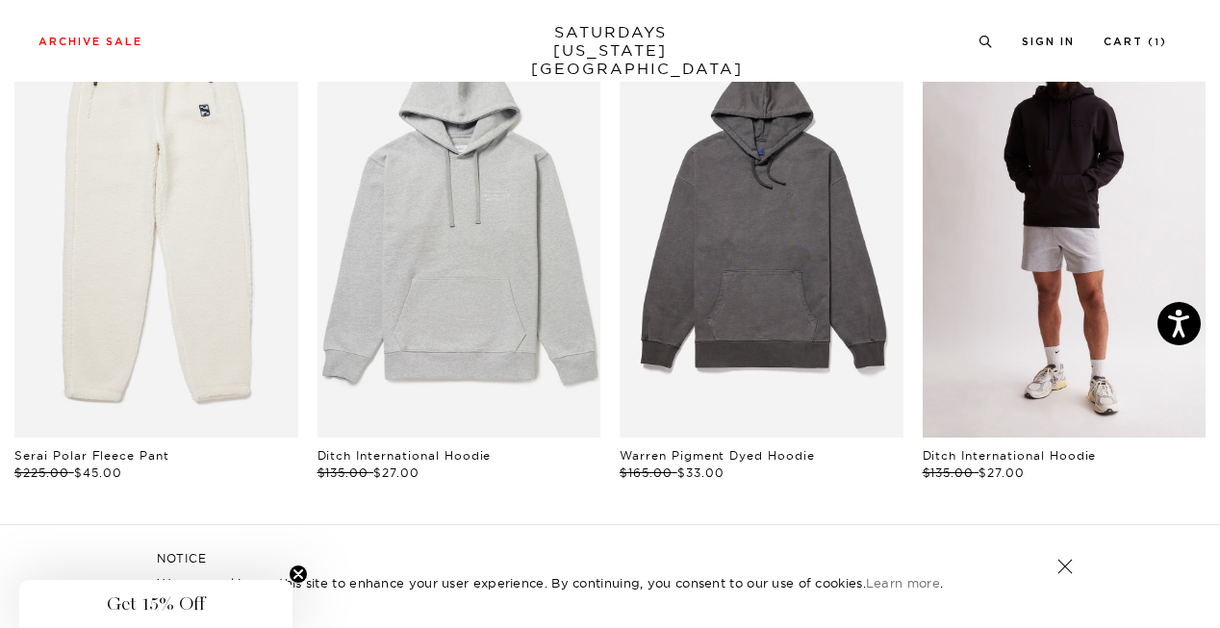
click at [1015, 315] on link "files/U00028HD01-BLACK_02.jpg" at bounding box center [1064, 225] width 284 height 425
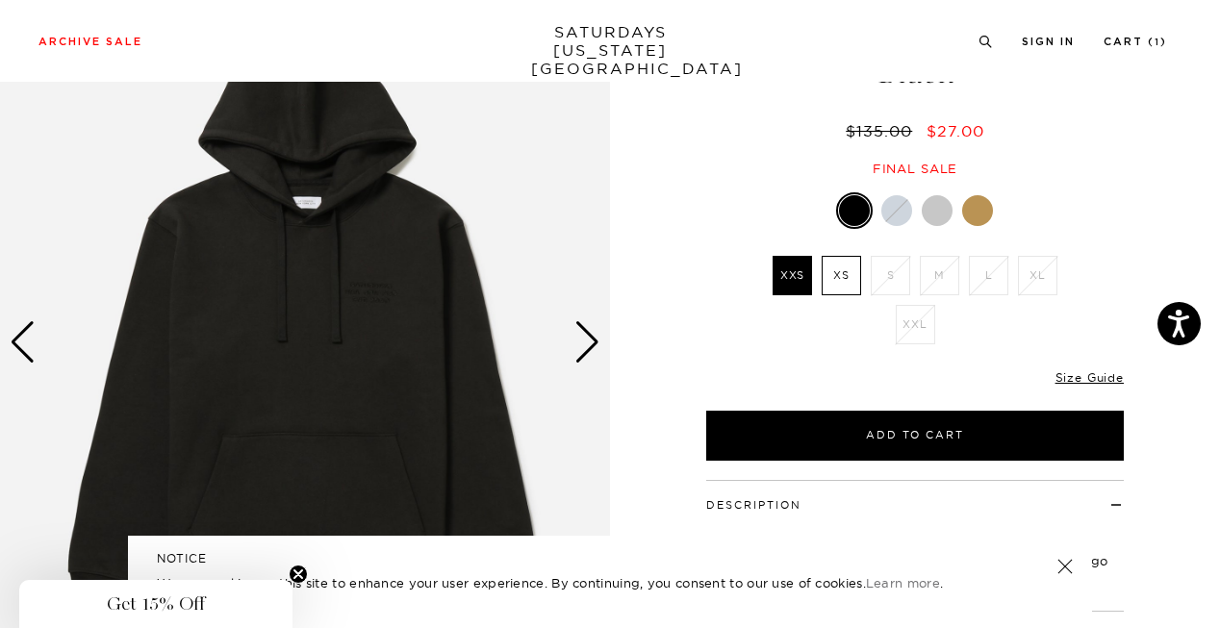
scroll to position [137, 0]
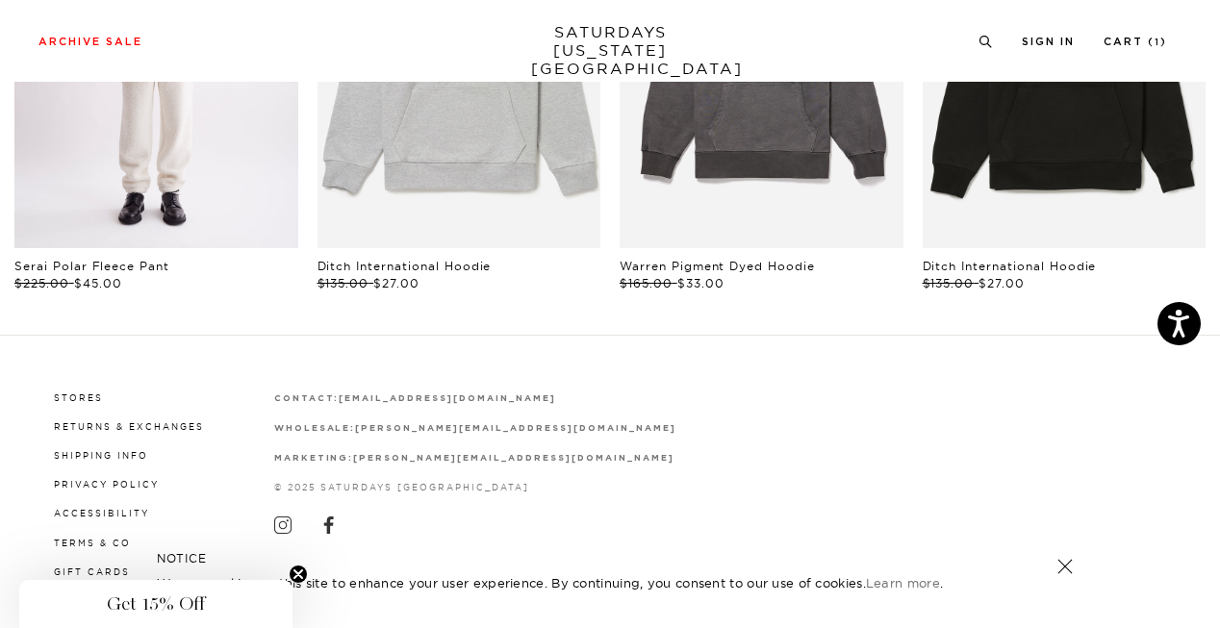
click at [236, 204] on link "files/U52328ZP02-IVORY_01_797655d6-635f-4846-ac3c-5c3a45acb1ed.jpg" at bounding box center [156, 35] width 284 height 425
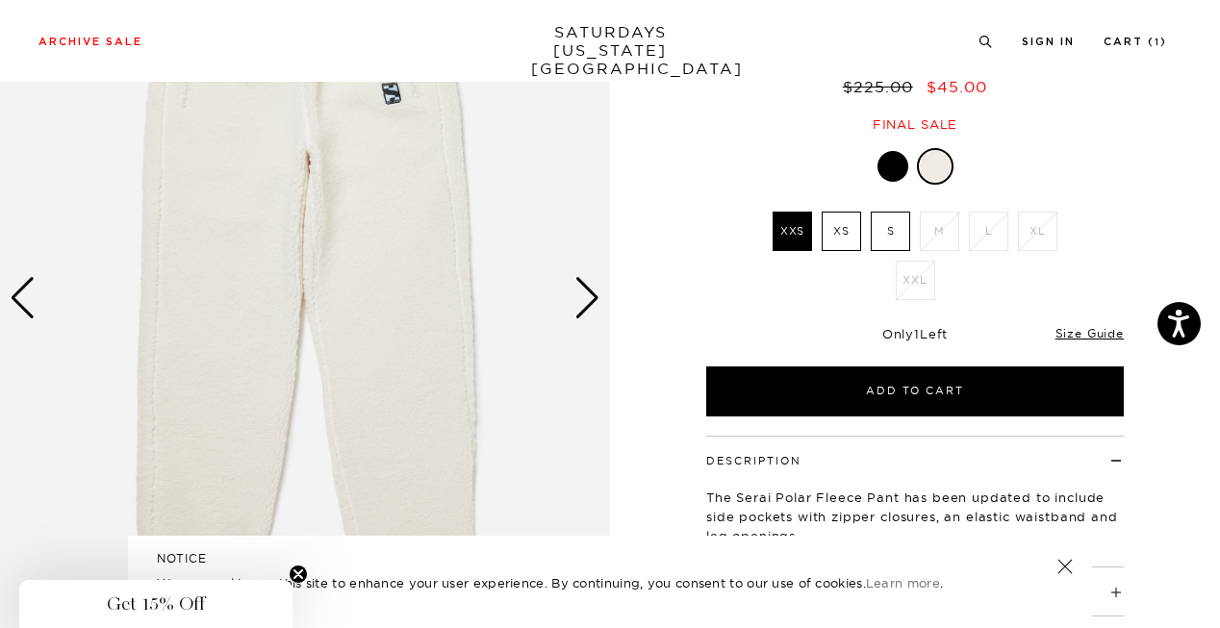
scroll to position [181, 0]
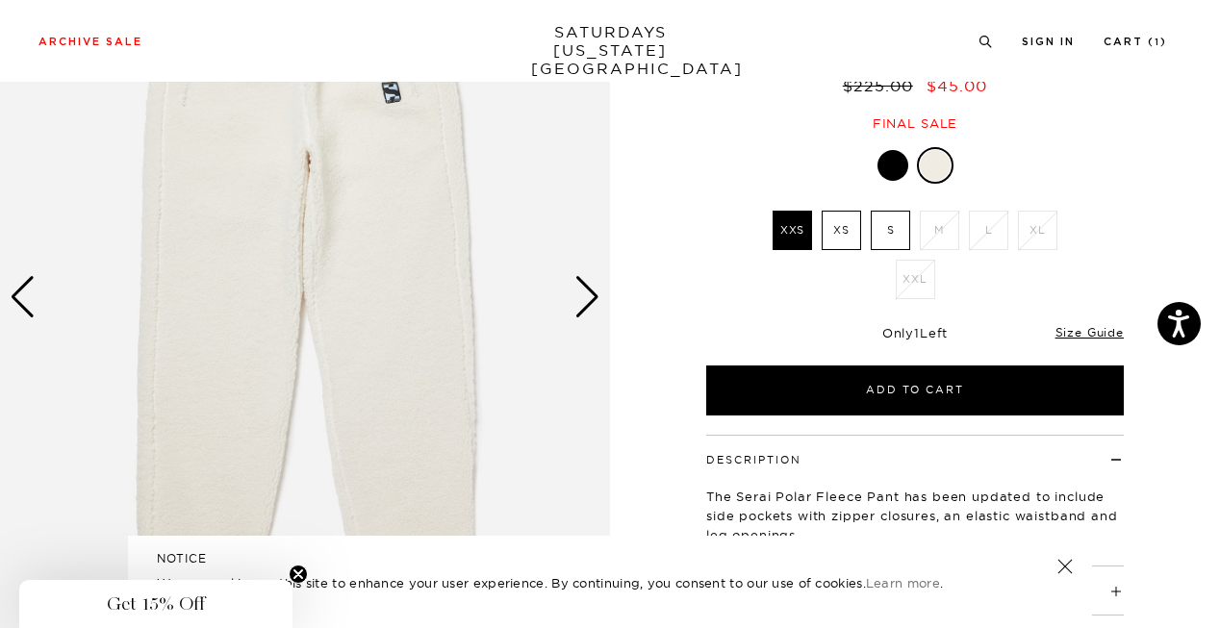
click at [587, 278] on div "Next slide" at bounding box center [587, 297] width 26 height 42
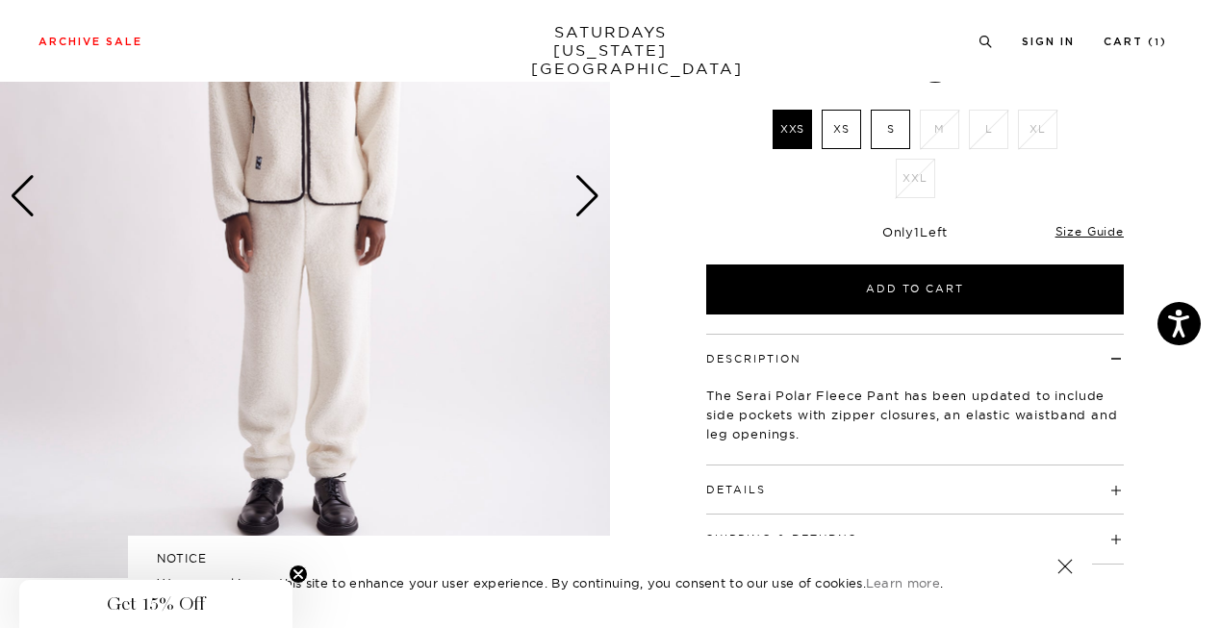
scroll to position [283, 0]
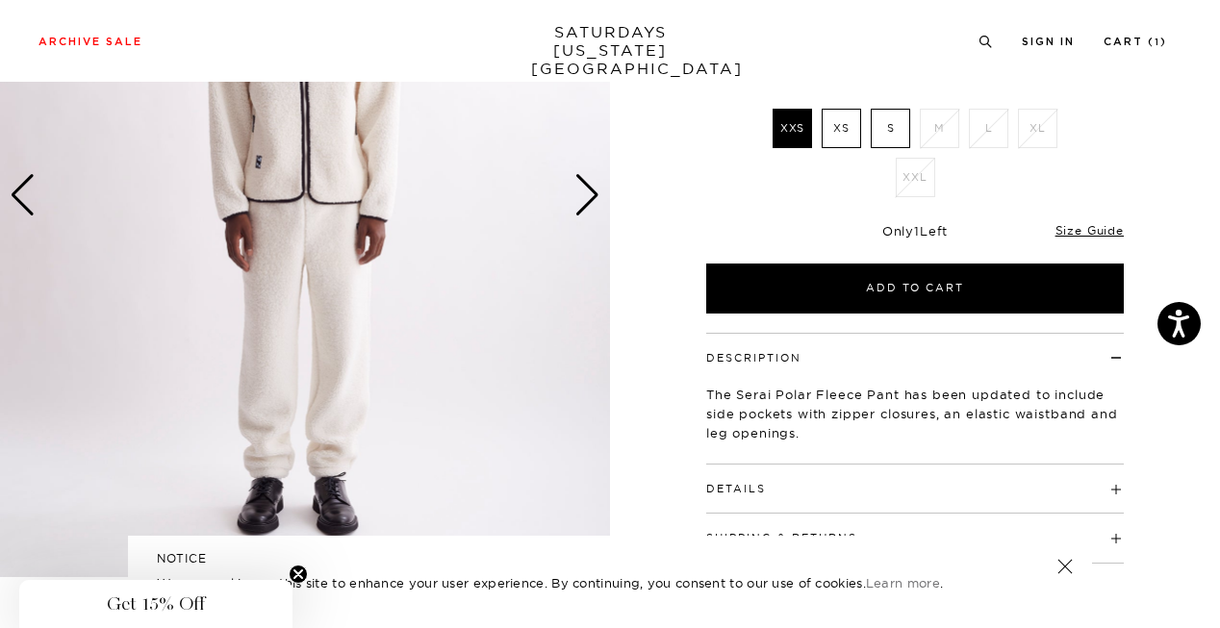
click at [585, 201] on div "Next slide" at bounding box center [587, 195] width 26 height 42
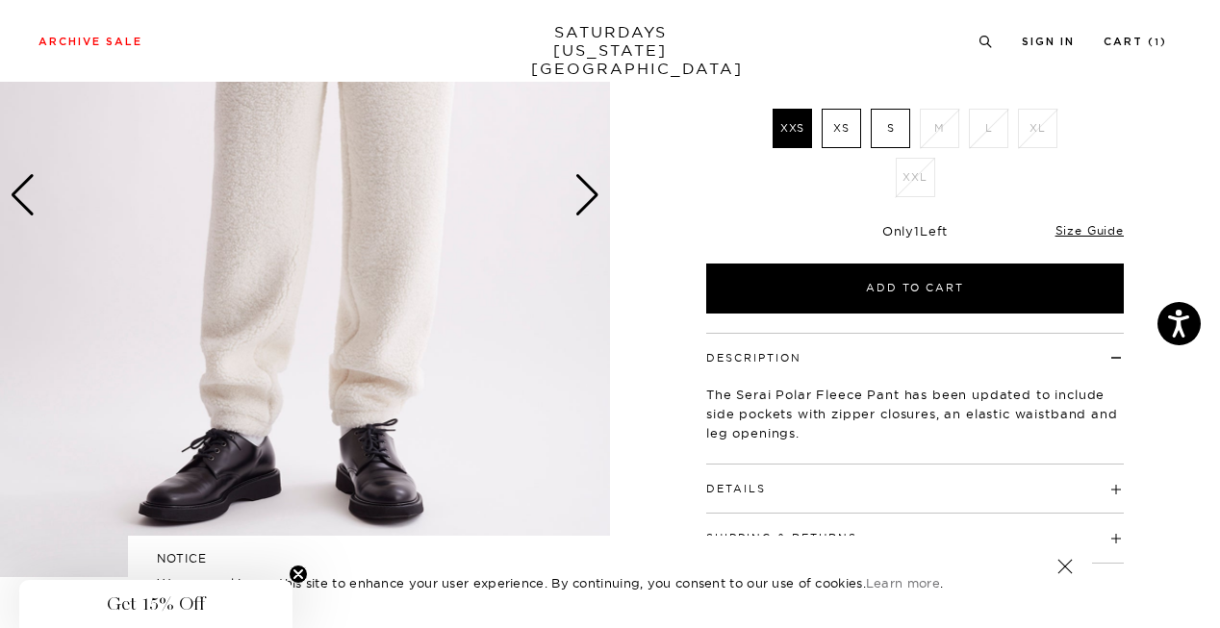
click at [585, 201] on div "Next slide" at bounding box center [587, 195] width 26 height 42
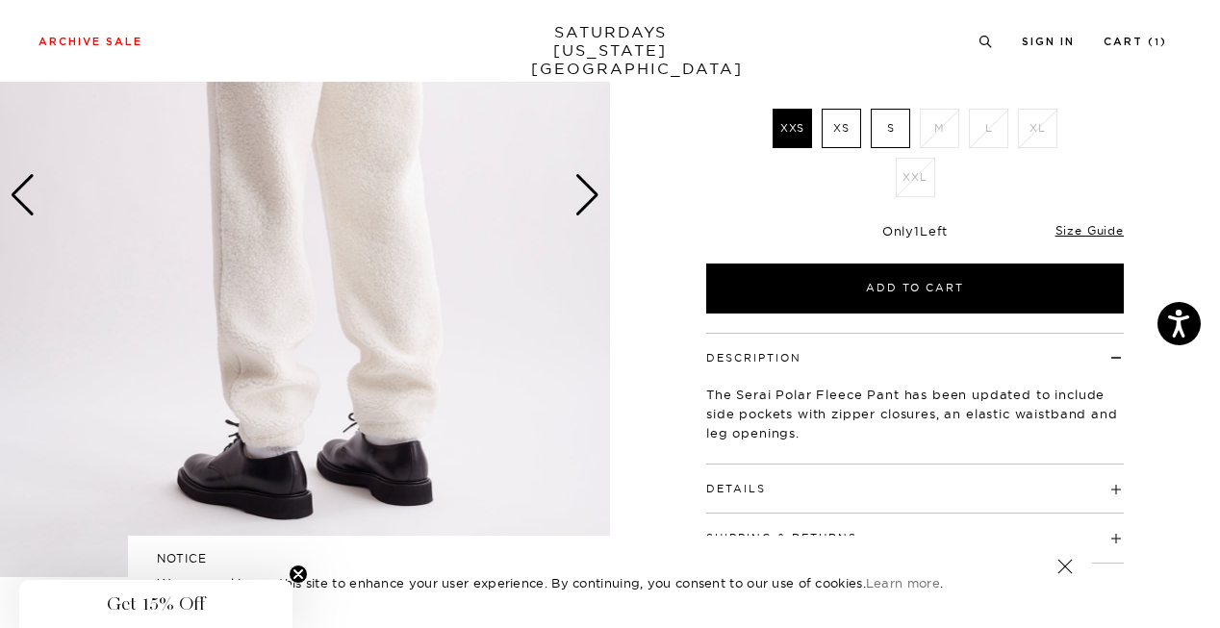
click at [585, 201] on div "Next slide" at bounding box center [587, 195] width 26 height 42
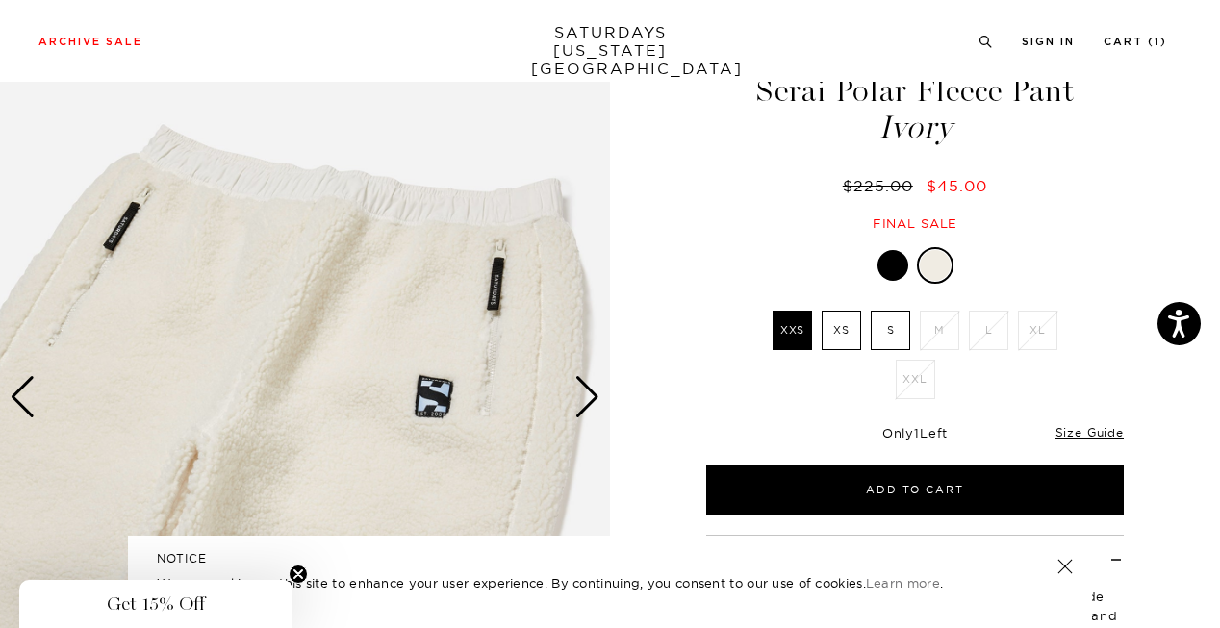
scroll to position [0, 0]
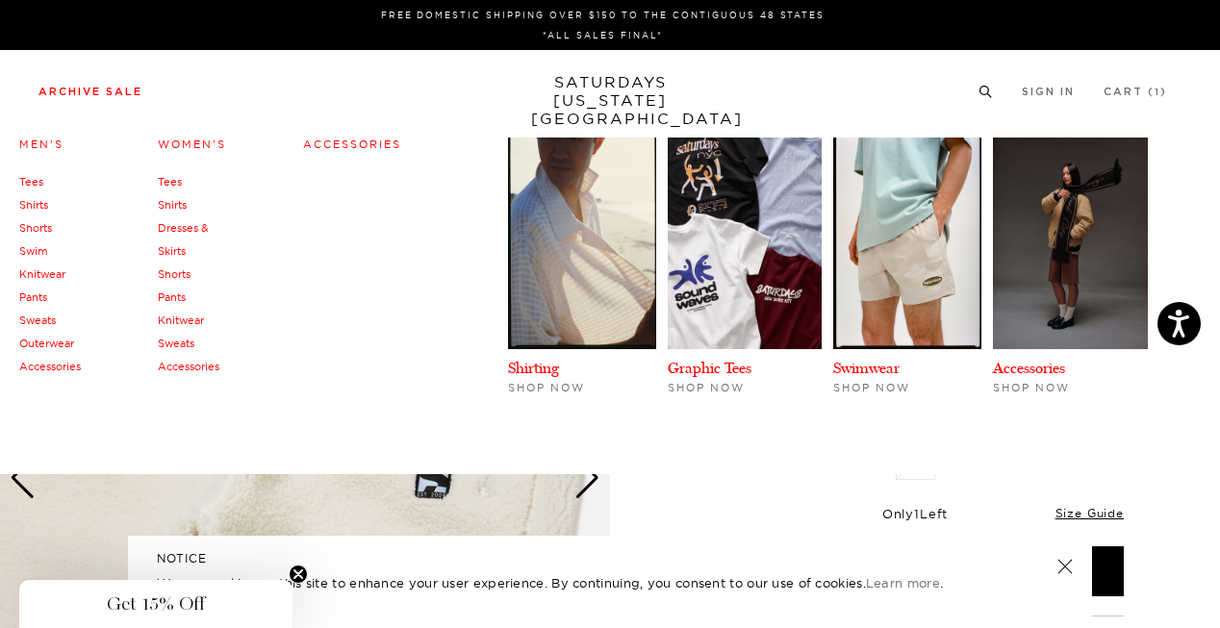
click at [198, 147] on link "Women's" at bounding box center [192, 144] width 68 height 13
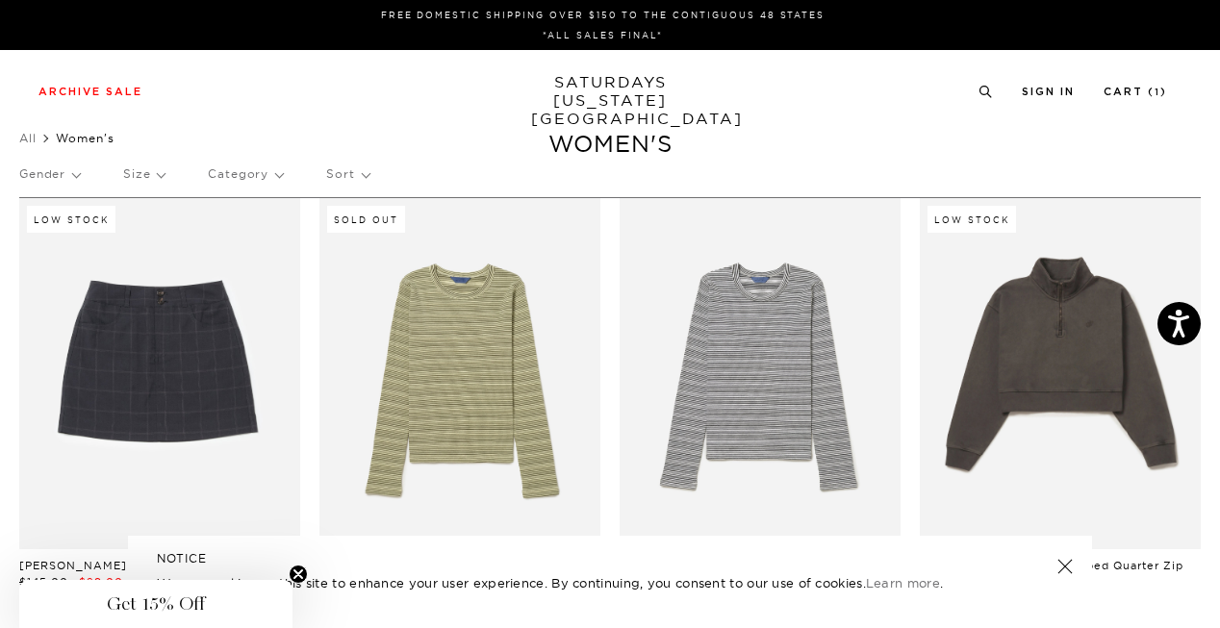
click at [166, 178] on div "Gender Size Category Sort" at bounding box center [609, 174] width 1181 height 44
click at [150, 174] on p "Size" at bounding box center [143, 174] width 41 height 44
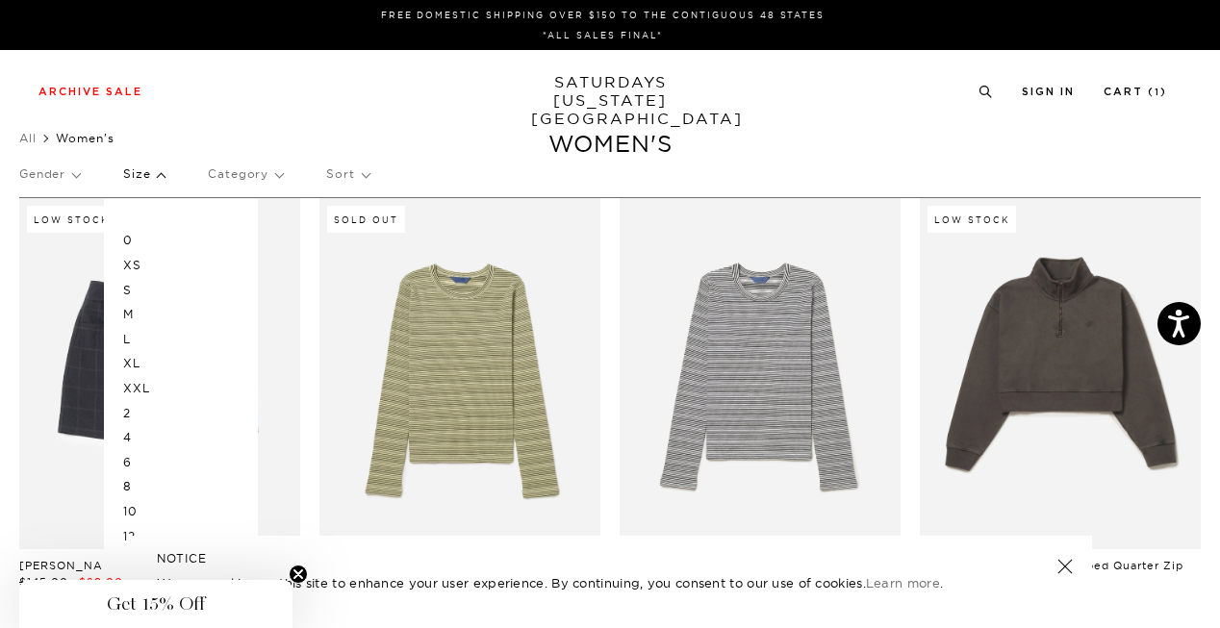
click at [144, 295] on p "S" at bounding box center [180, 290] width 115 height 25
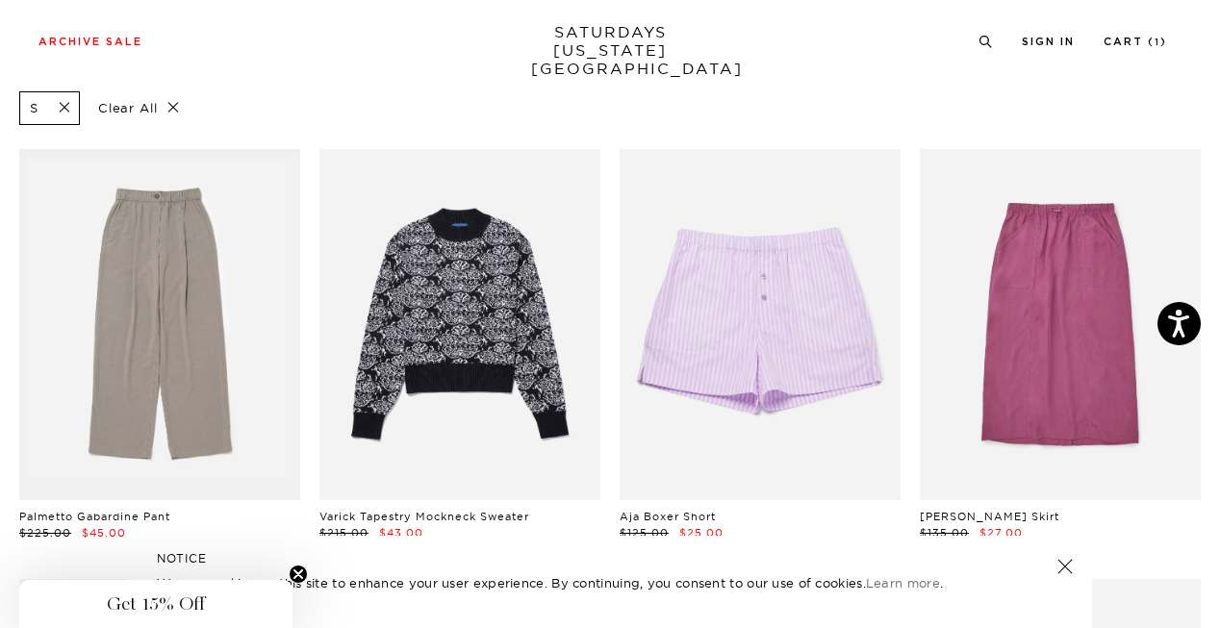
scroll to position [0, 1]
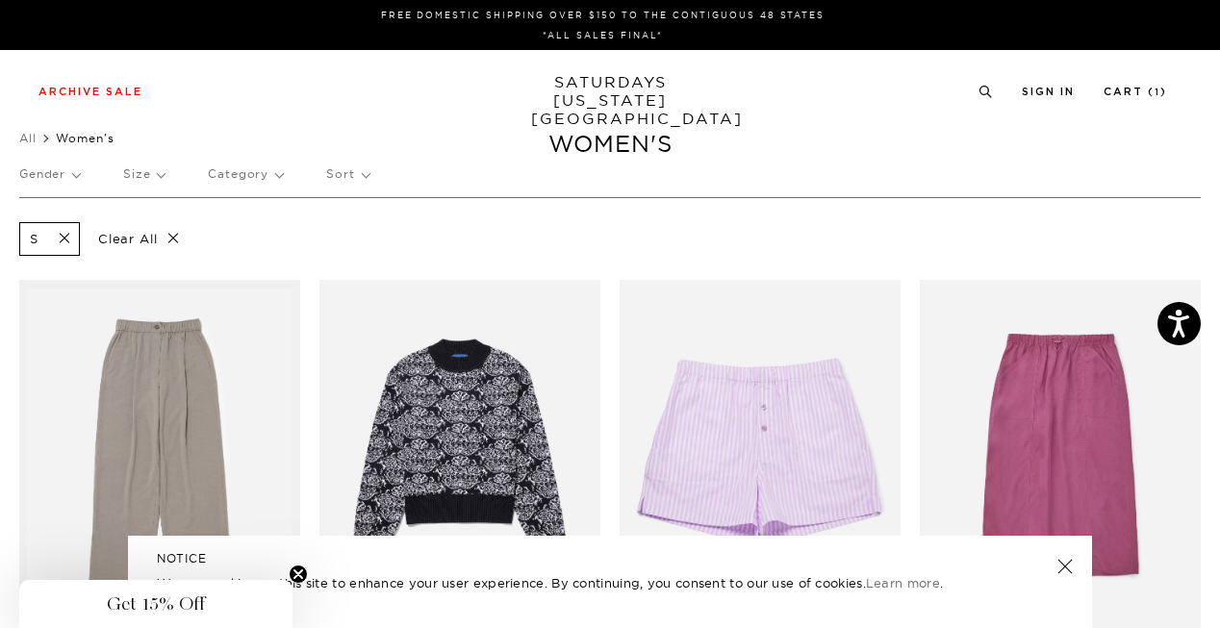
click at [158, 179] on p "Size" at bounding box center [143, 174] width 41 height 44
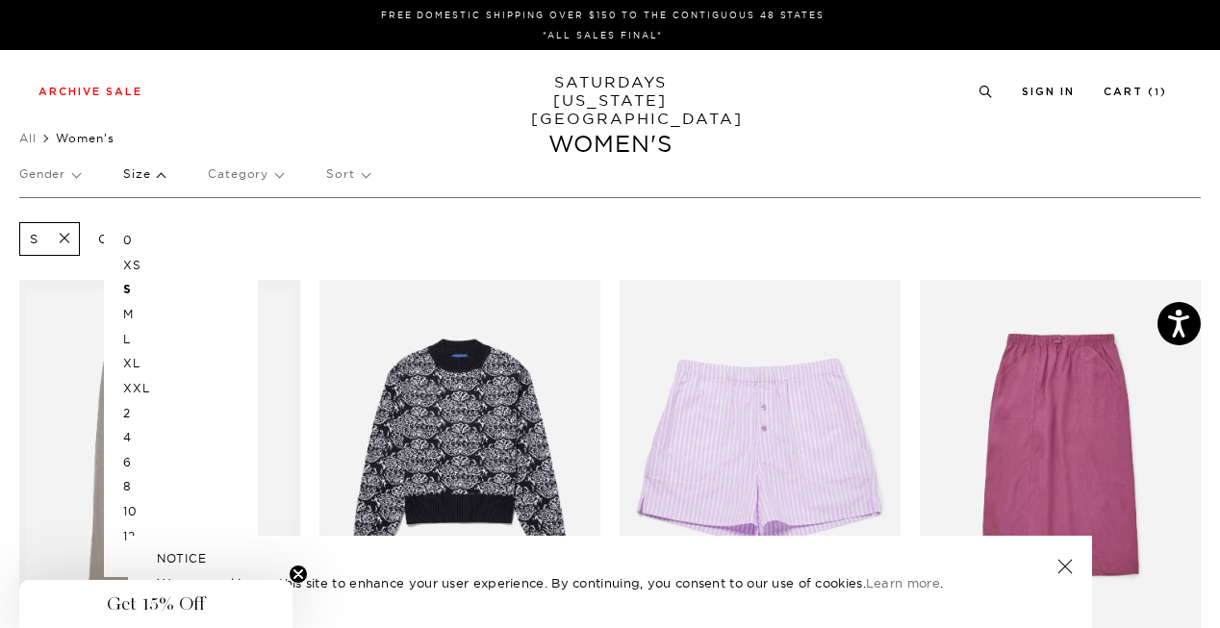
click at [128, 434] on p "4" at bounding box center [180, 437] width 115 height 25
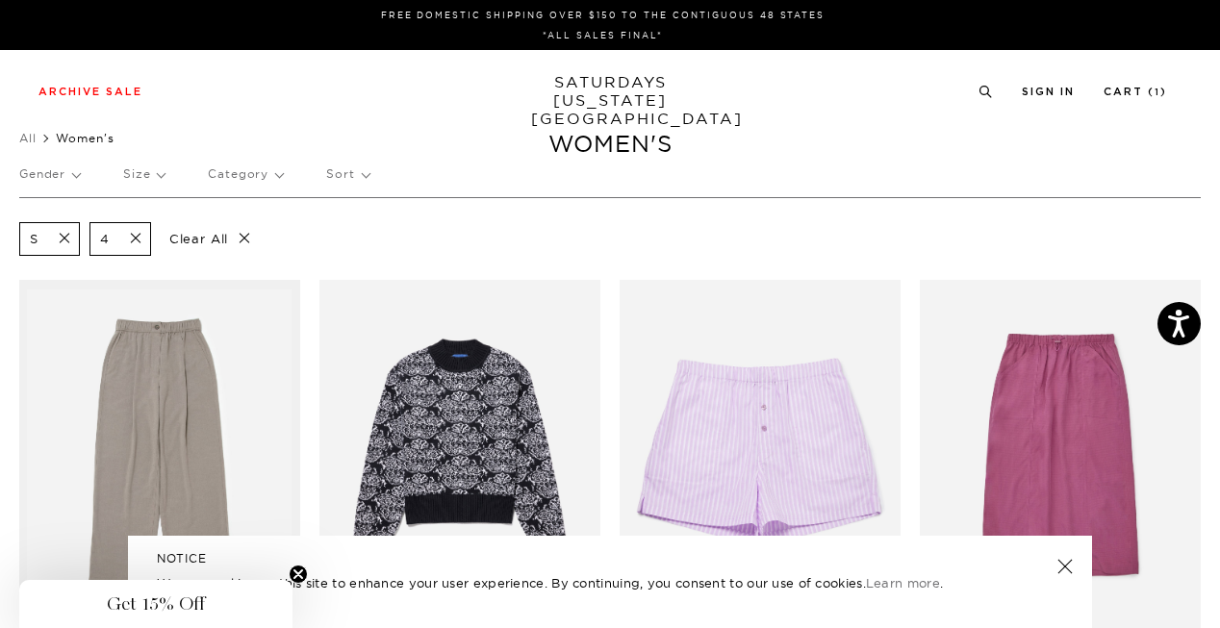
click at [142, 177] on p "Size" at bounding box center [143, 174] width 41 height 44
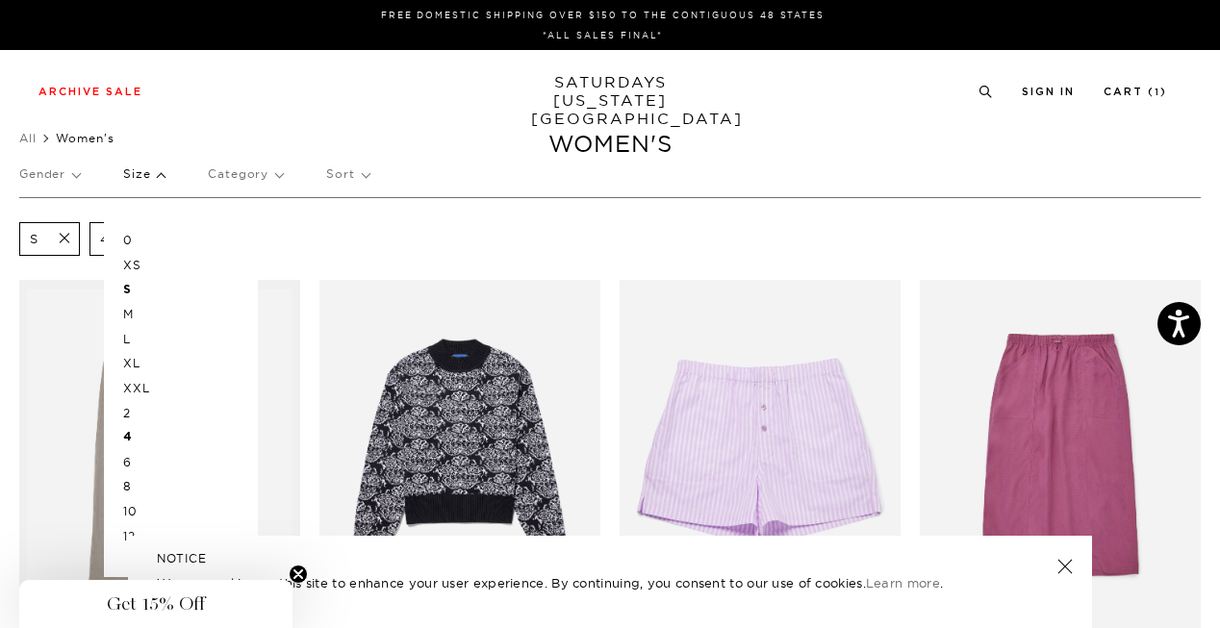
click at [141, 259] on p "XS" at bounding box center [180, 265] width 115 height 25
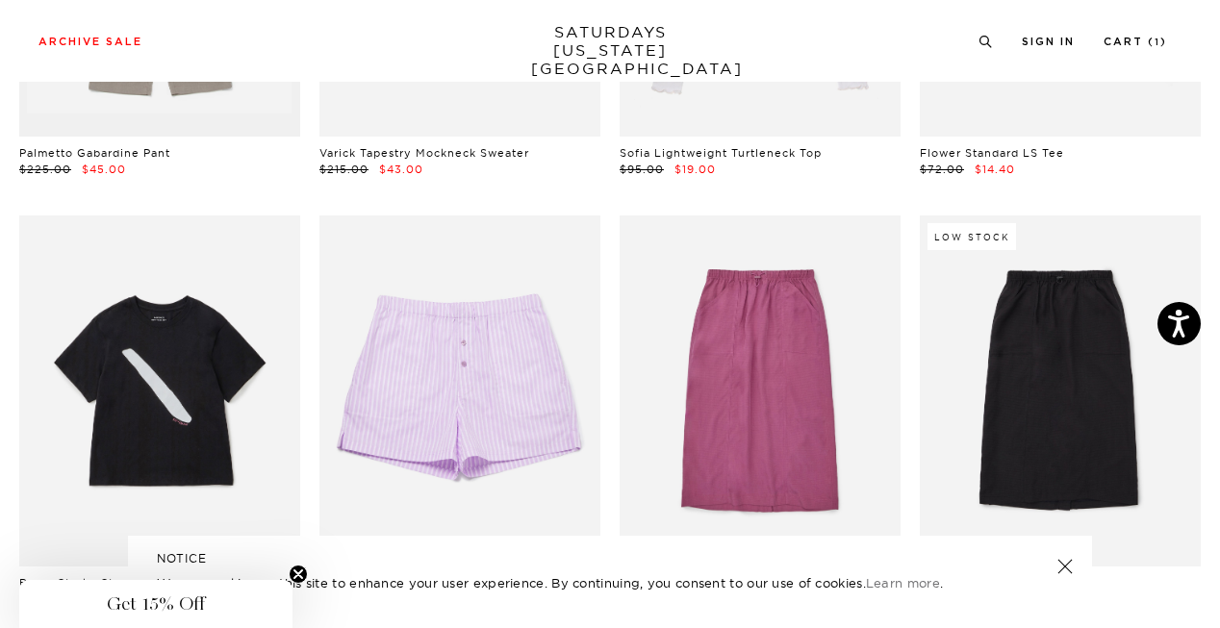
scroll to position [0, 12]
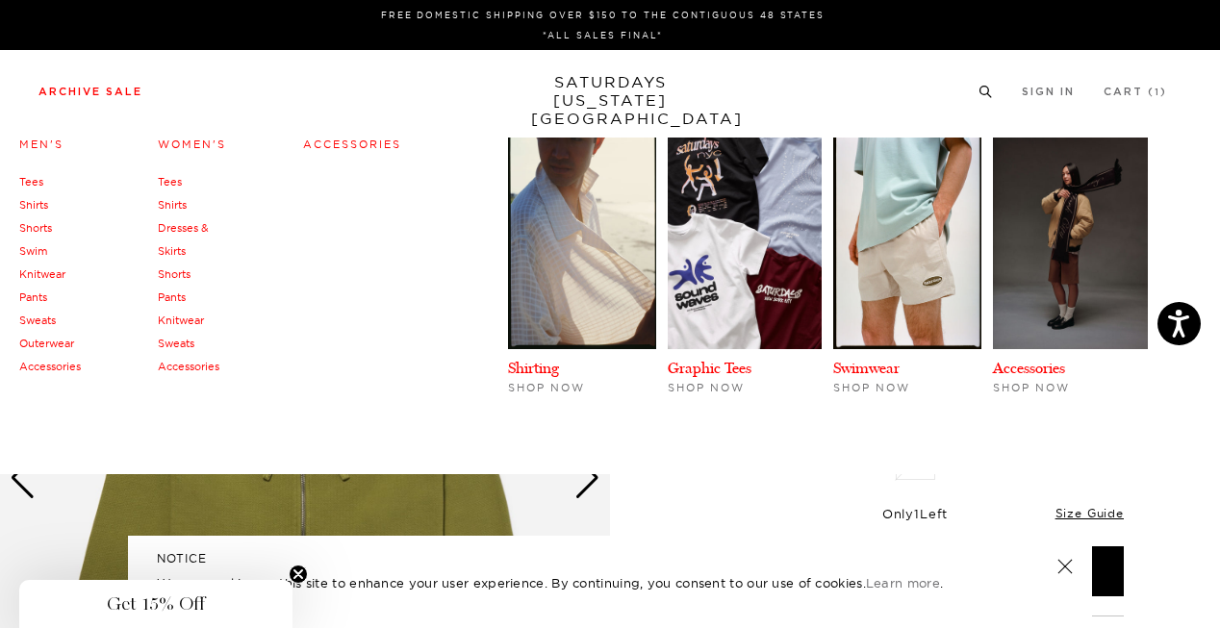
click at [52, 339] on link "Outerwear" at bounding box center [46, 343] width 55 height 13
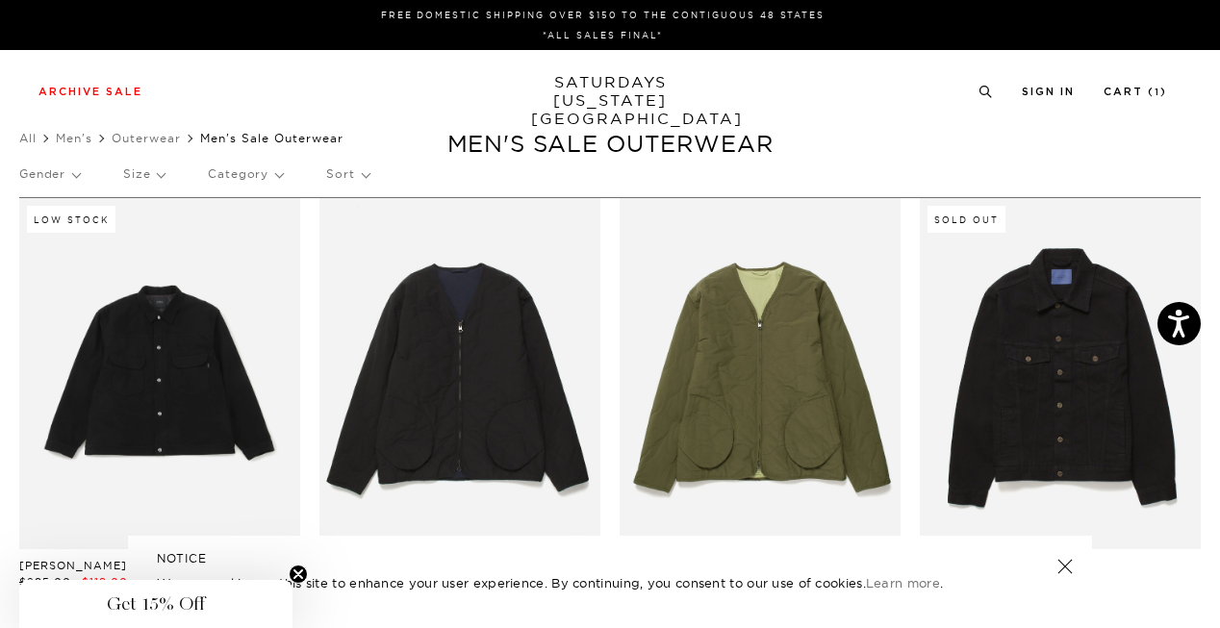
click at [157, 176] on p "Size" at bounding box center [143, 174] width 41 height 44
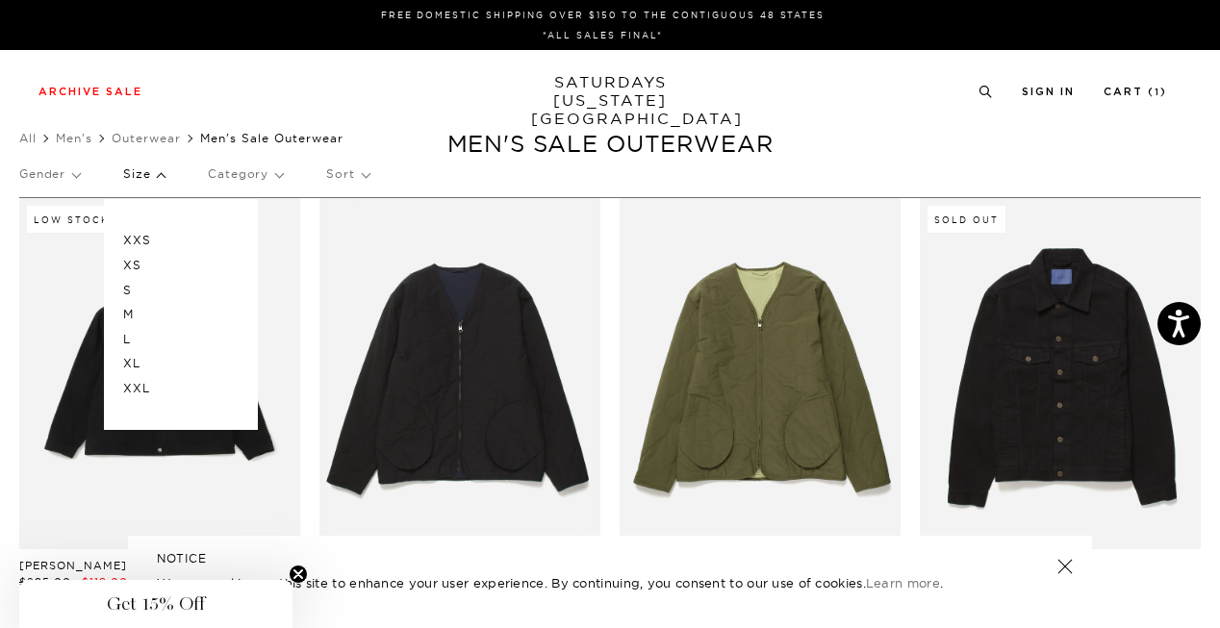
click at [127, 336] on p "L" at bounding box center [180, 339] width 115 height 25
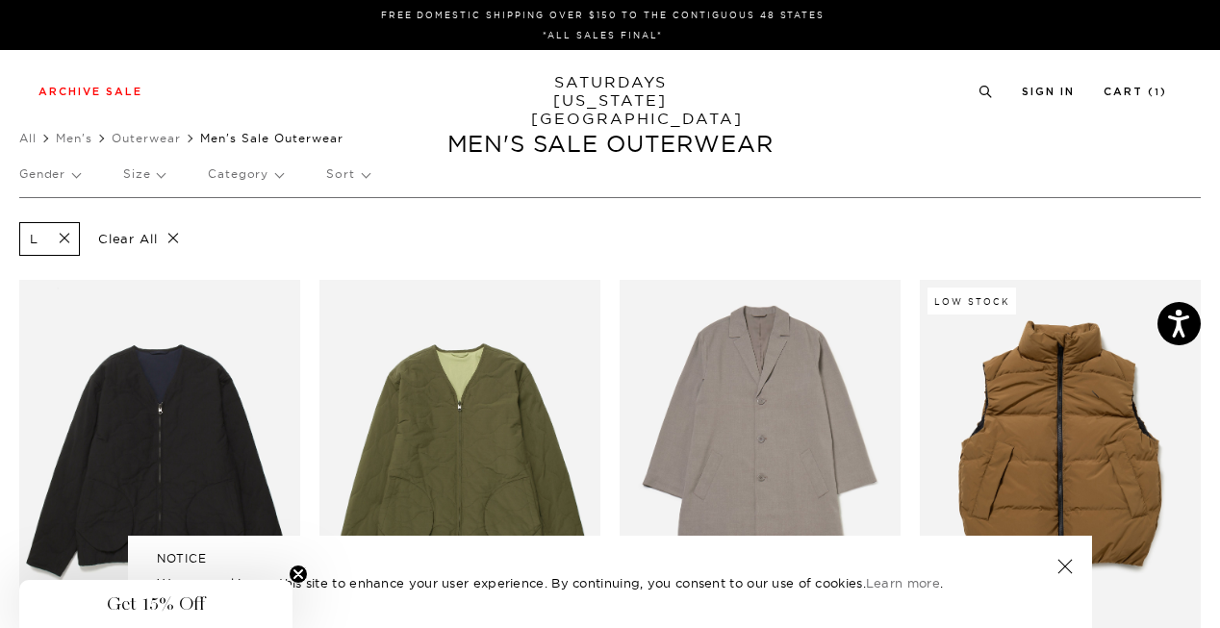
click at [144, 168] on p "Size" at bounding box center [143, 174] width 41 height 44
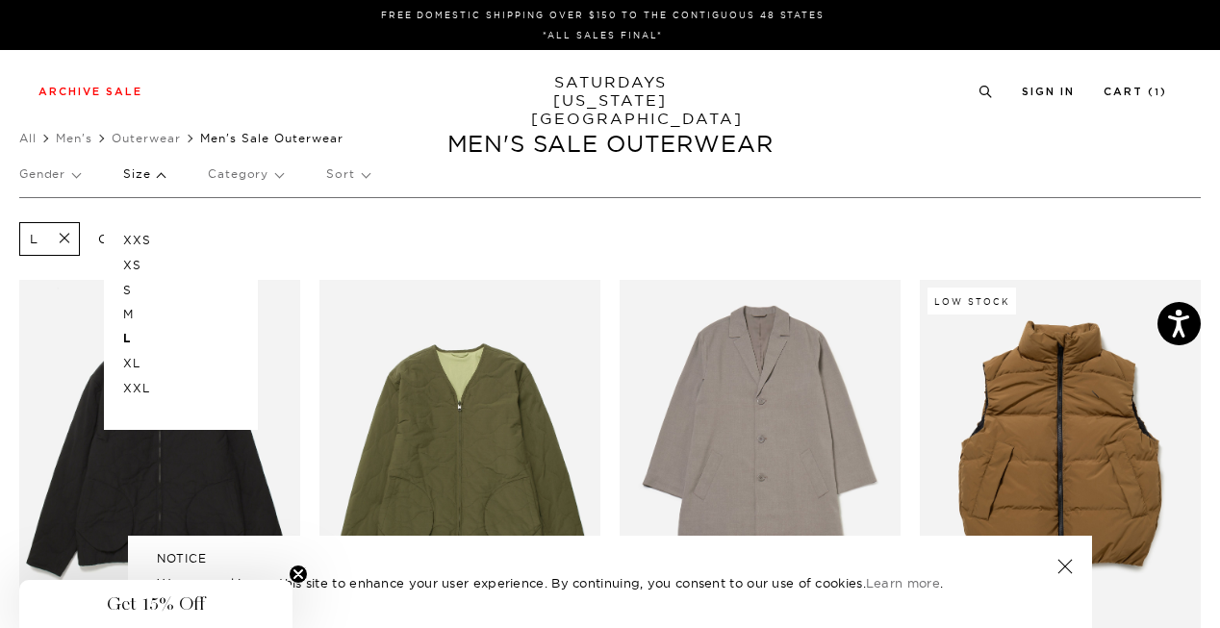
click at [128, 311] on p "M" at bounding box center [180, 314] width 115 height 25
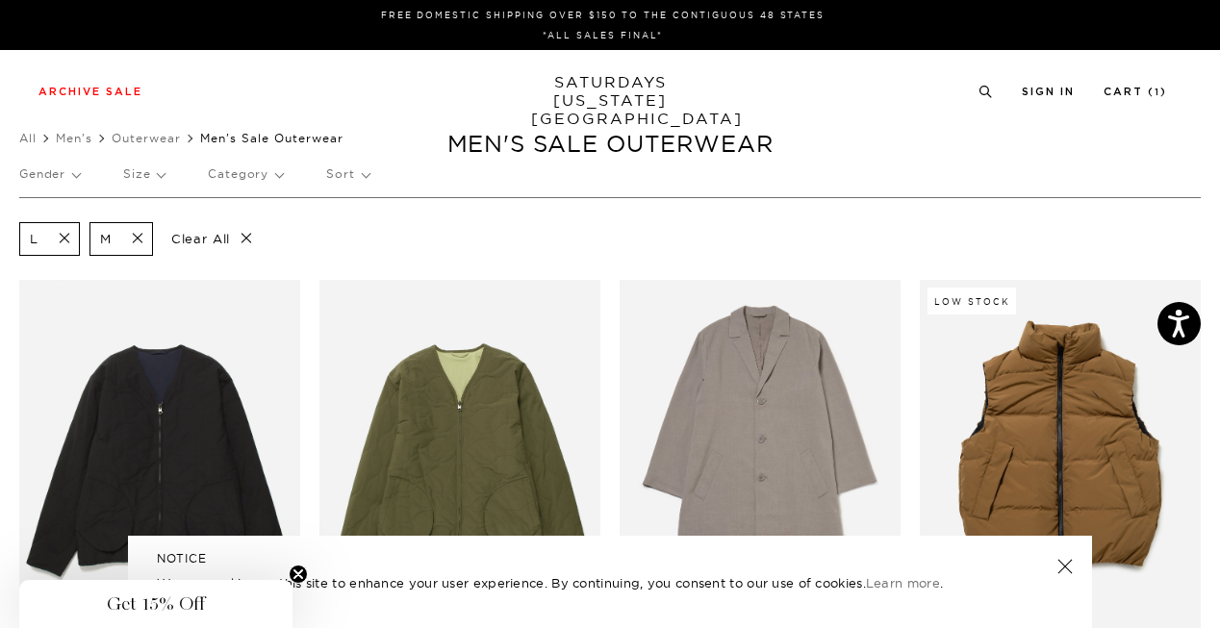
click at [66, 239] on span at bounding box center [58, 239] width 40 height 18
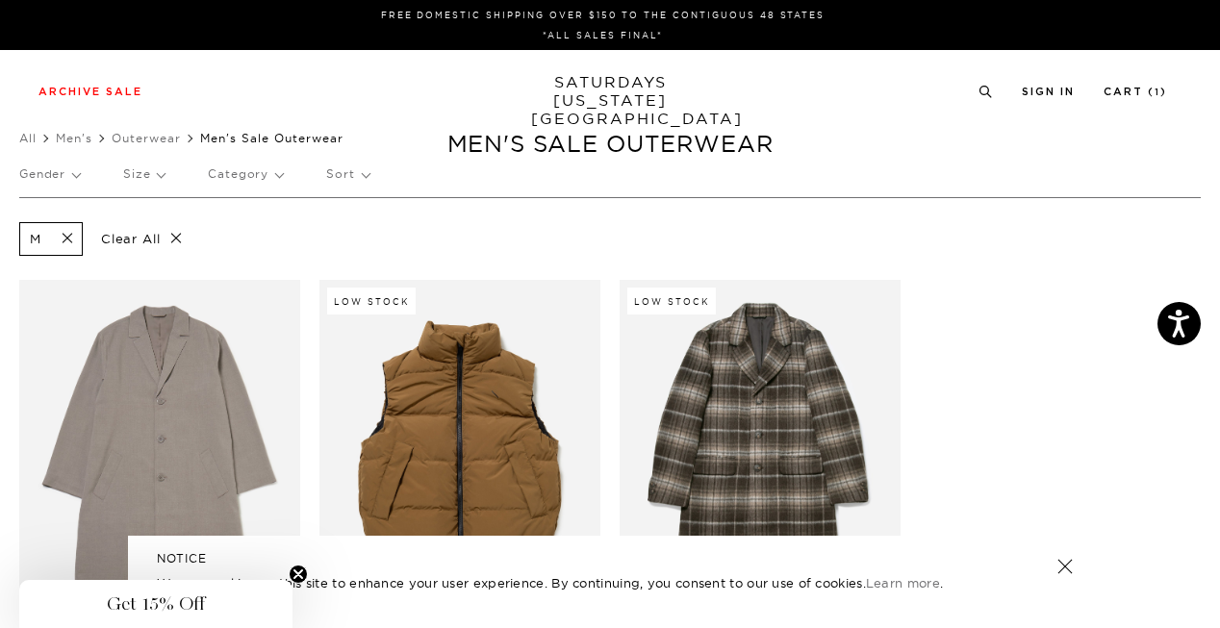
click at [155, 166] on p "Size" at bounding box center [143, 174] width 41 height 44
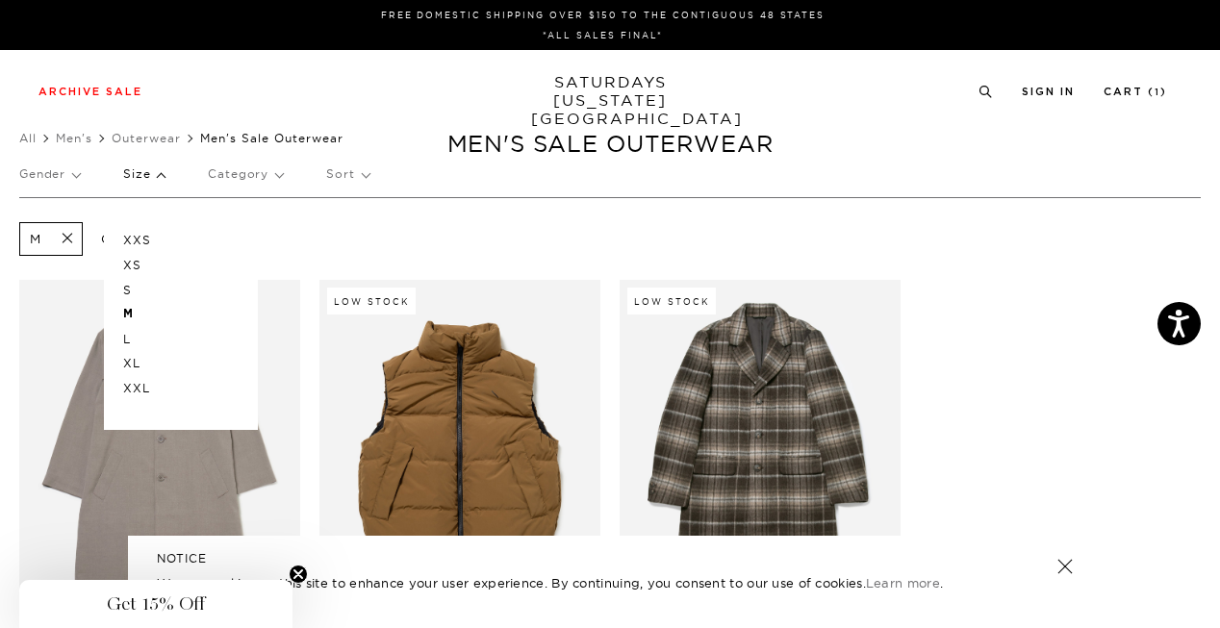
click at [158, 180] on p "Size" at bounding box center [143, 174] width 41 height 44
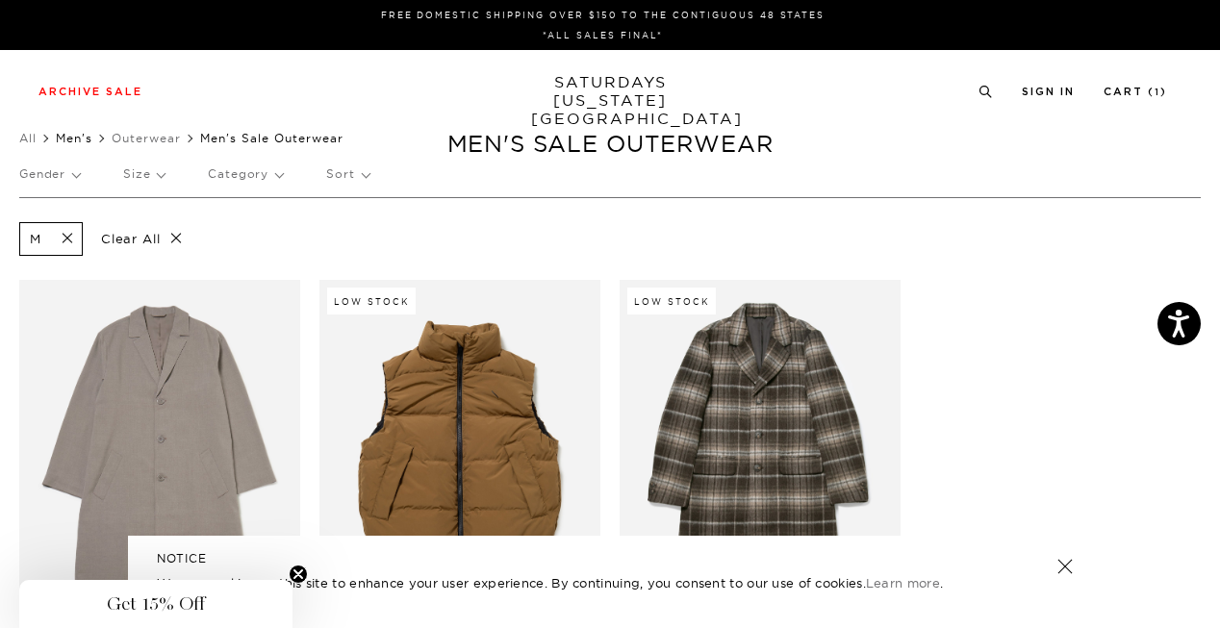
click at [72, 141] on link "Men's" at bounding box center [74, 138] width 37 height 14
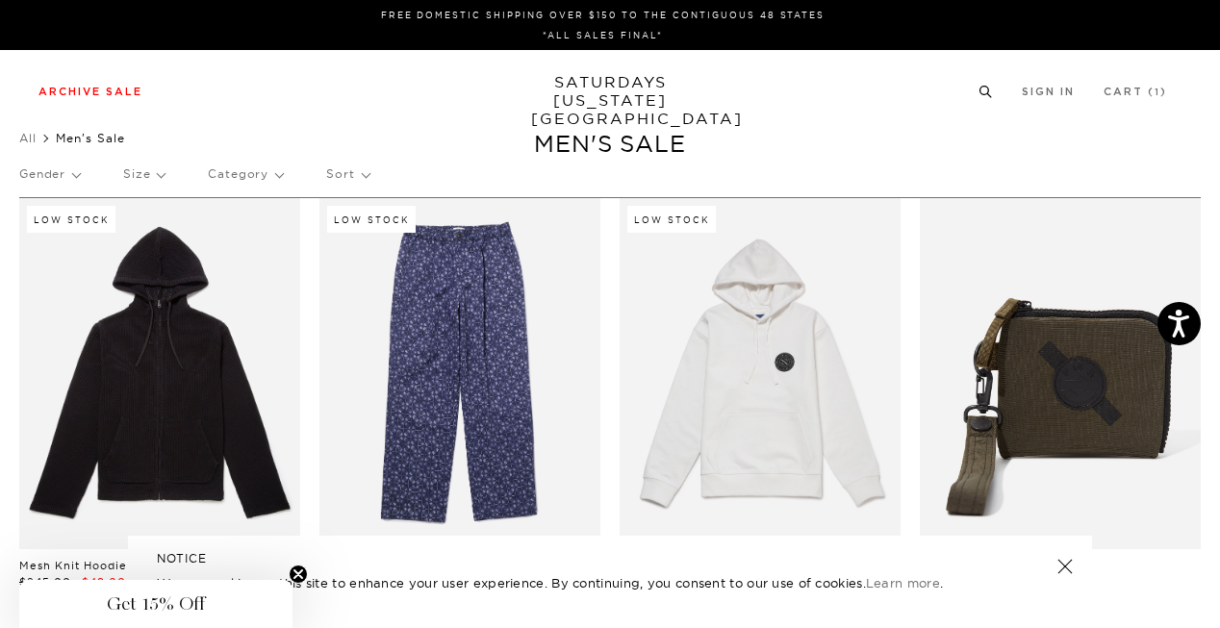
click at [983, 89] on icon at bounding box center [985, 92] width 14 height 13
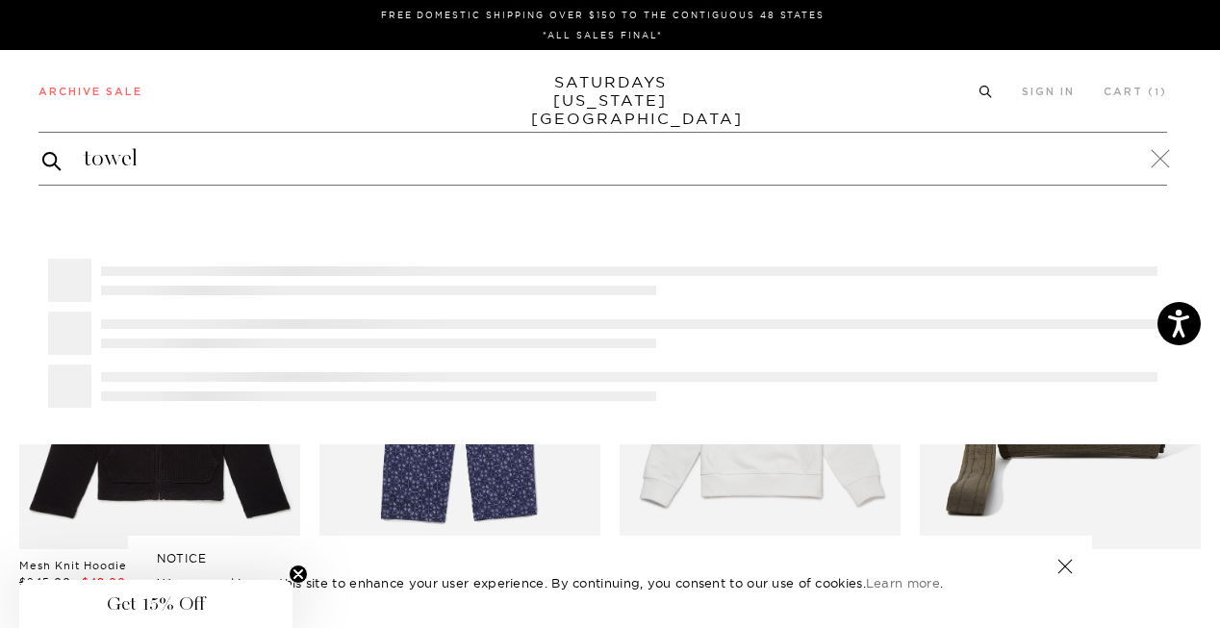
type input "towel"
click at [42, 149] on button "submit" at bounding box center [51, 160] width 19 height 23
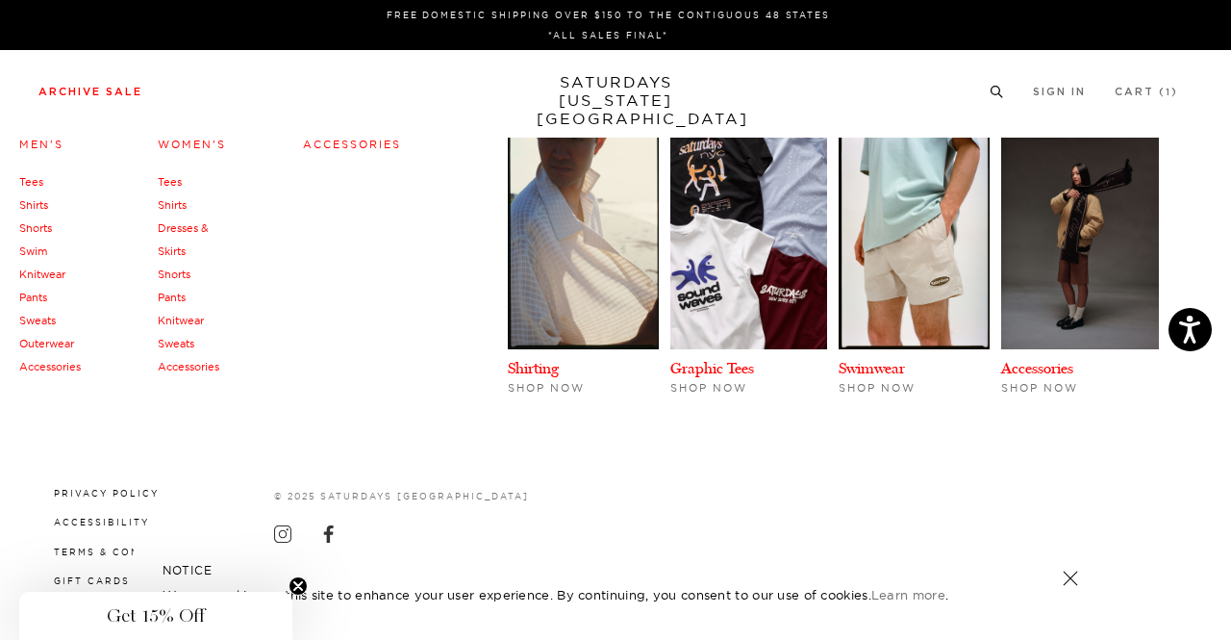
click at [114, 93] on link "Archive Sale" at bounding box center [90, 92] width 104 height 11
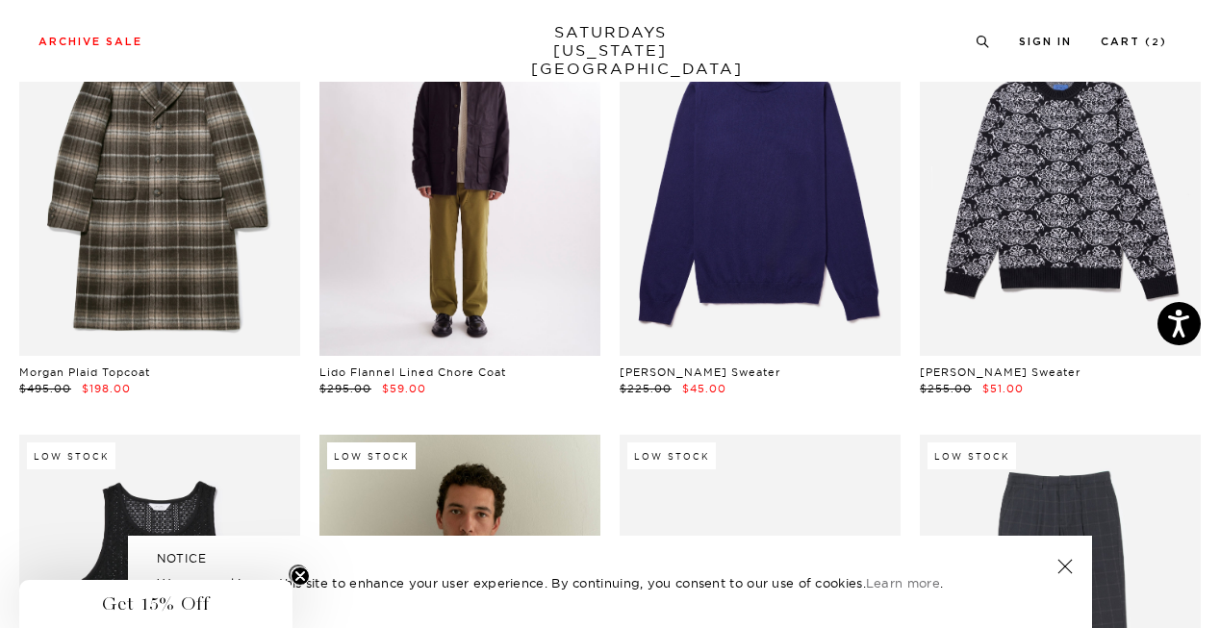
scroll to position [198, 0]
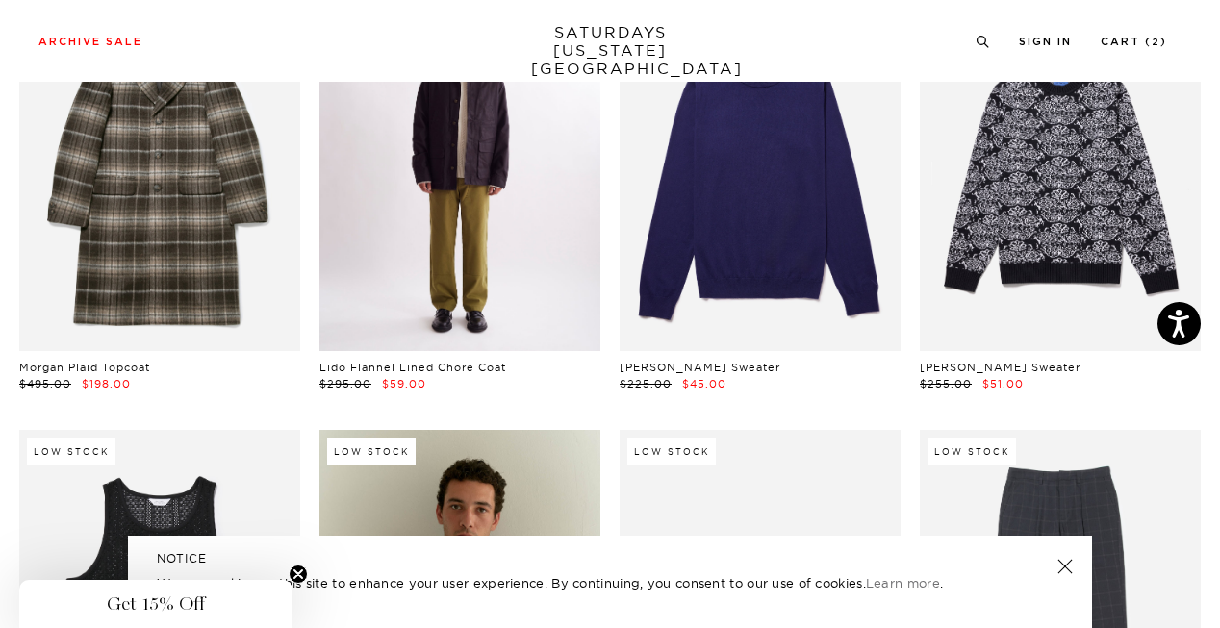
click at [486, 338] on link at bounding box center [459, 175] width 281 height 351
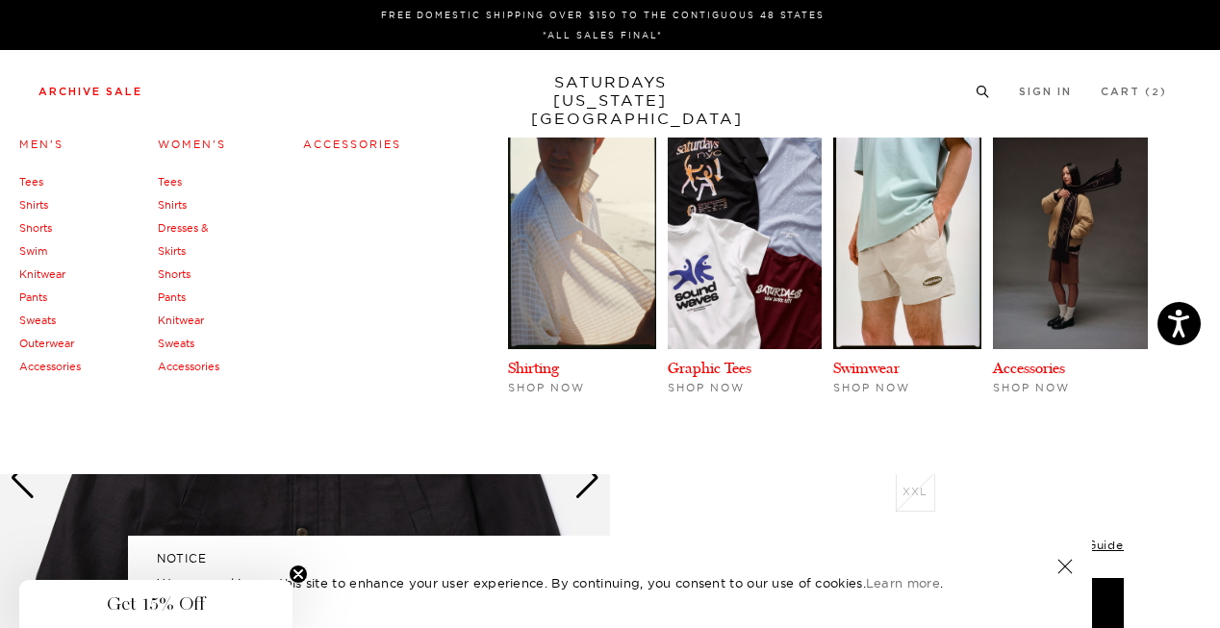
click at [37, 342] on link "Outerwear" at bounding box center [46, 343] width 55 height 13
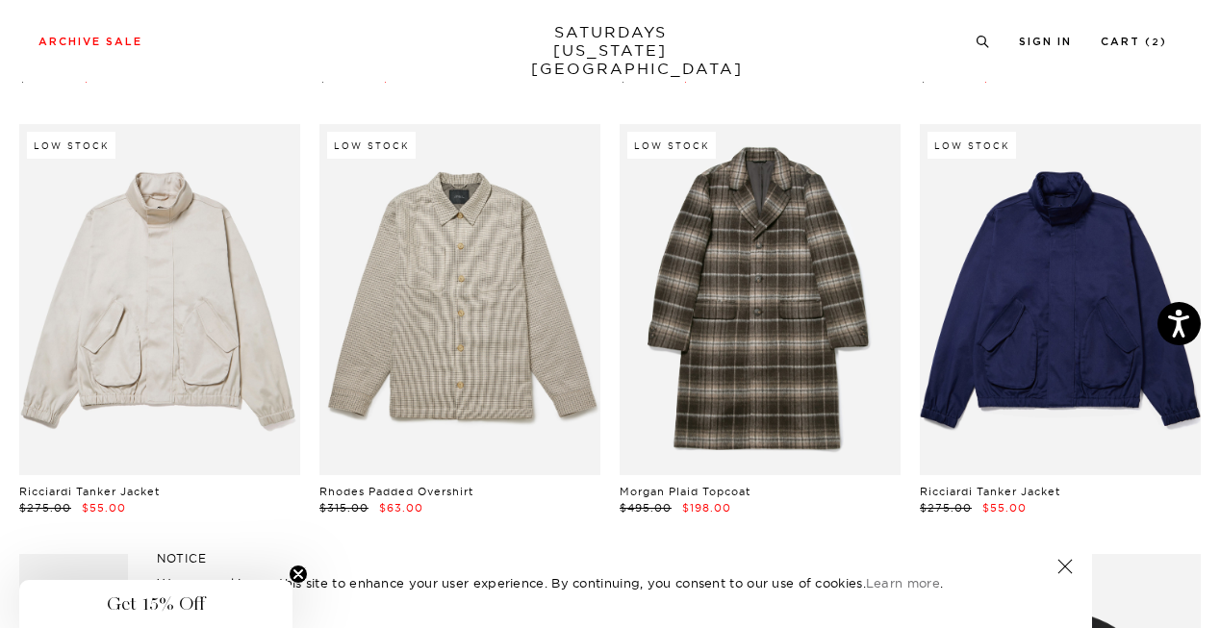
scroll to position [2247, 0]
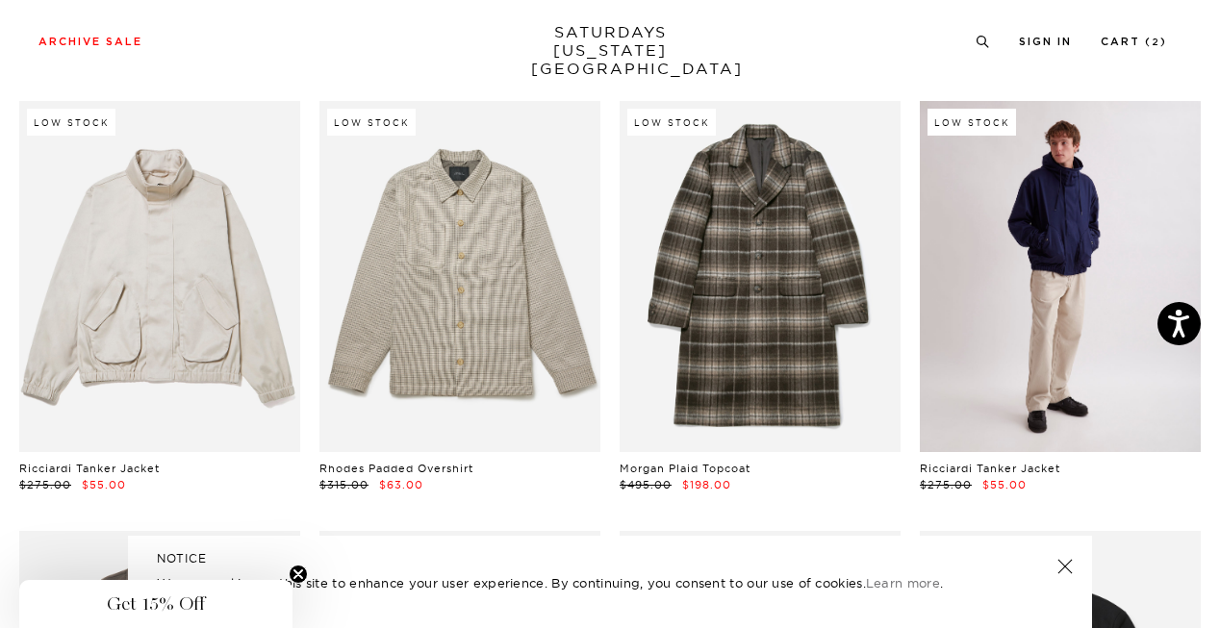
click at [1021, 306] on link at bounding box center [1059, 276] width 281 height 351
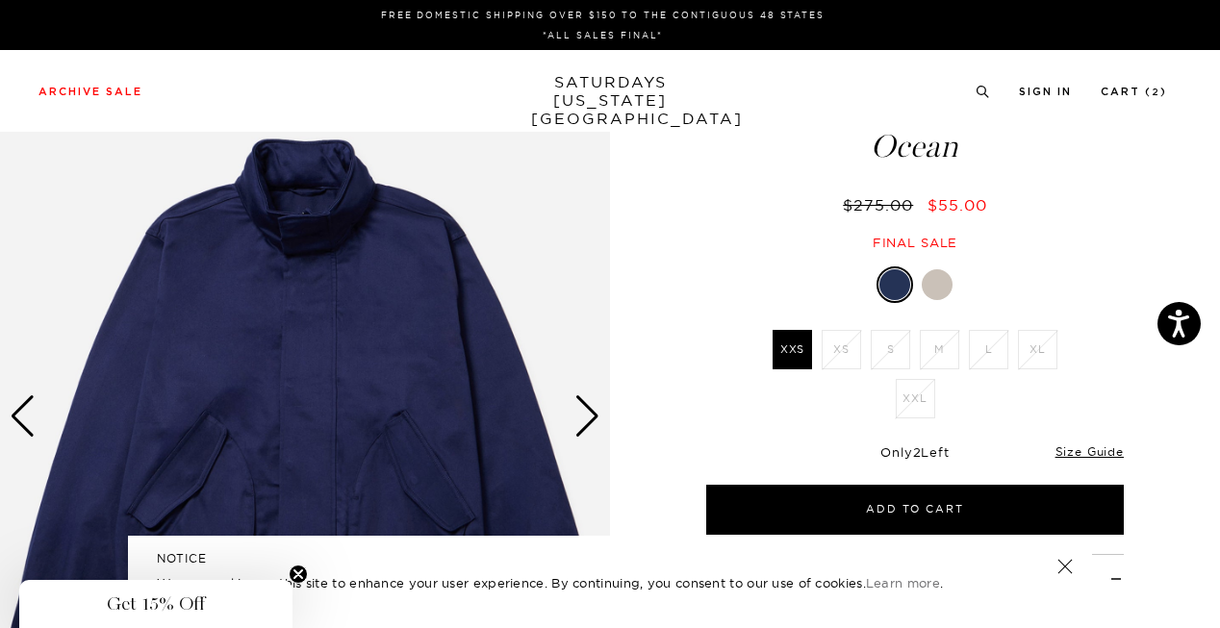
scroll to position [66, 0]
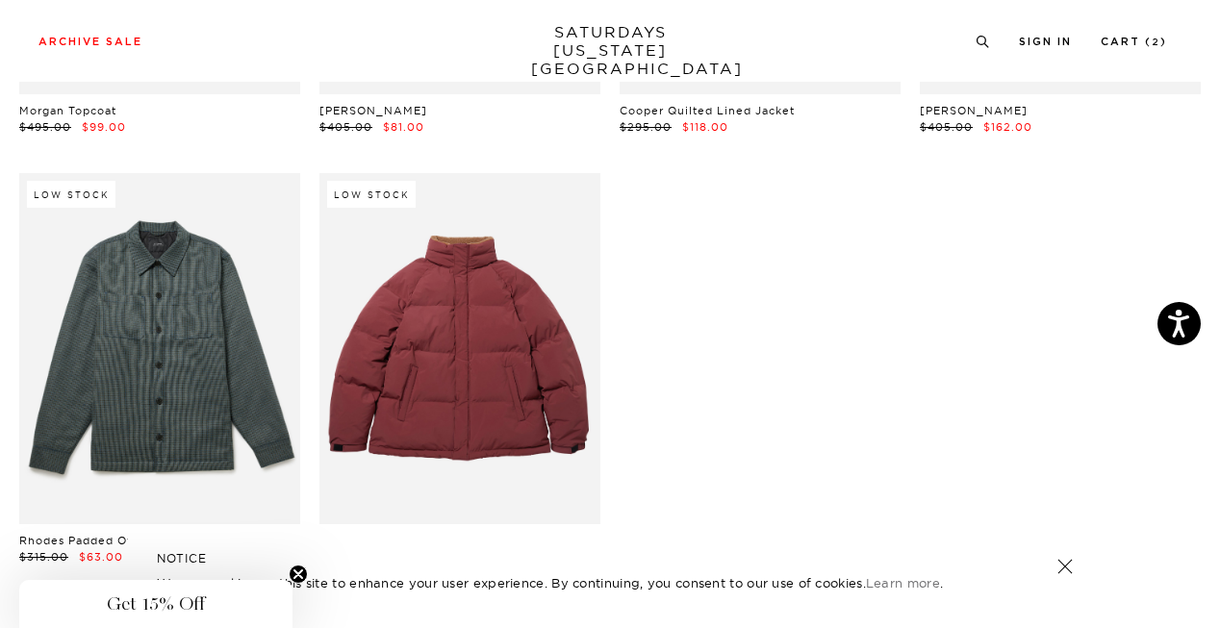
scroll to position [3042, 0]
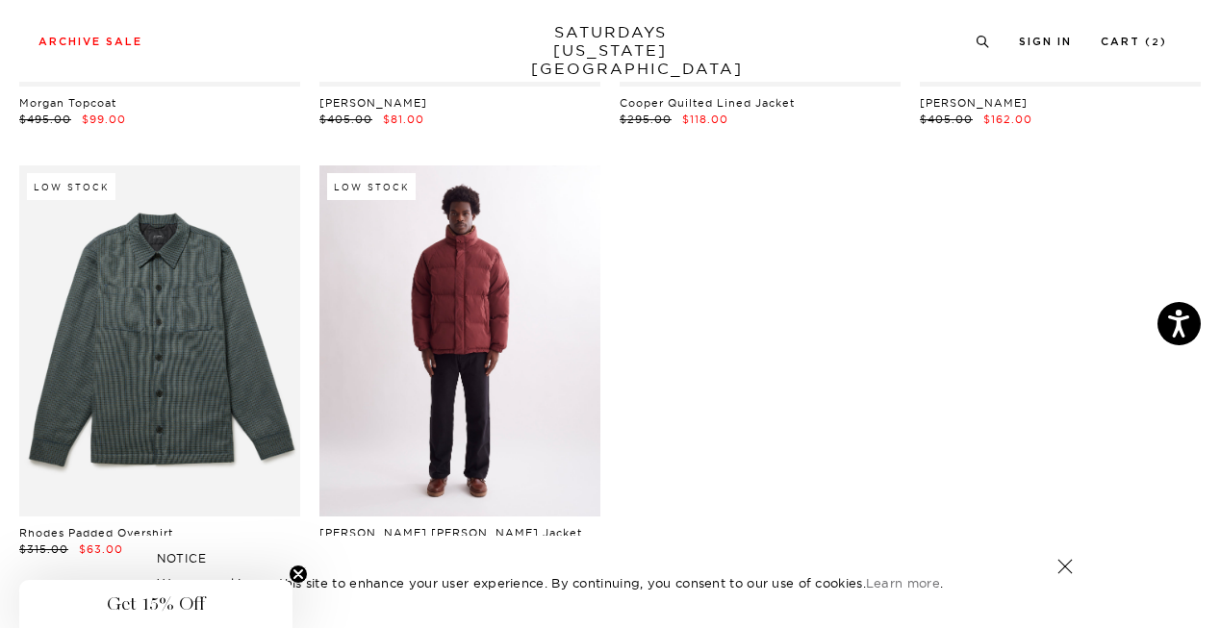
click at [444, 290] on link at bounding box center [459, 340] width 281 height 351
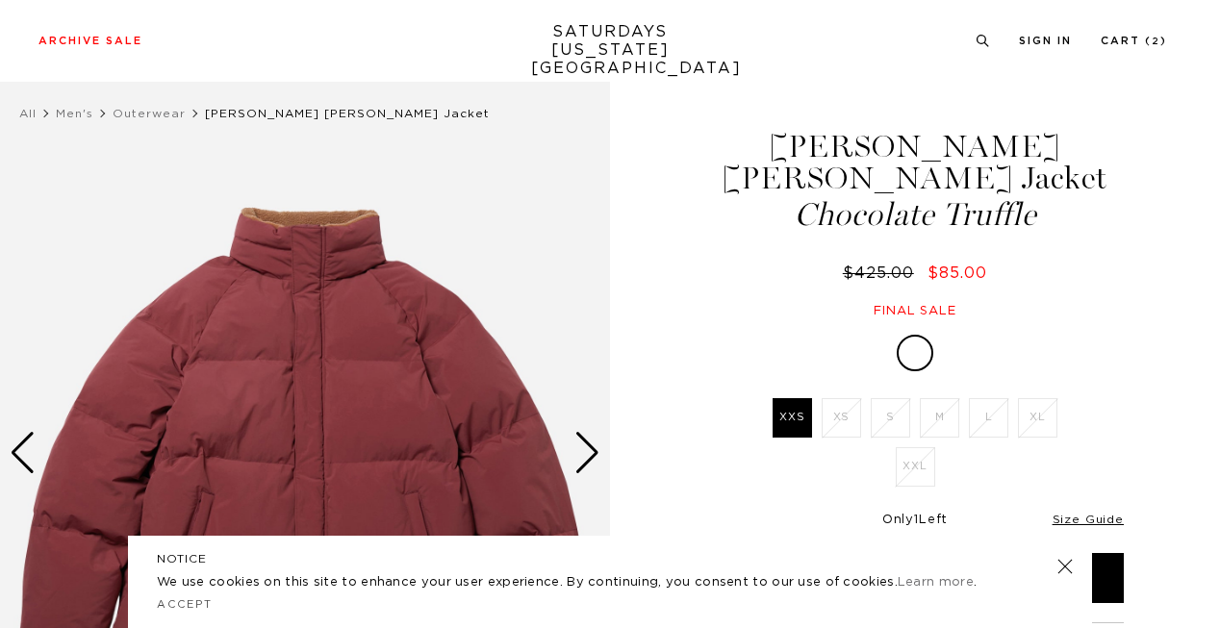
scroll to position [84, 0]
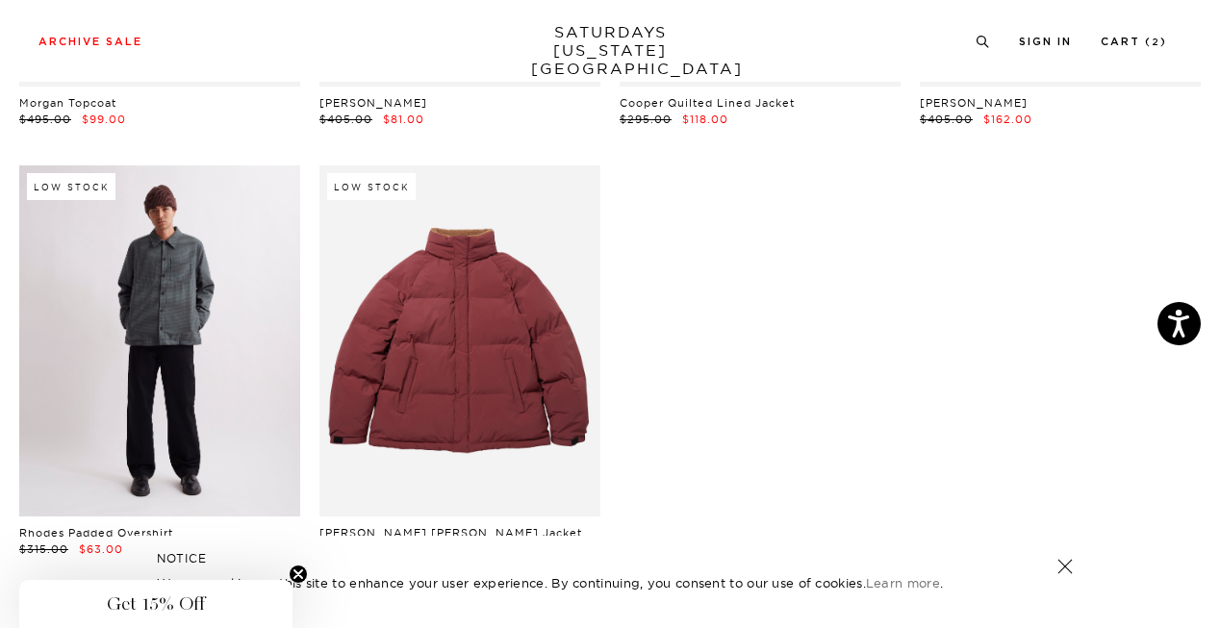
click at [254, 311] on link at bounding box center [159, 340] width 281 height 351
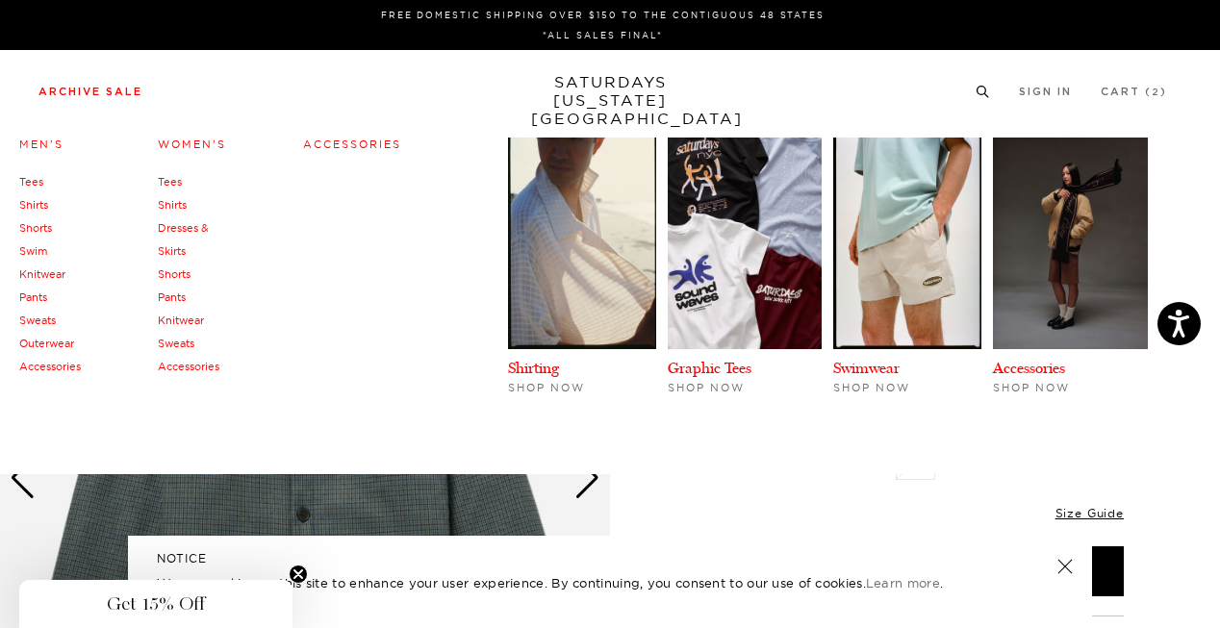
click at [319, 142] on link "Accessories" at bounding box center [352, 144] width 98 height 13
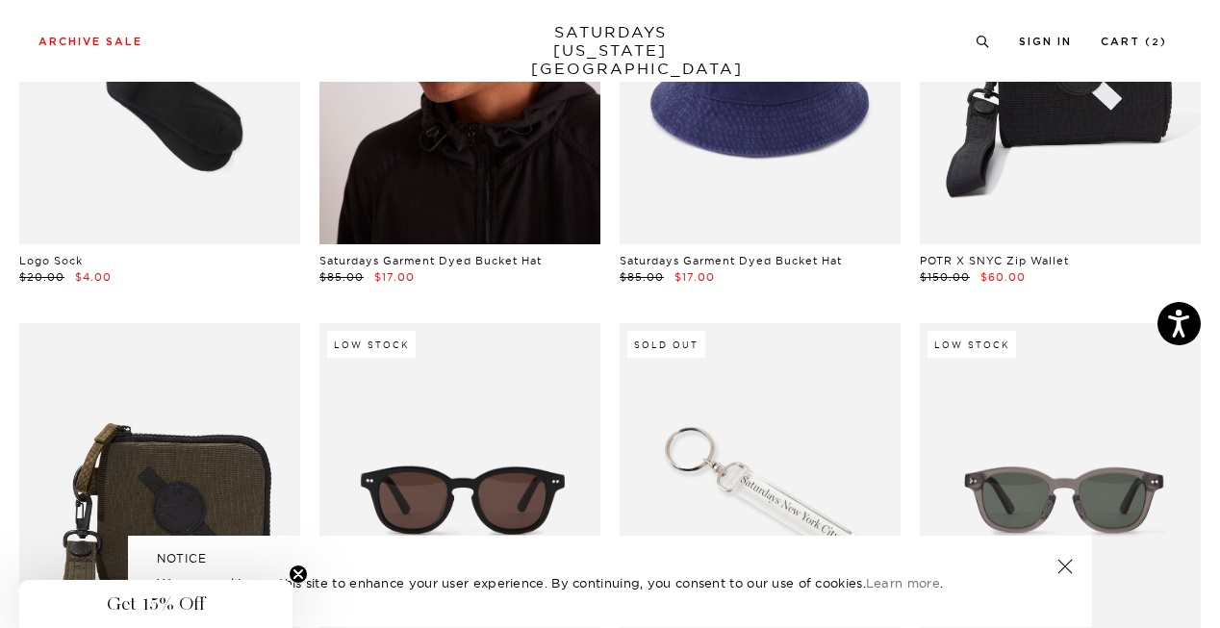
scroll to position [0, 12]
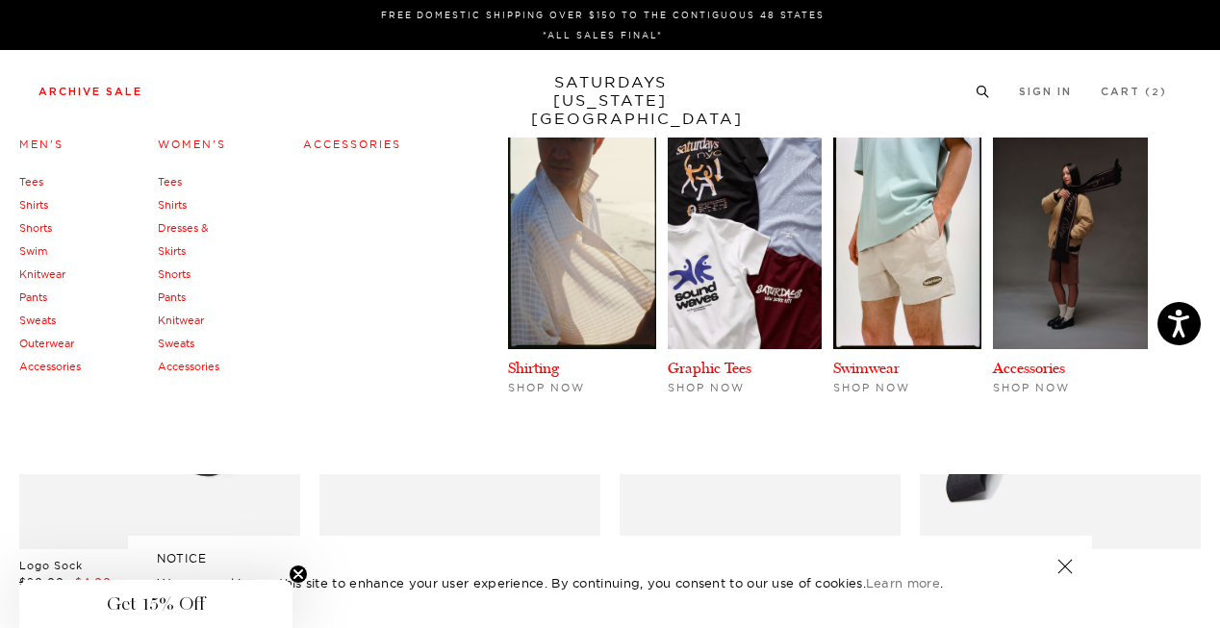
click at [203, 143] on link "Women's" at bounding box center [192, 144] width 68 height 13
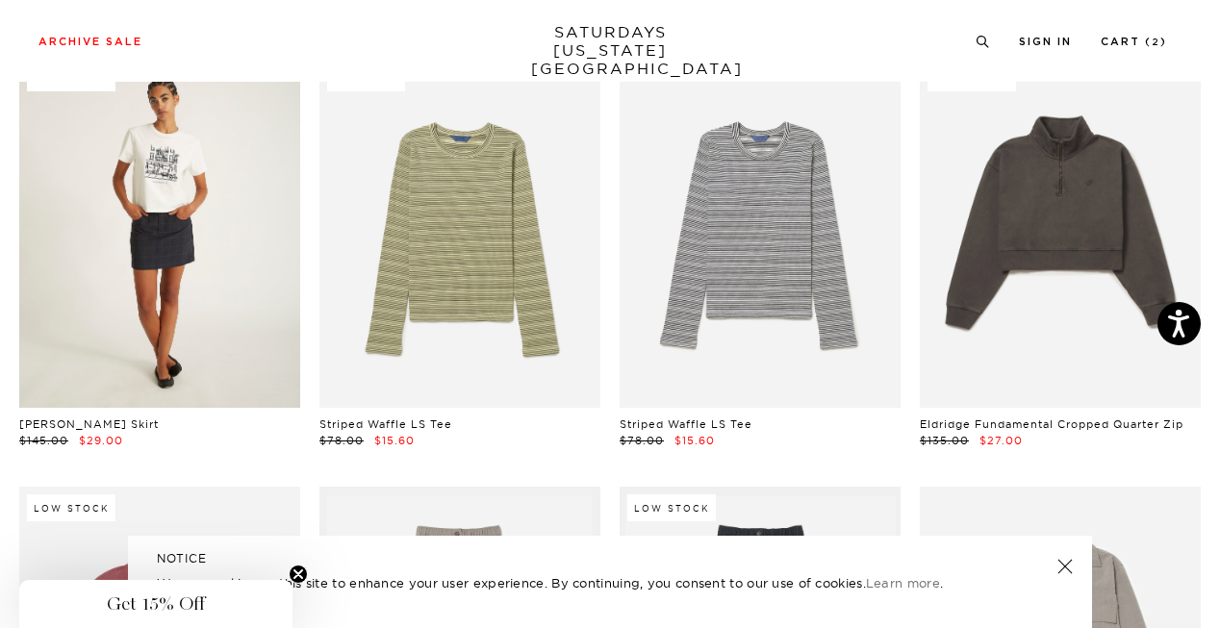
scroll to position [143, 0]
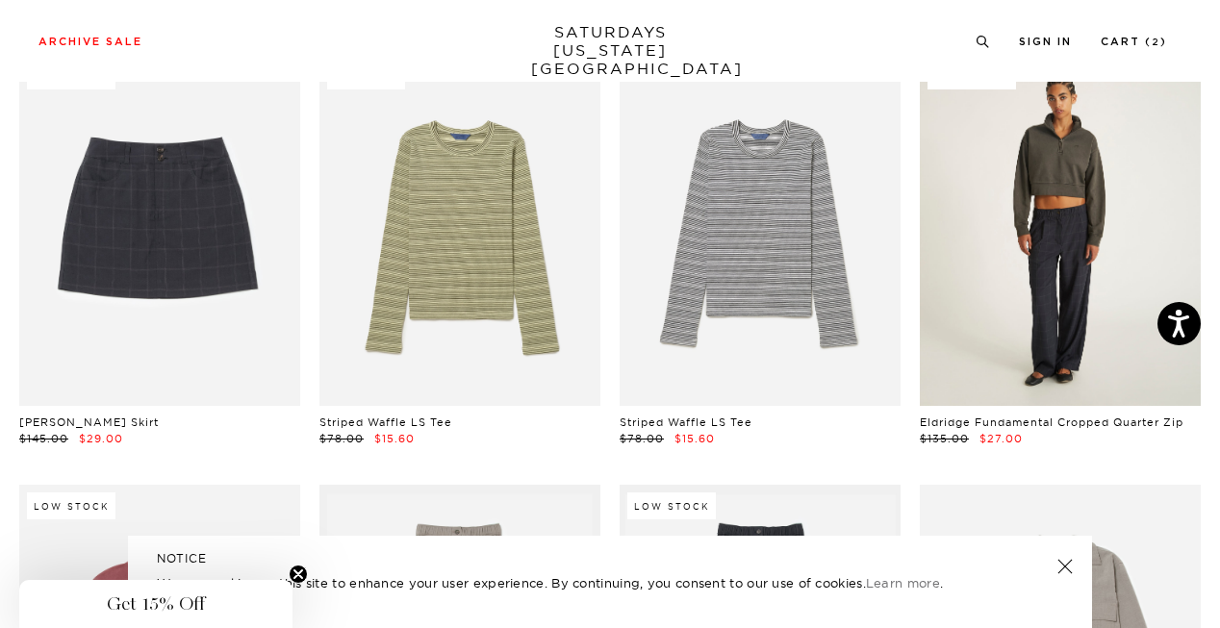
click at [1072, 261] on link at bounding box center [1059, 230] width 281 height 351
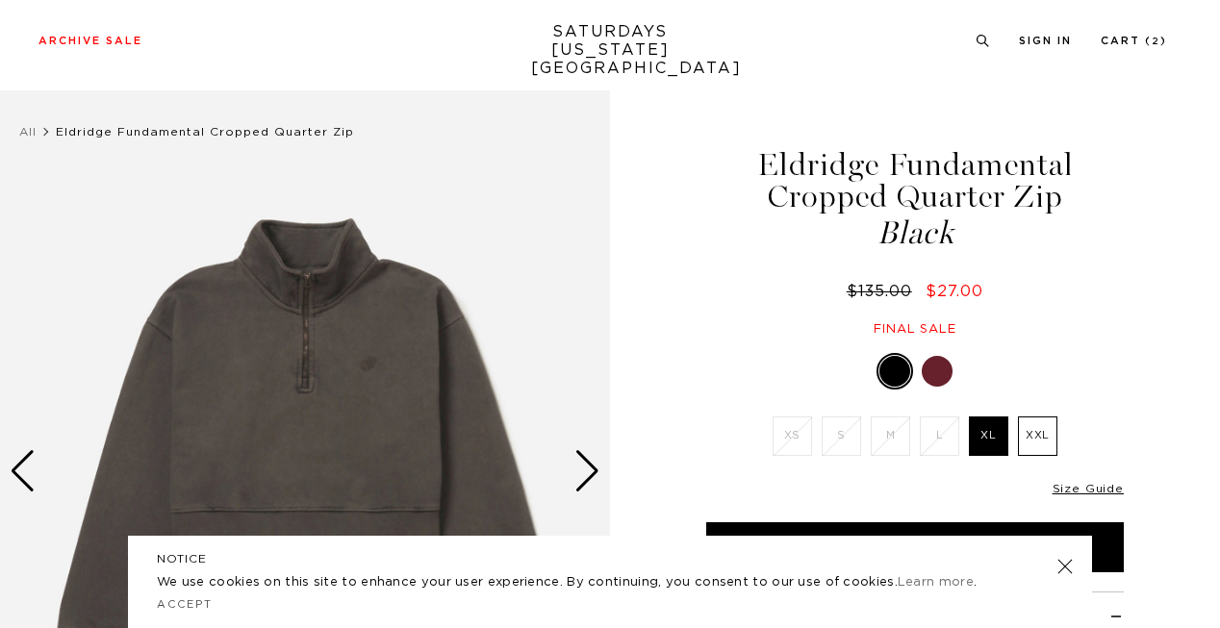
scroll to position [9, 0]
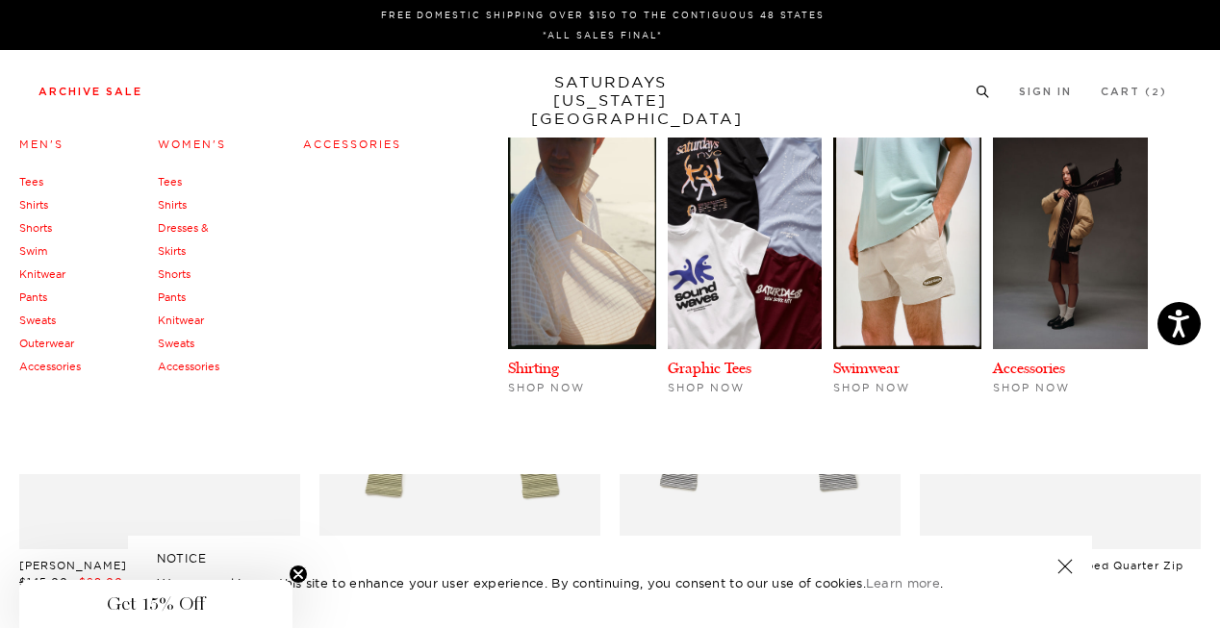
click at [196, 139] on link "Women's" at bounding box center [192, 144] width 68 height 13
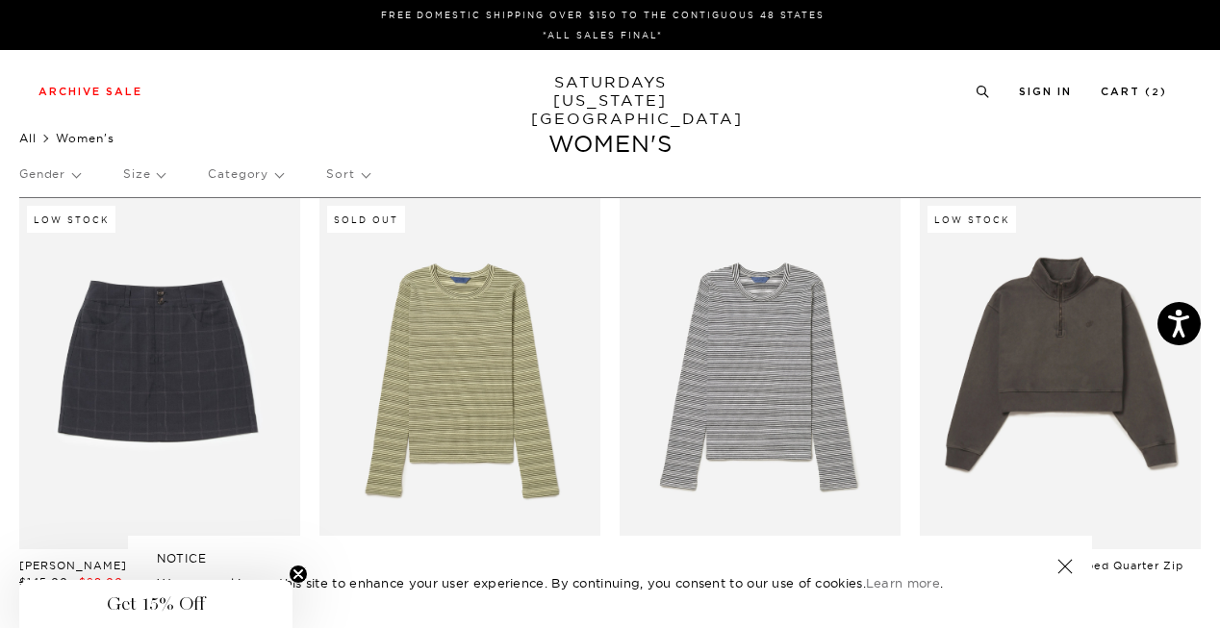
click at [28, 136] on link "All" at bounding box center [27, 138] width 17 height 14
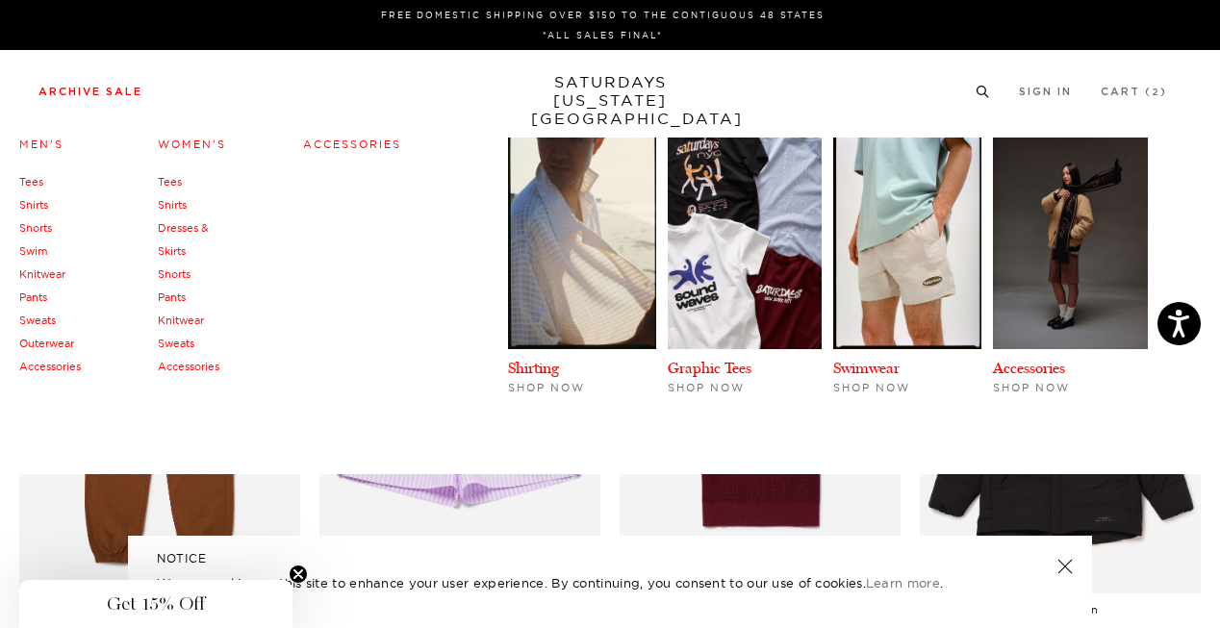
click at [173, 137] on h4 "Women's" at bounding box center [192, 145] width 68 height 26
click at [210, 142] on link "Women's" at bounding box center [192, 144] width 68 height 13
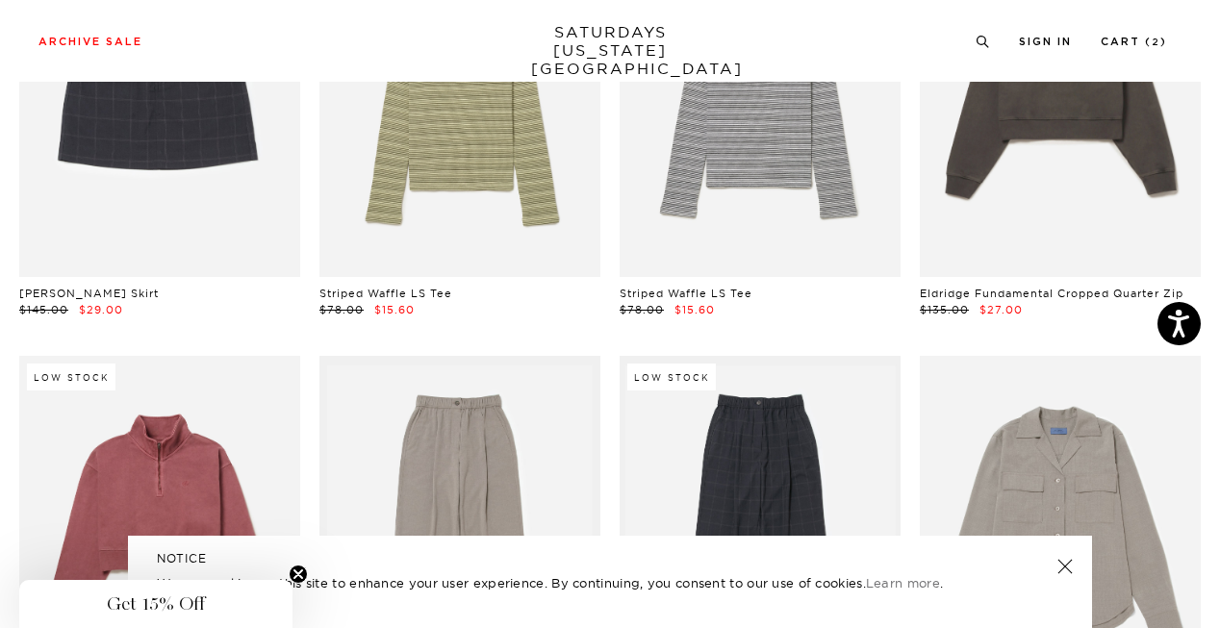
scroll to position [271, 0]
click at [1137, 45] on link "Cart ( 2 )" at bounding box center [1133, 42] width 66 height 11
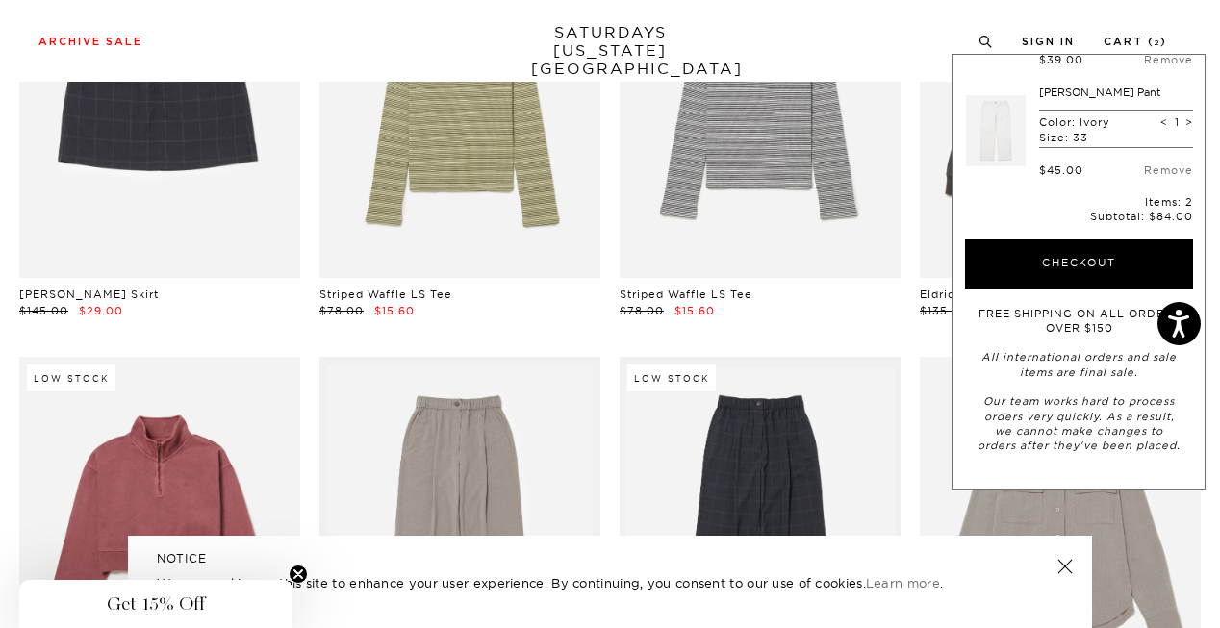
scroll to position [0, 0]
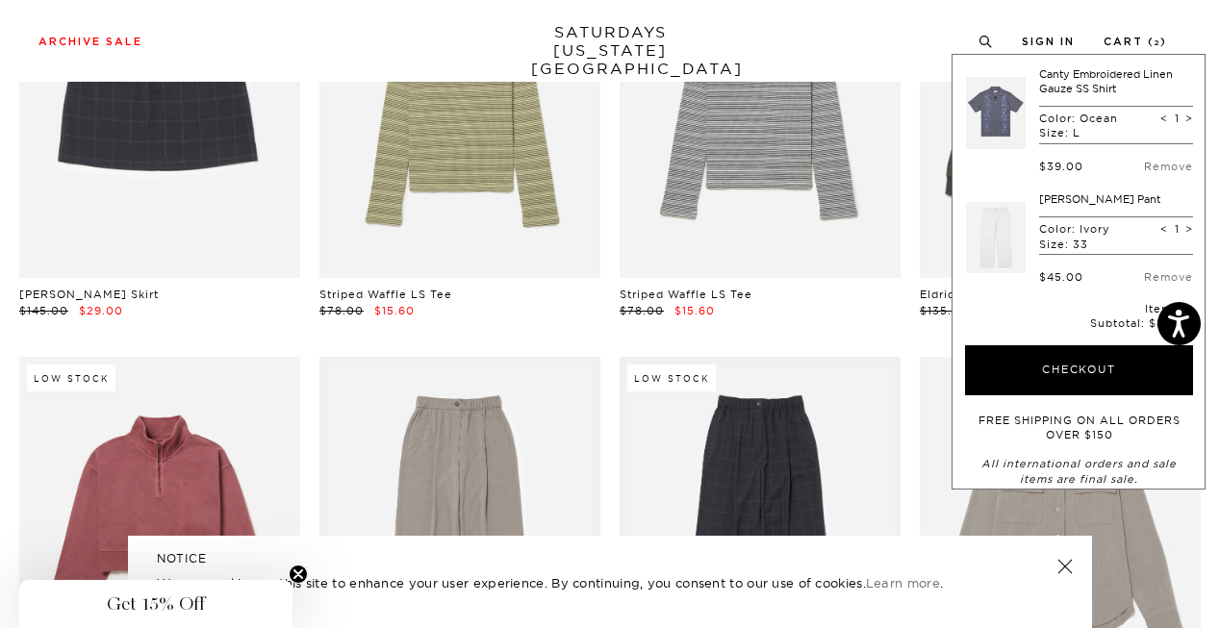
click at [1096, 88] on link "Canty Embroidered Linen Gauze SS Shirt" at bounding box center [1106, 80] width 134 height 27
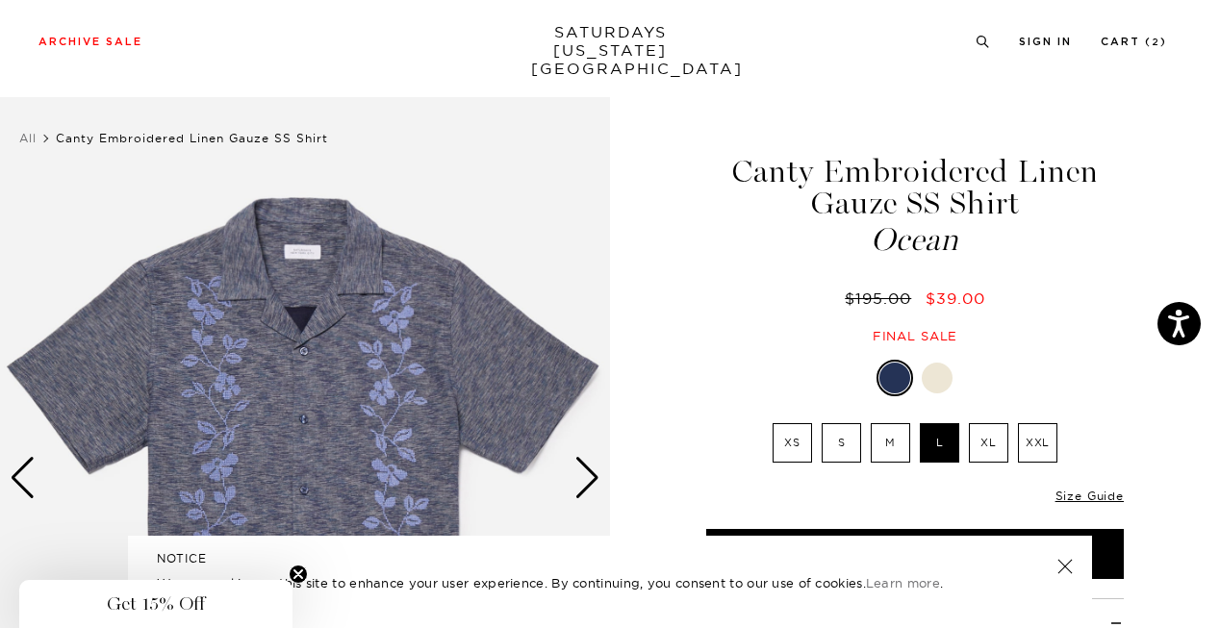
scroll to position [185, 2]
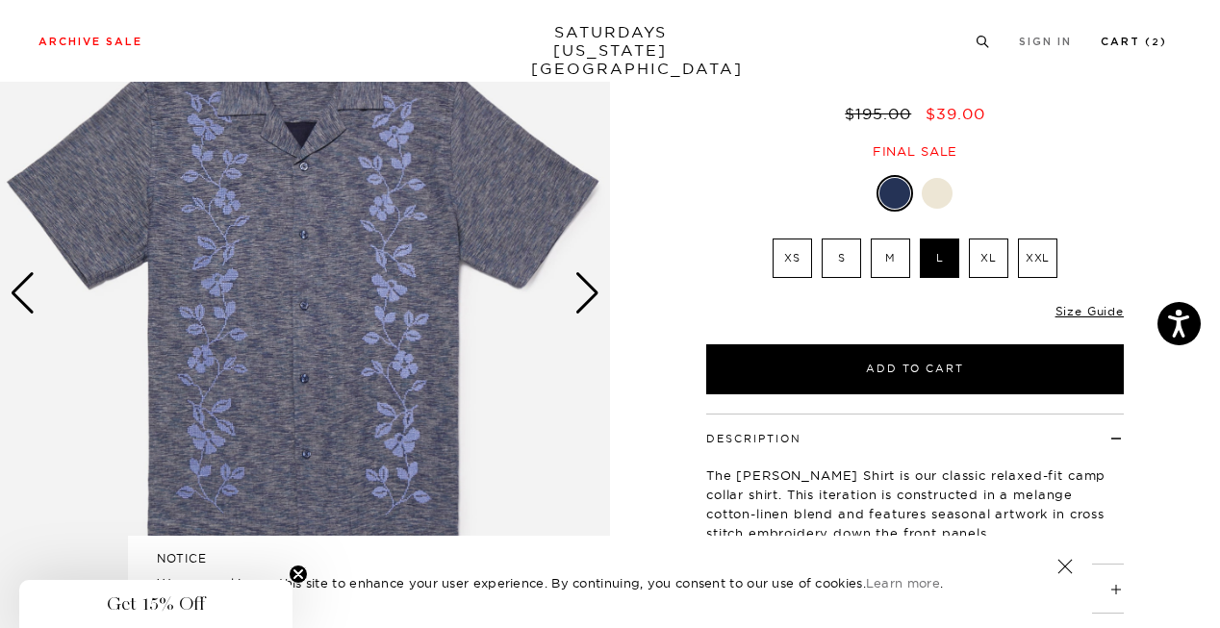
click at [1146, 46] on link "Cart ( 2 )" at bounding box center [1133, 42] width 66 height 11
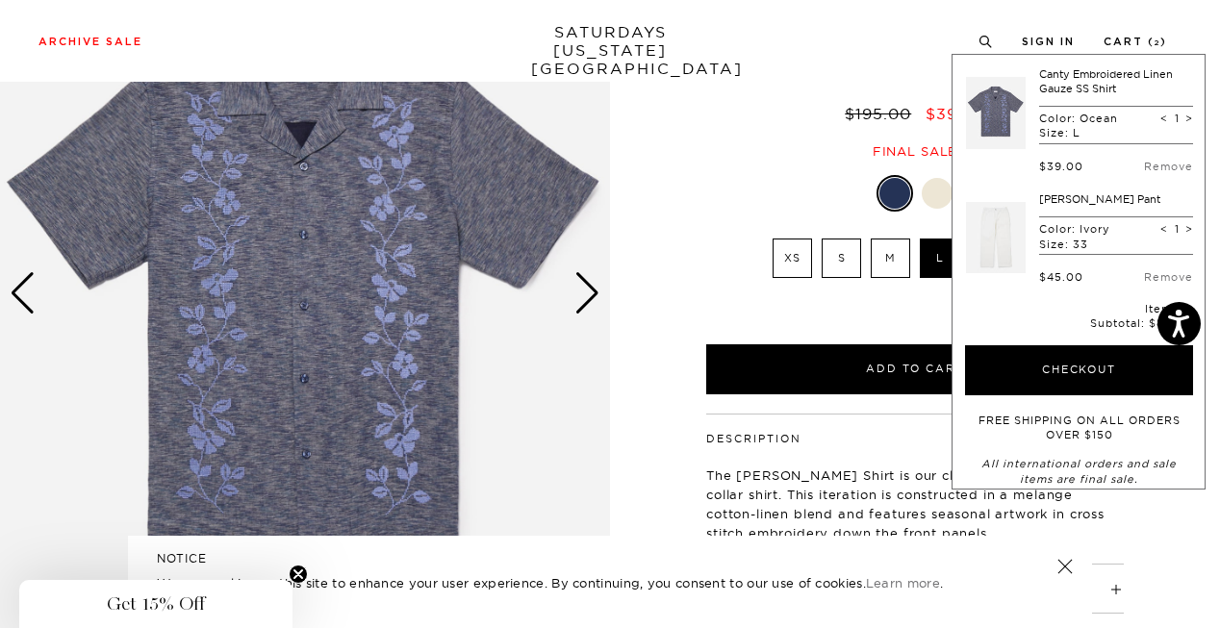
click at [985, 227] on link at bounding box center [996, 237] width 60 height 90
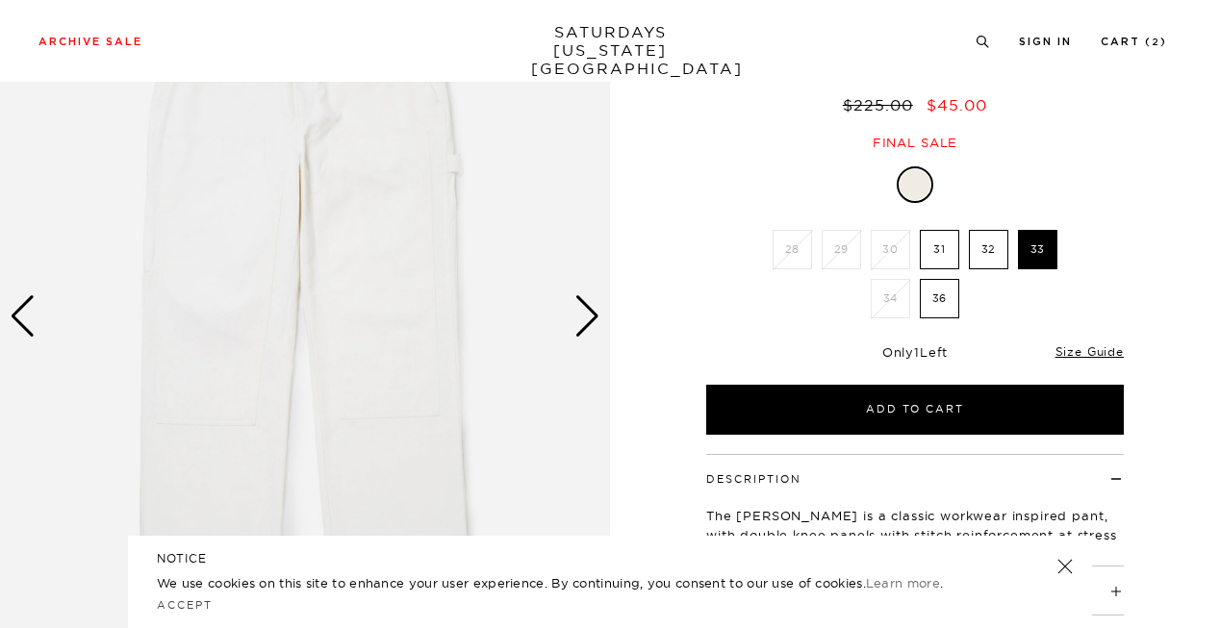
scroll to position [163, 2]
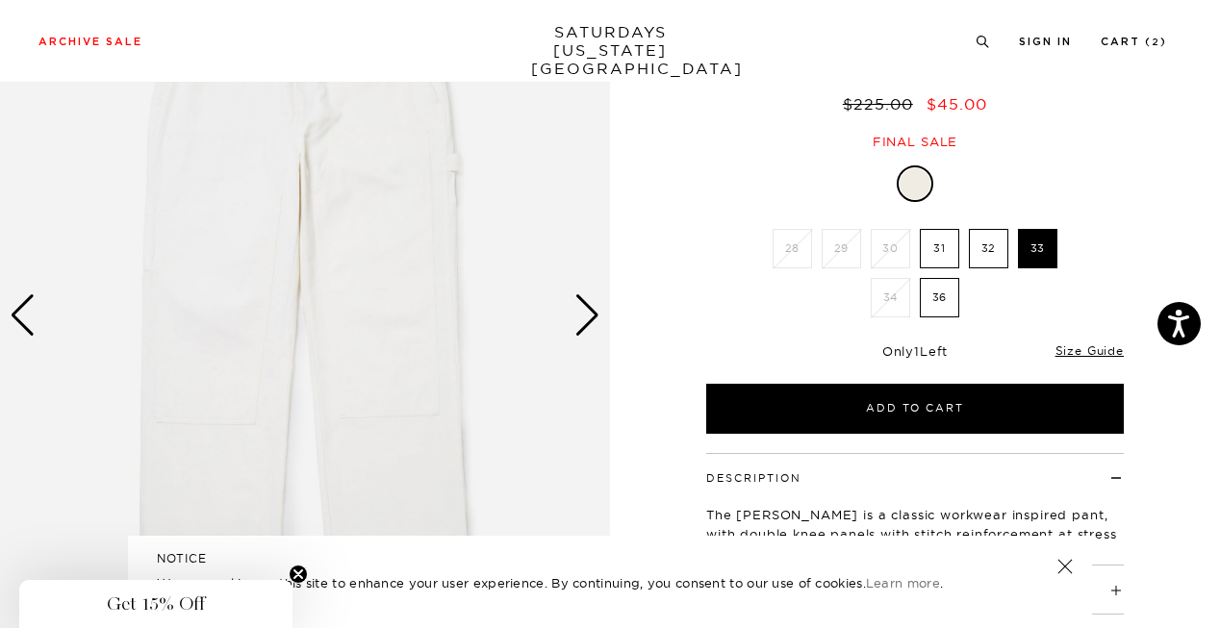
click at [585, 320] on div "Next slide" at bounding box center [587, 315] width 26 height 42
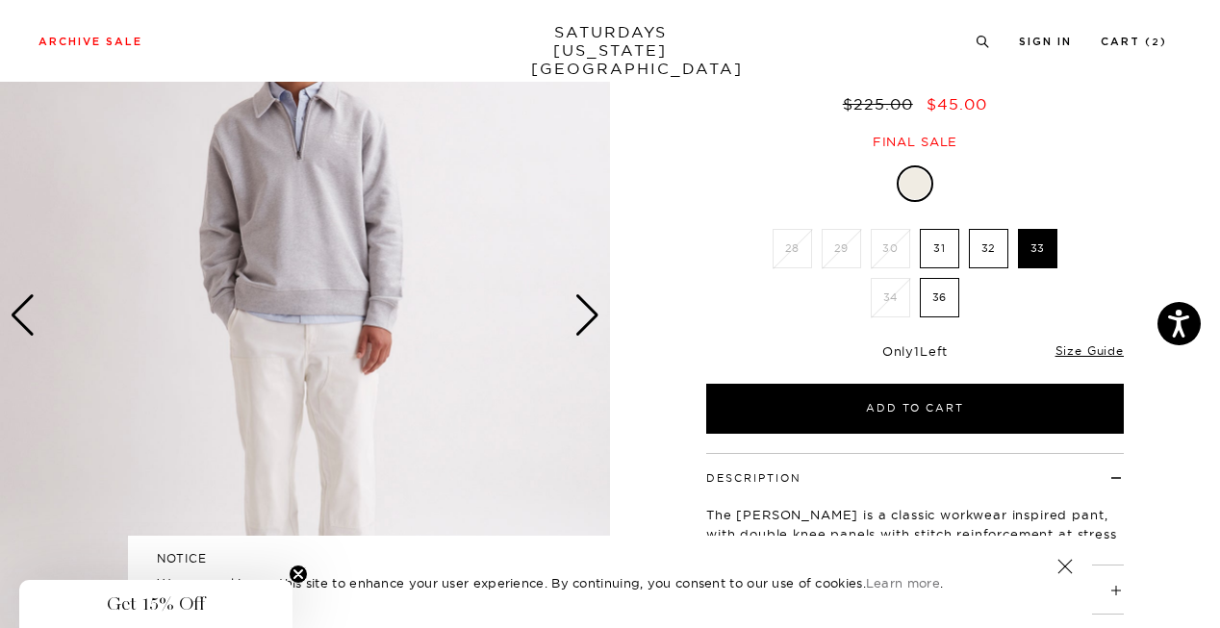
click at [585, 320] on div "Next slide" at bounding box center [587, 315] width 26 height 42
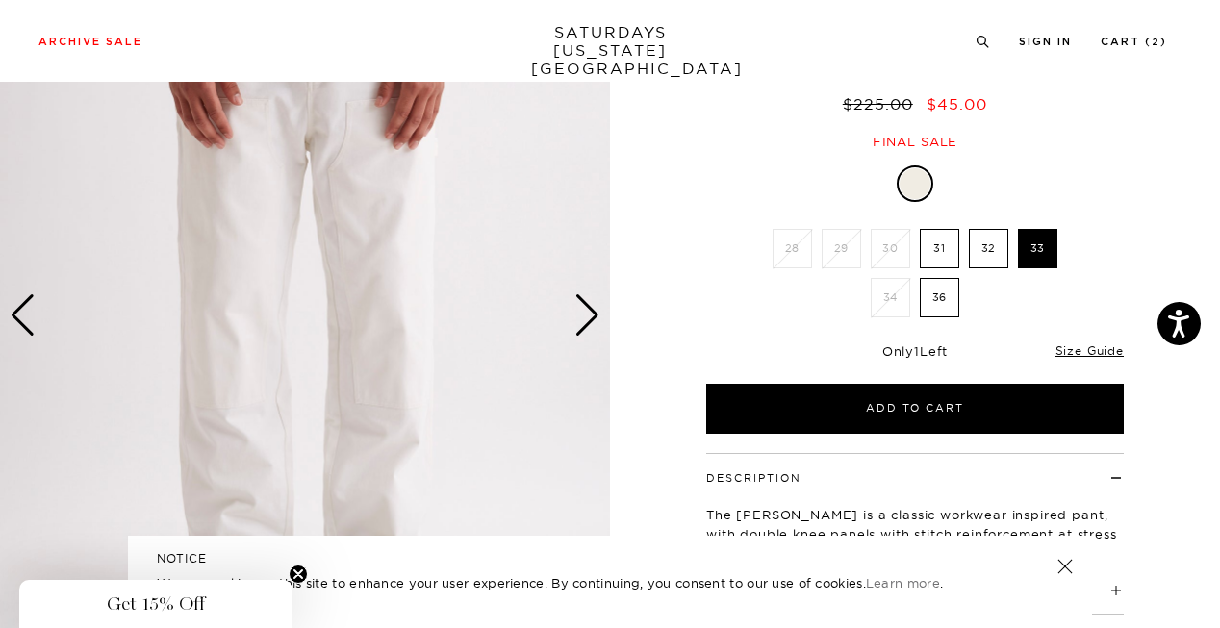
click at [585, 320] on div "Next slide" at bounding box center [587, 315] width 26 height 42
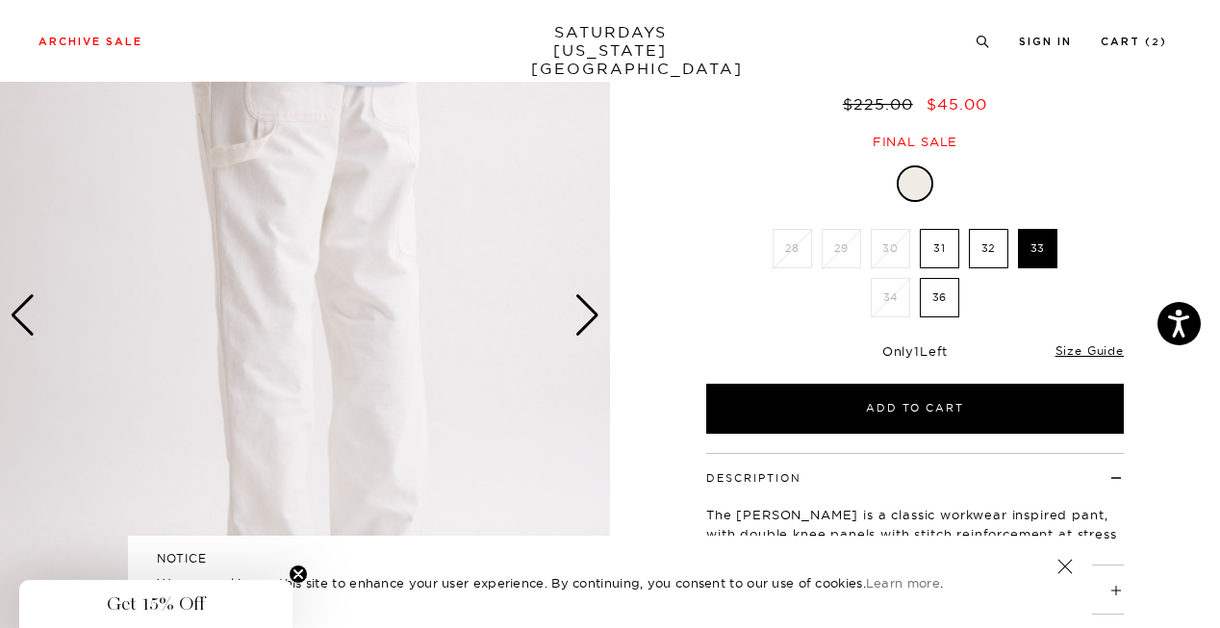
click at [585, 320] on div "Next slide" at bounding box center [587, 315] width 26 height 42
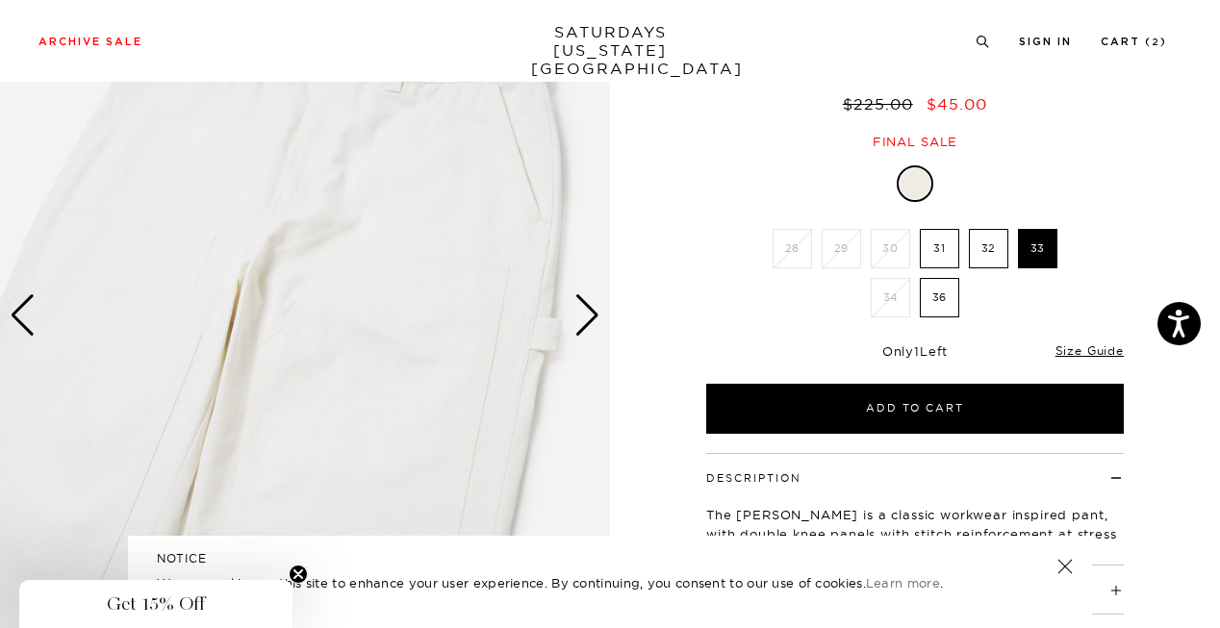
click at [585, 320] on div "Next slide" at bounding box center [587, 315] width 26 height 42
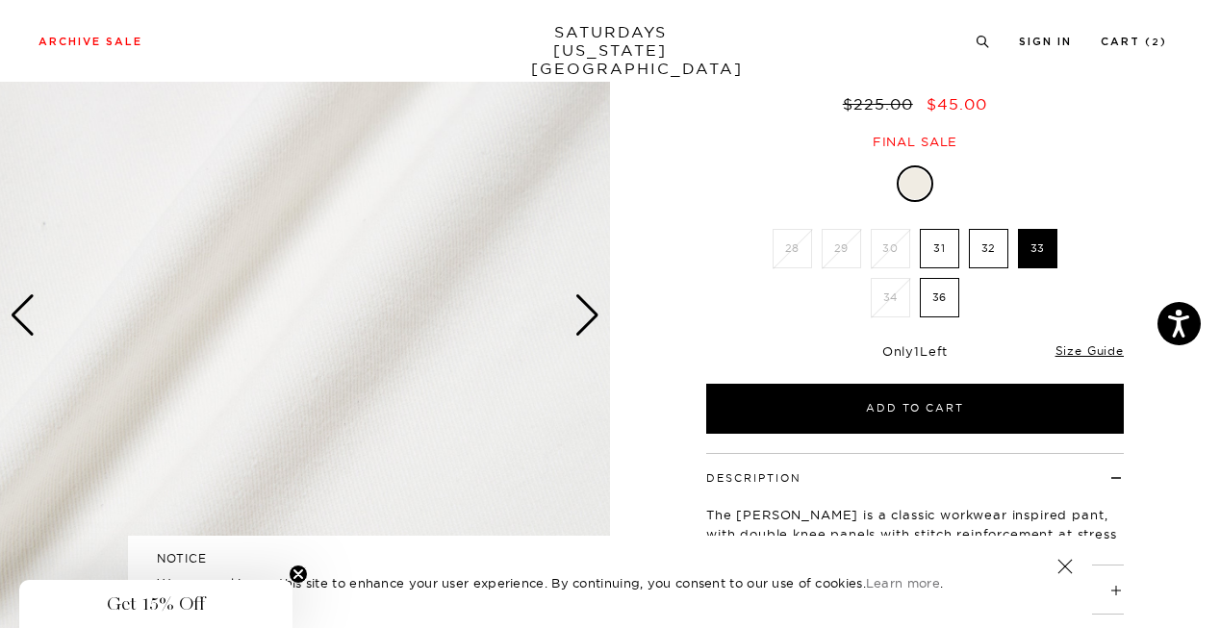
click at [585, 320] on div "Next slide" at bounding box center [587, 315] width 26 height 42
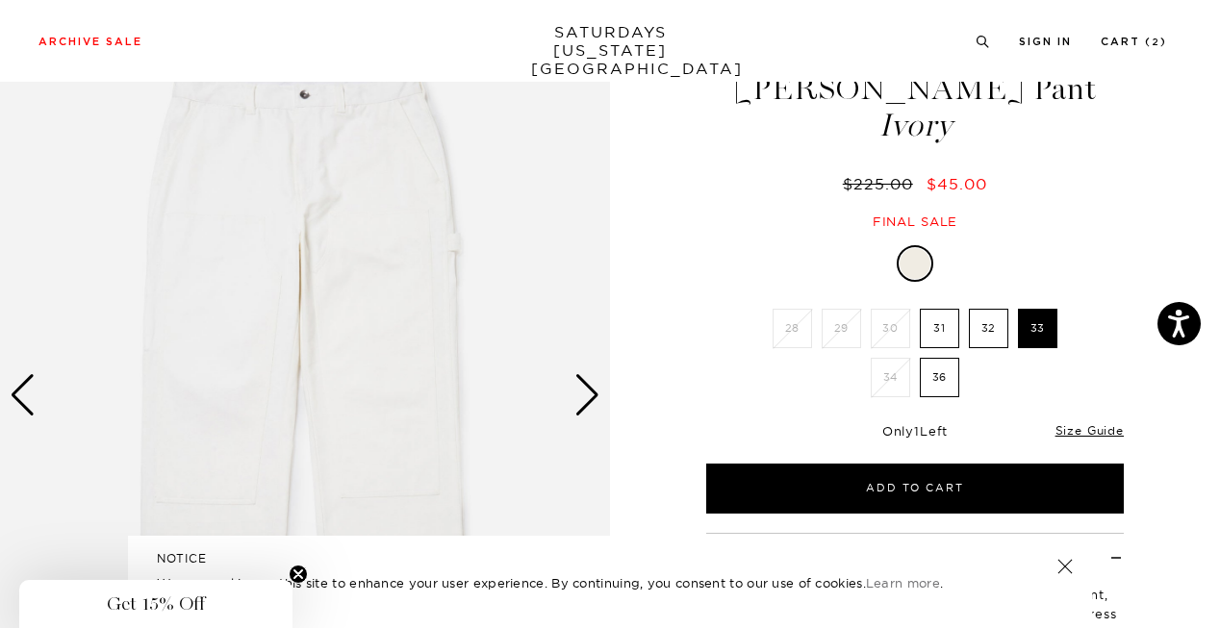
scroll to position [80, 0]
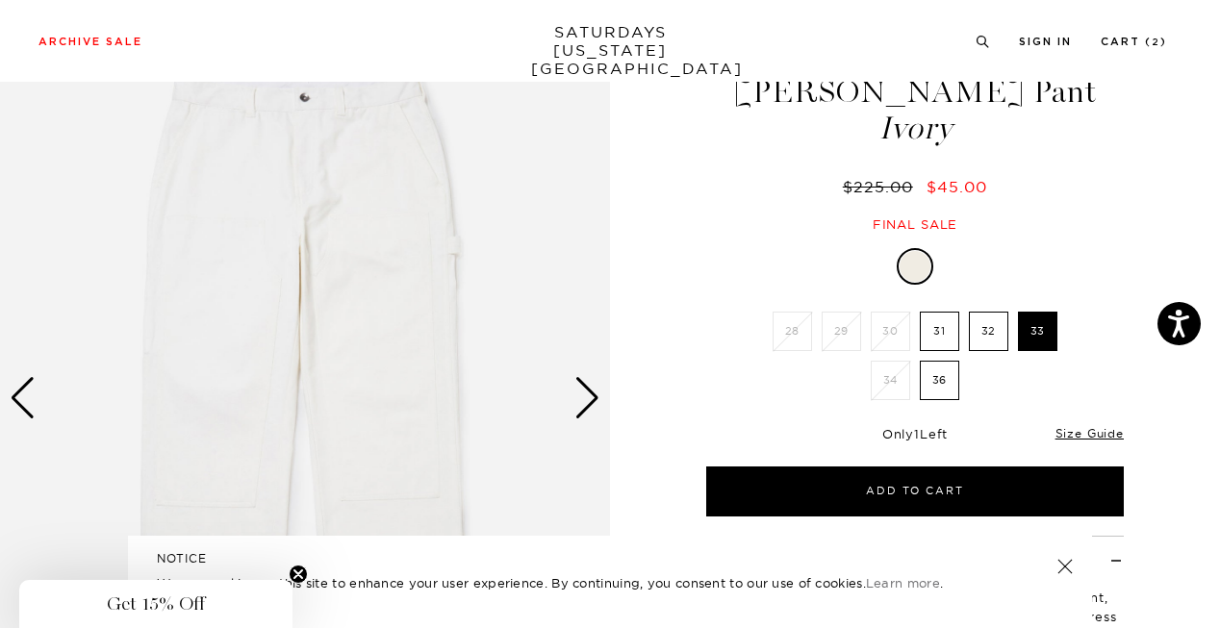
click at [581, 396] on div "Next slide" at bounding box center [587, 398] width 26 height 42
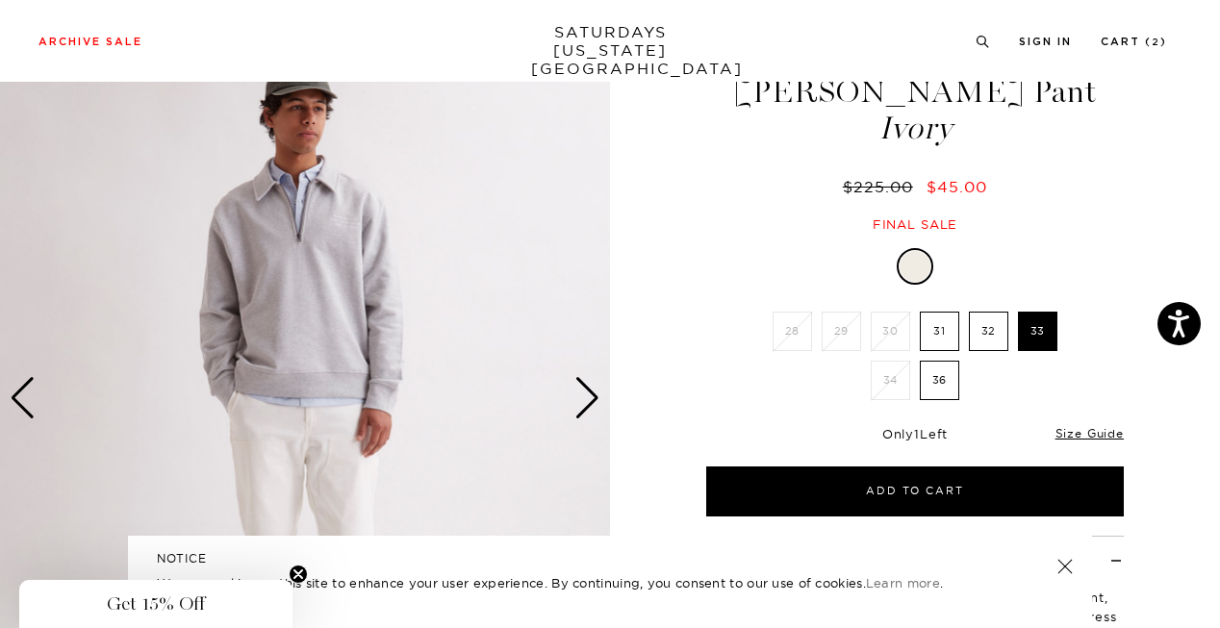
click at [581, 396] on div "Next slide" at bounding box center [587, 398] width 26 height 42
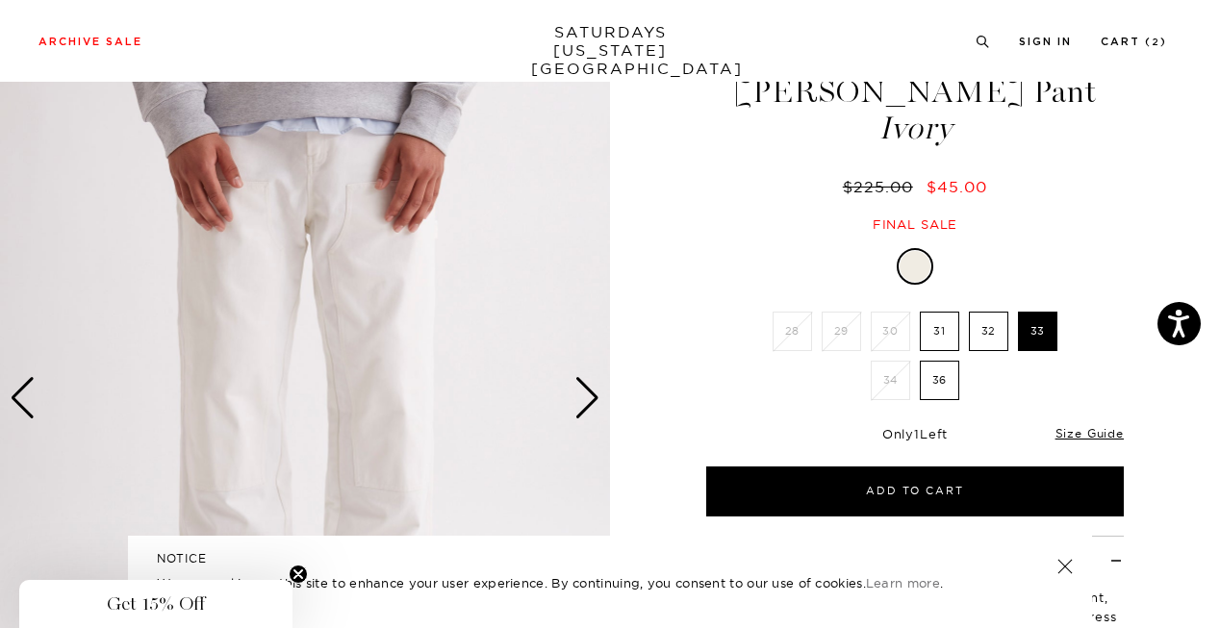
click at [581, 396] on div "Next slide" at bounding box center [587, 398] width 26 height 42
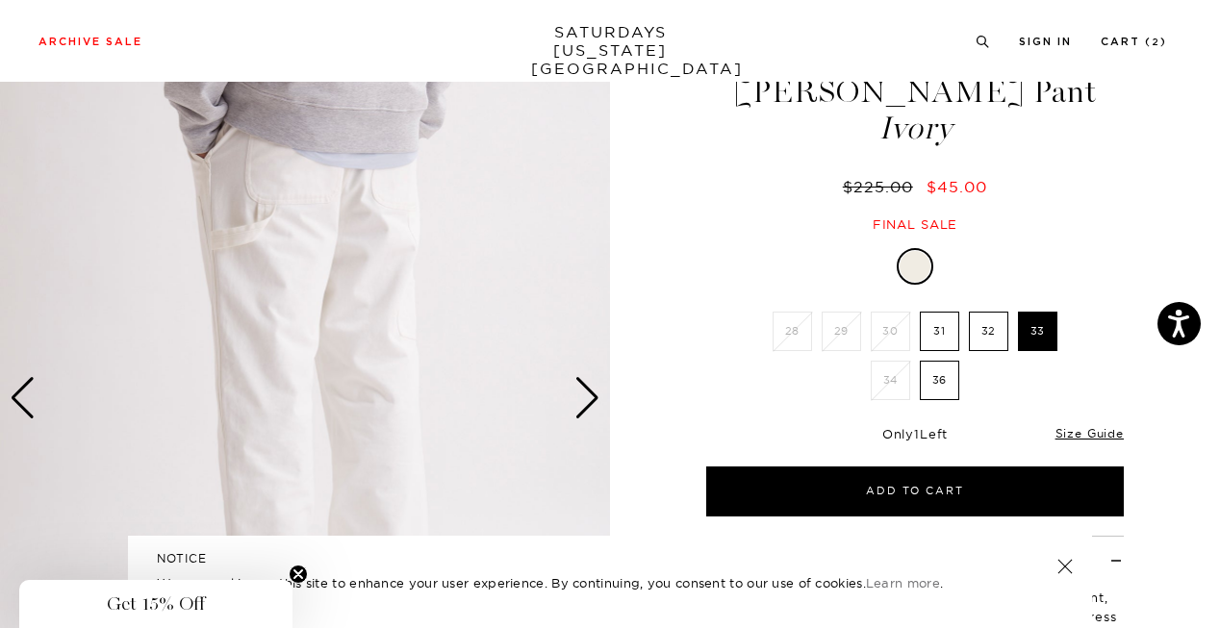
click at [581, 396] on div "Next slide" at bounding box center [587, 398] width 26 height 42
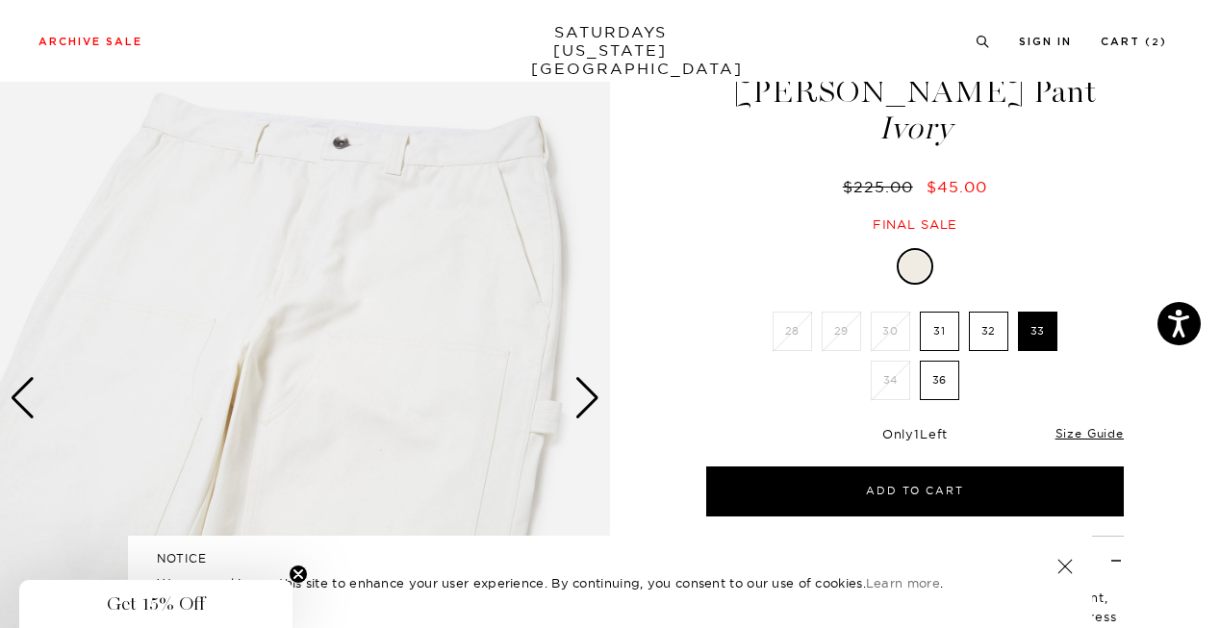
click at [581, 396] on div "Next slide" at bounding box center [587, 398] width 26 height 42
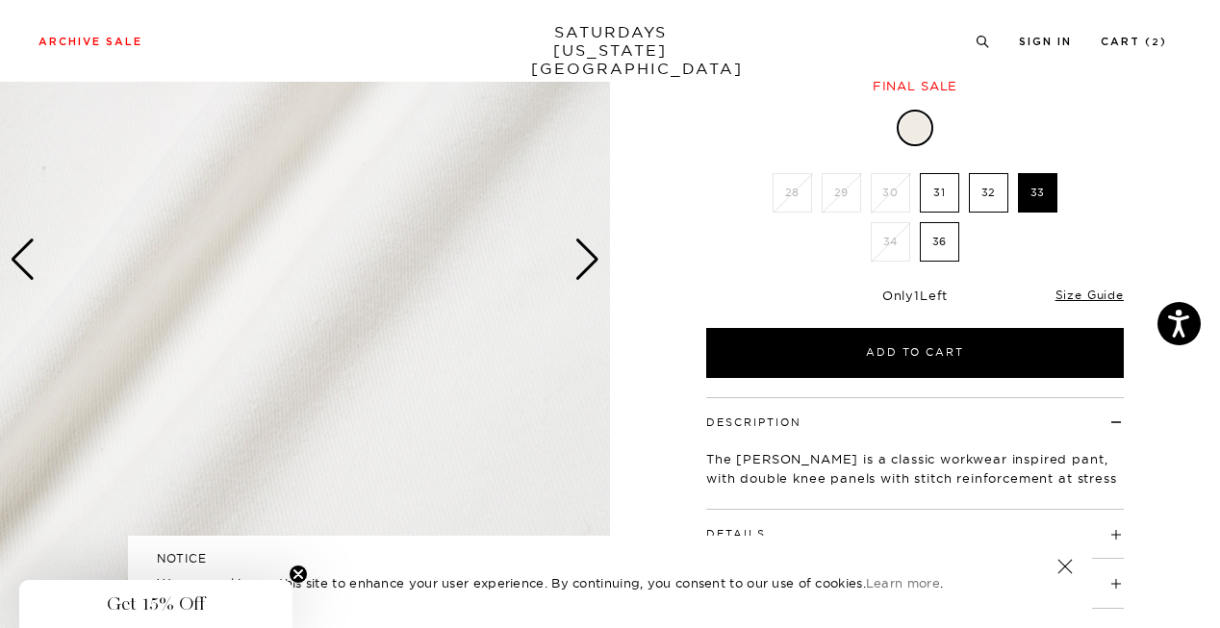
scroll to position [0, 0]
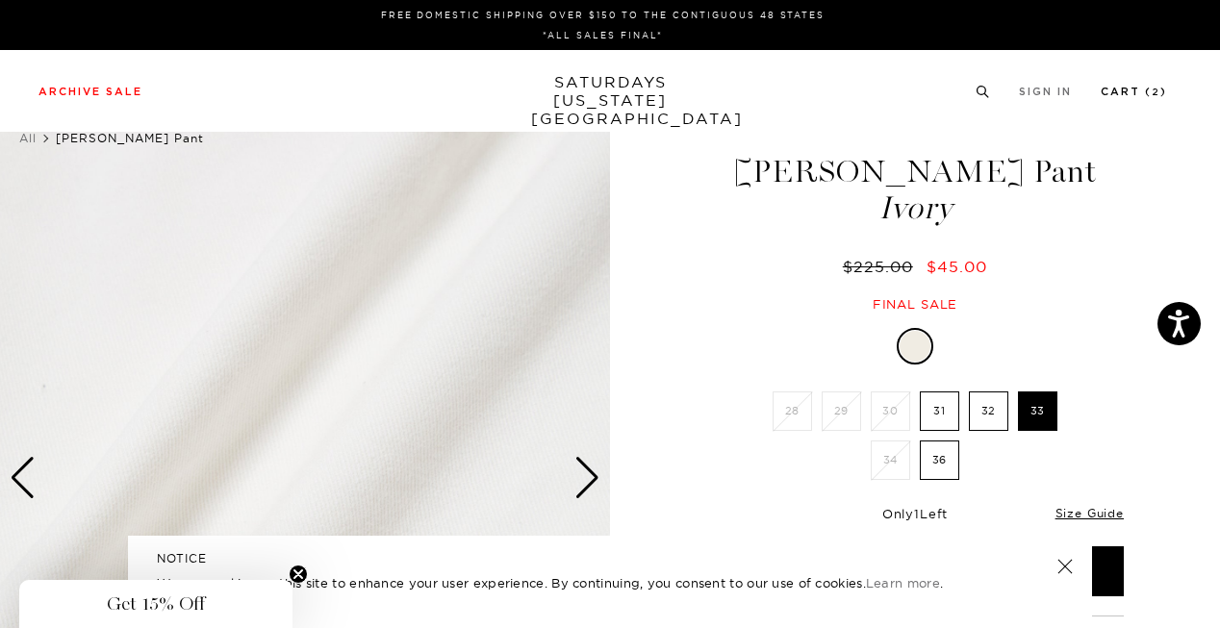
click at [1117, 97] on link "Cart ( 2 )" at bounding box center [1133, 92] width 66 height 11
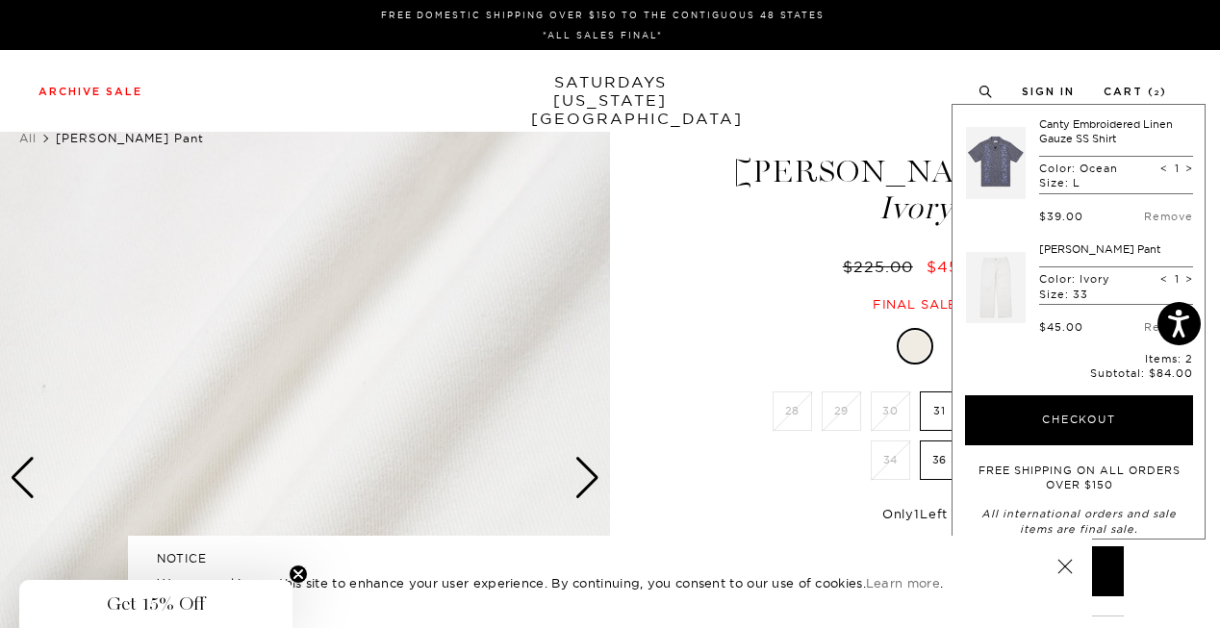
click at [746, 221] on span "Ivory" at bounding box center [914, 208] width 423 height 32
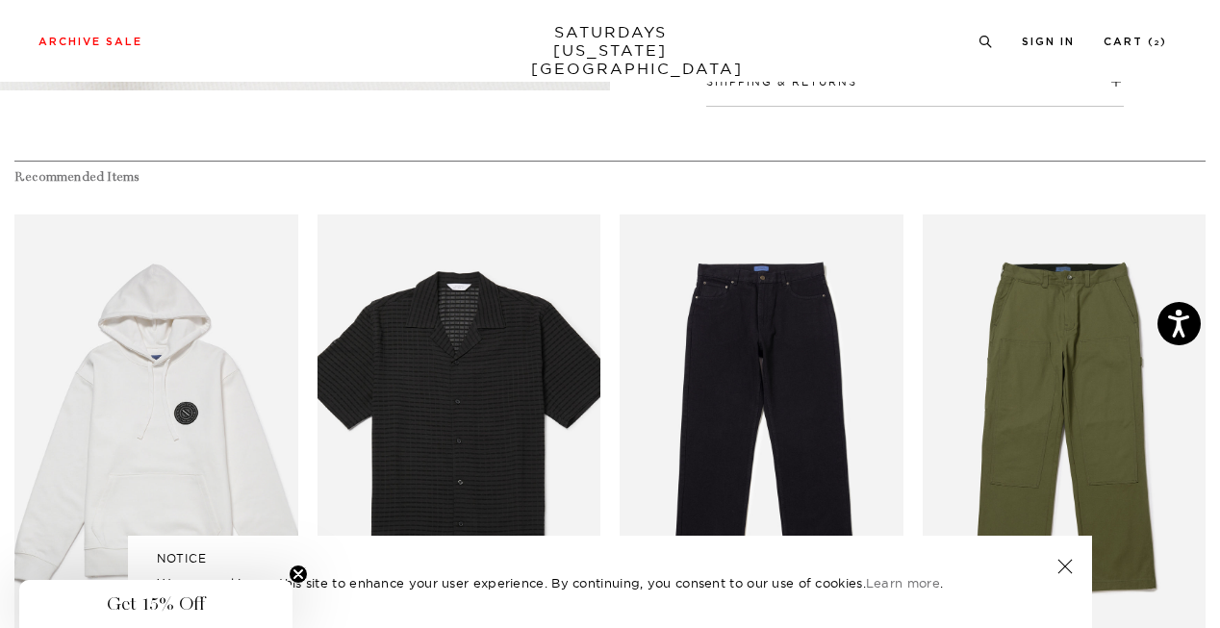
scroll to position [771, 1]
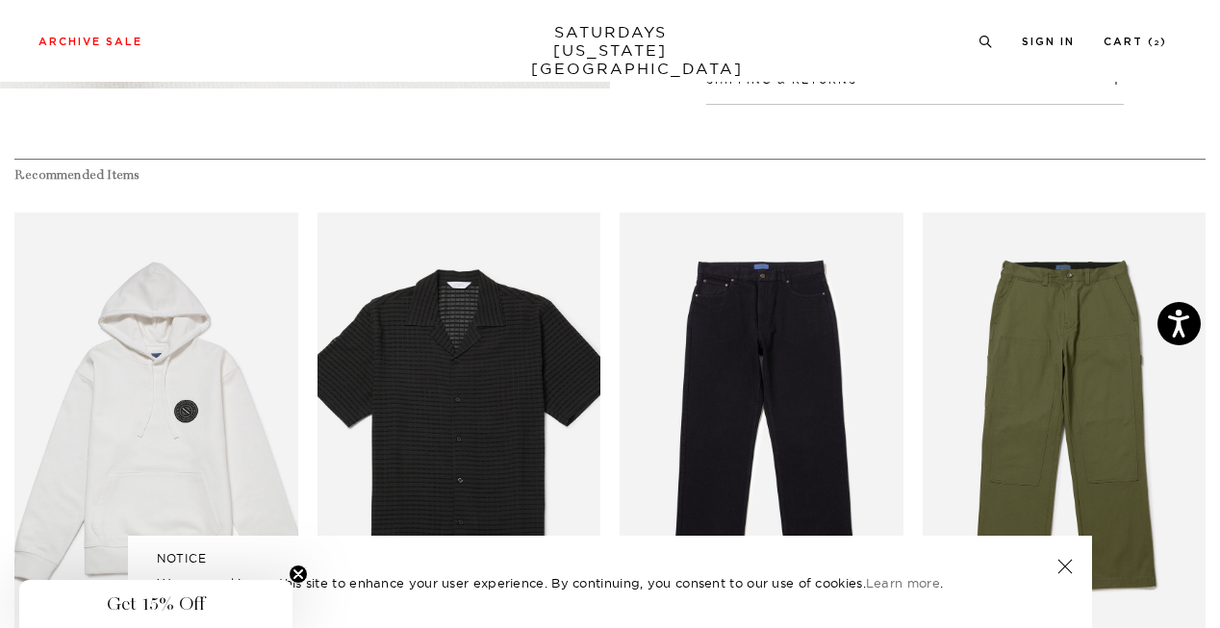
click at [878, 190] on div "Recommended Items Sold Out Low Stock Ditch Slash Badge Hoodie $145.00 $29.00 So…" at bounding box center [610, 420] width 1220 height 523
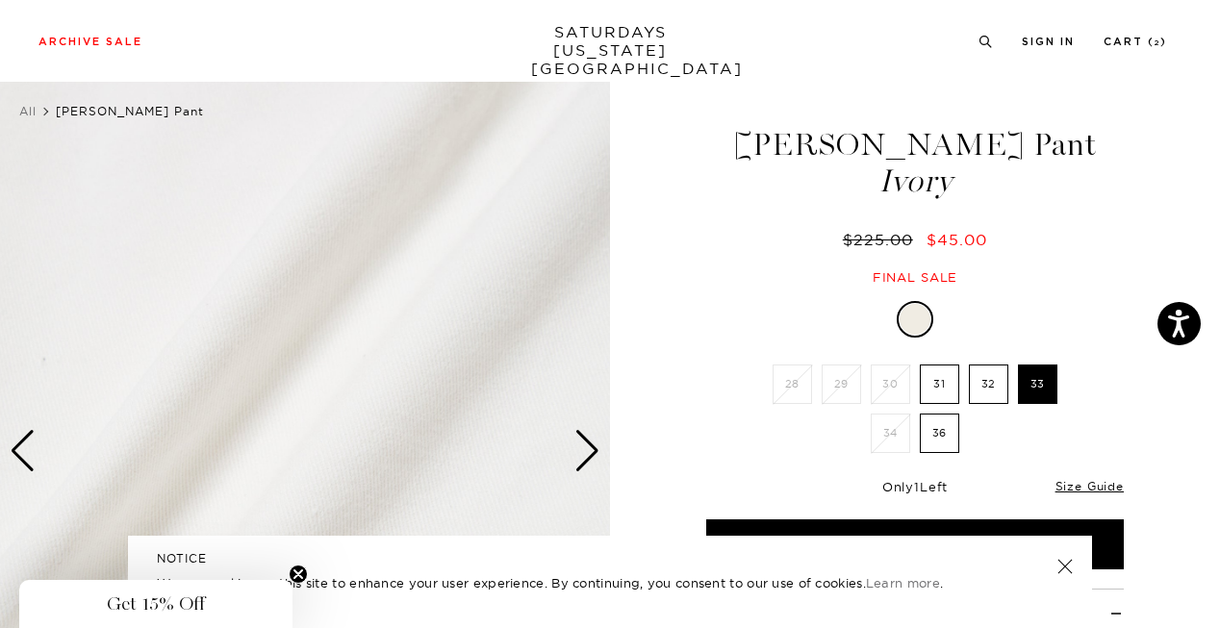
scroll to position [0, 1]
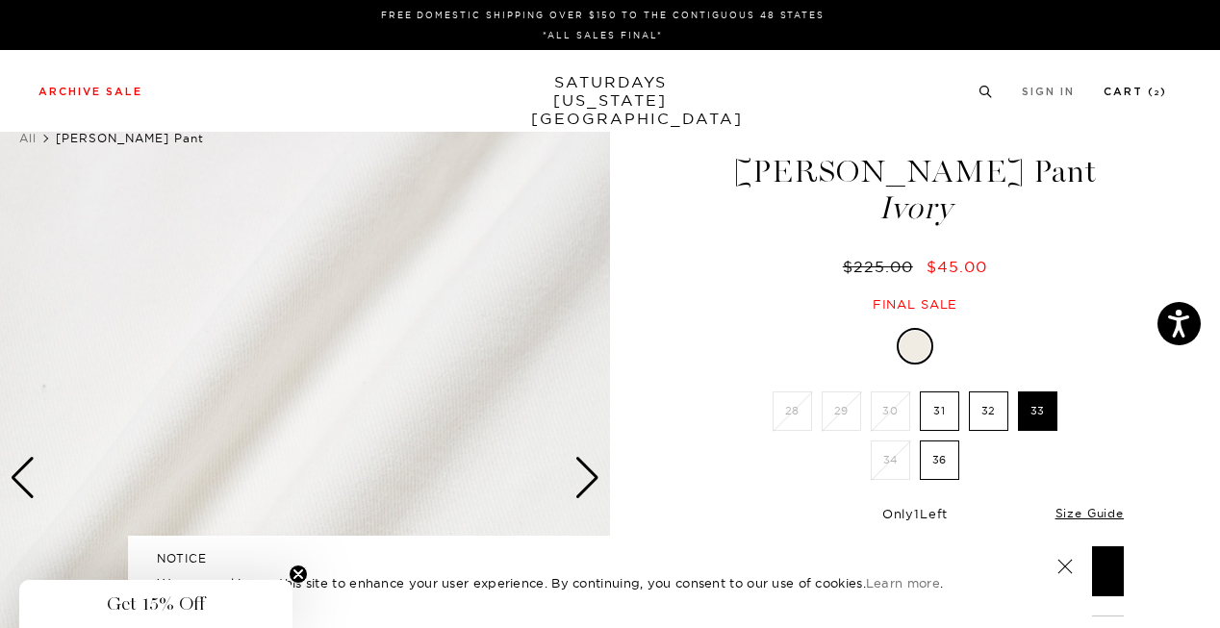
click at [1121, 87] on link "Cart ( 2 )" at bounding box center [1134, 92] width 63 height 11
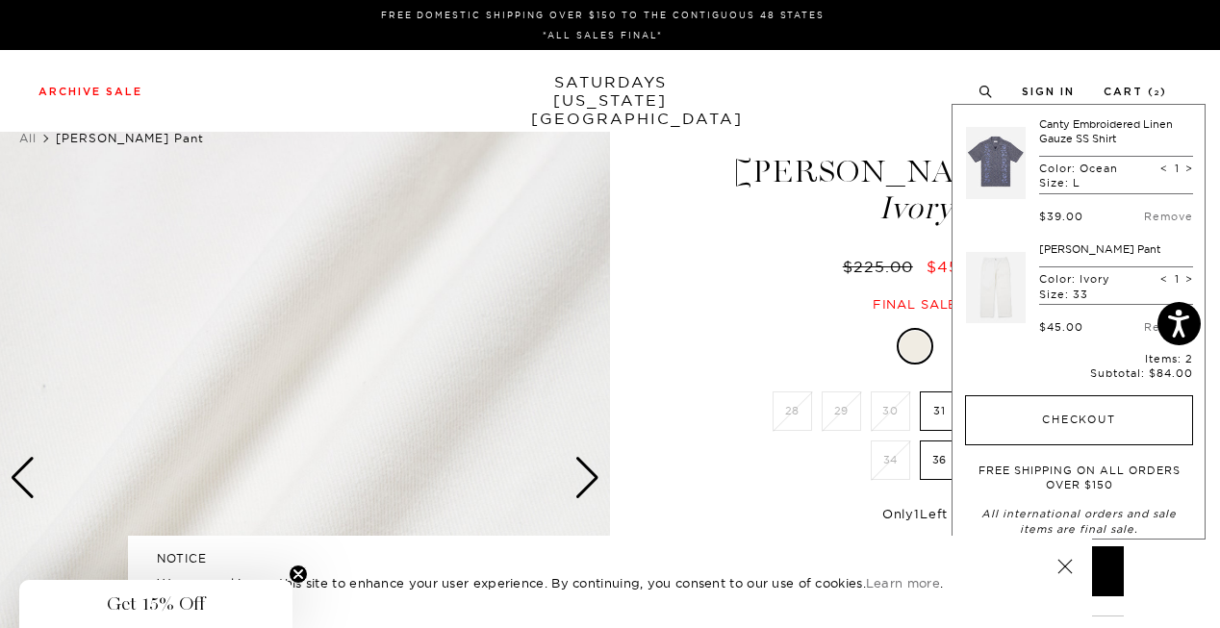
click at [1072, 403] on button "Checkout" at bounding box center [1079, 420] width 228 height 50
